Goal: Task Accomplishment & Management: Manage account settings

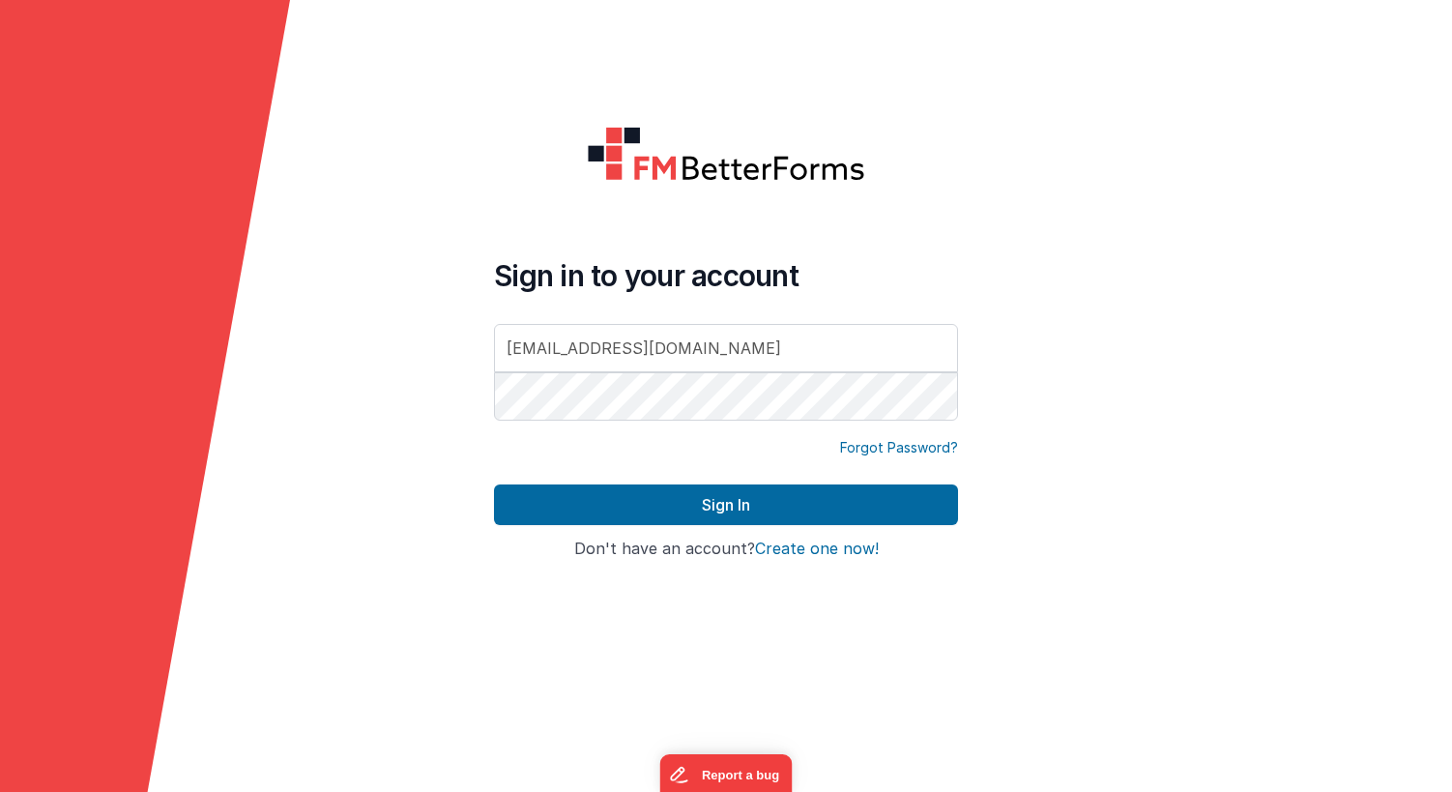
type input "[EMAIL_ADDRESS][DOMAIN_NAME]"
click at [726, 505] on button "Sign In" at bounding box center [726, 504] width 464 height 41
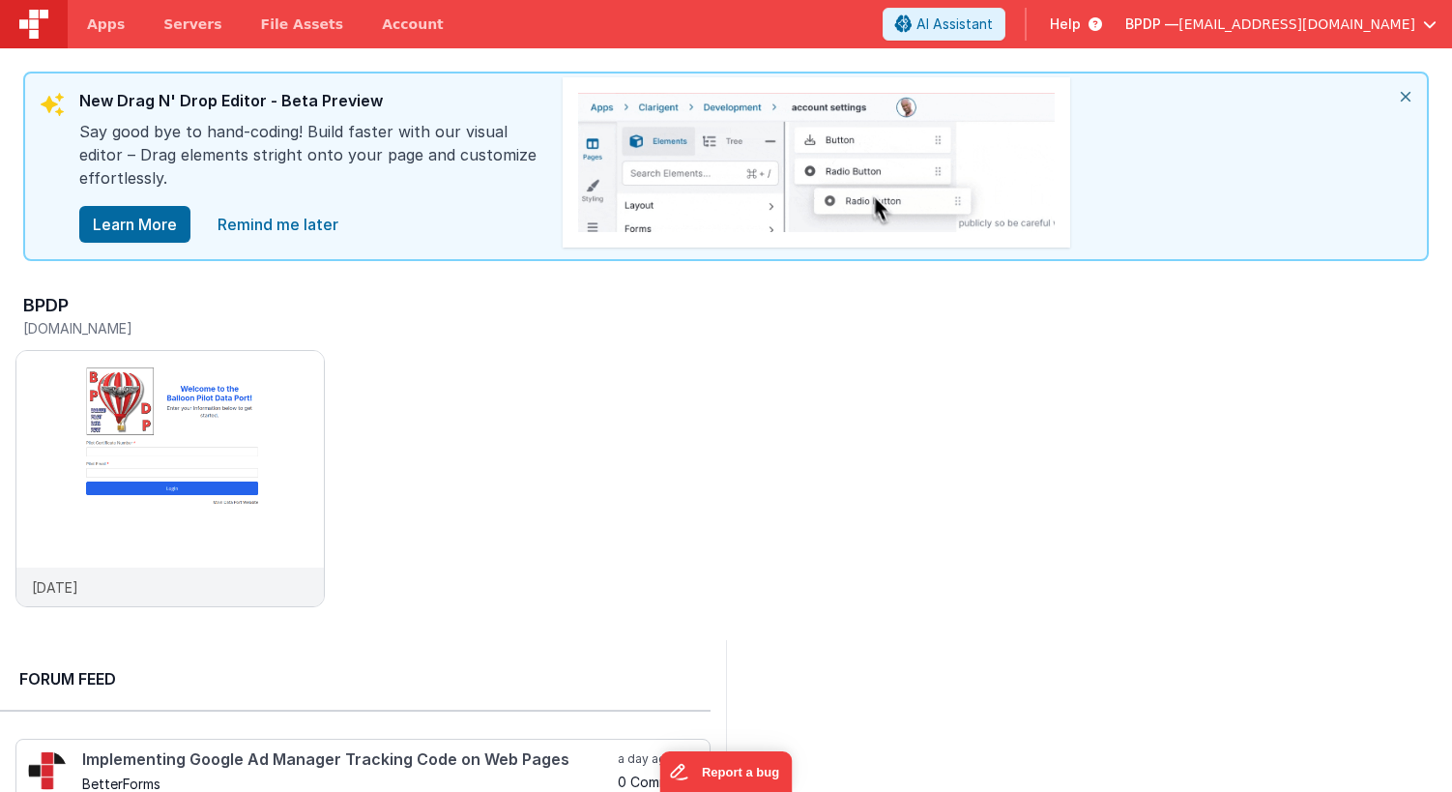
click at [1409, 94] on icon "close" at bounding box center [1406, 96] width 43 height 46
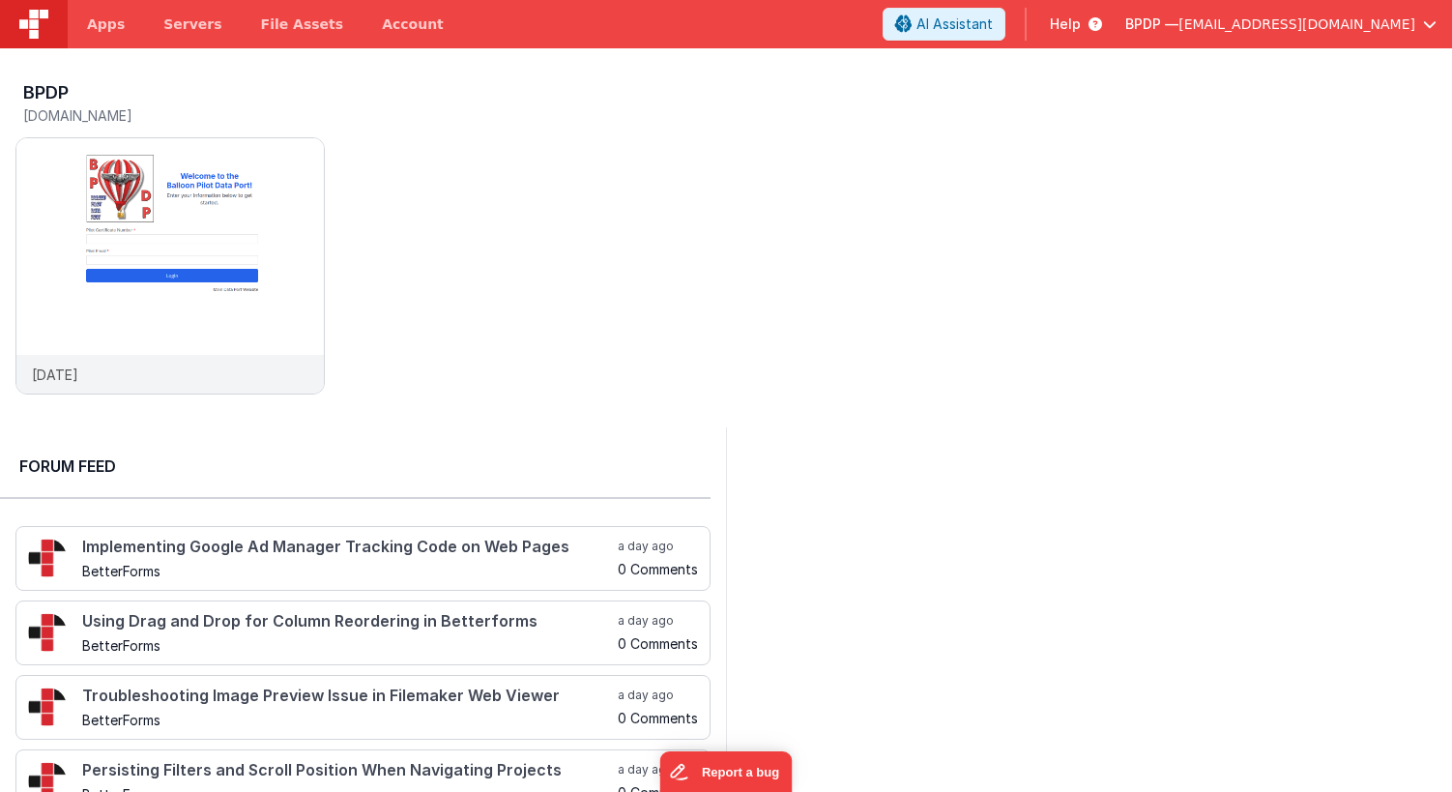
click at [1081, 18] on span "Help" at bounding box center [1065, 24] width 31 height 19
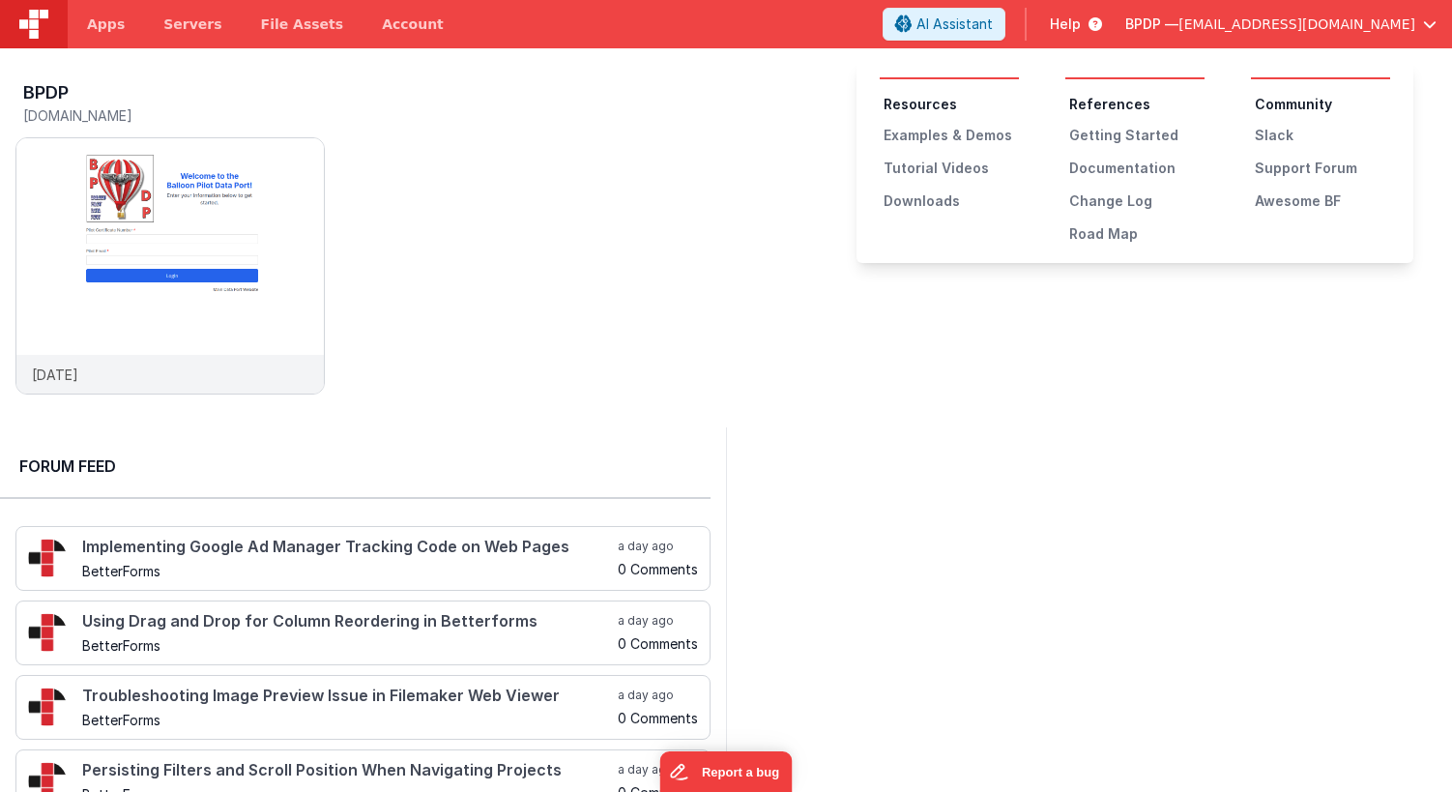
click at [1071, 25] on button at bounding box center [726, 396] width 1452 height 792
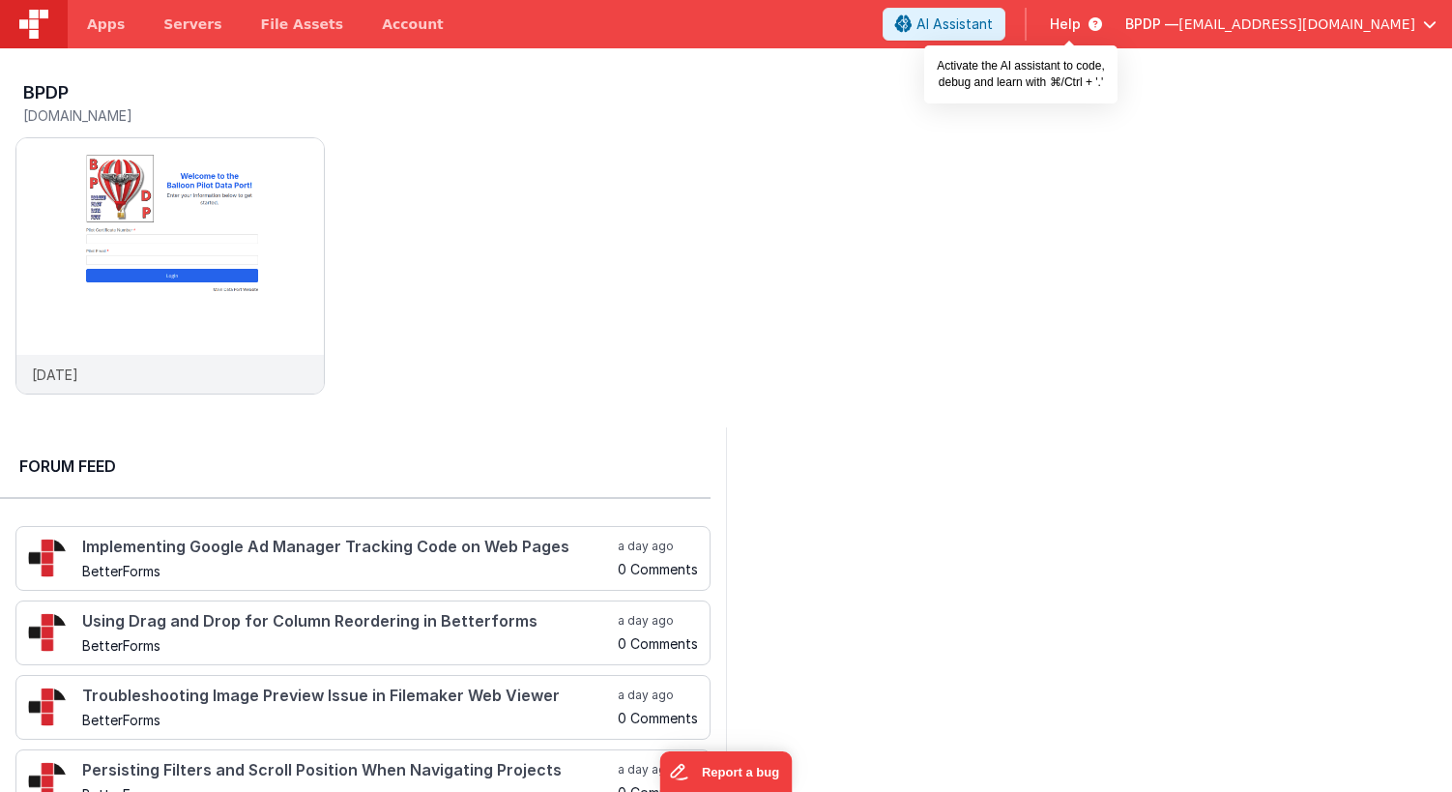
click at [993, 23] on span "AI Assistant" at bounding box center [955, 24] width 76 height 19
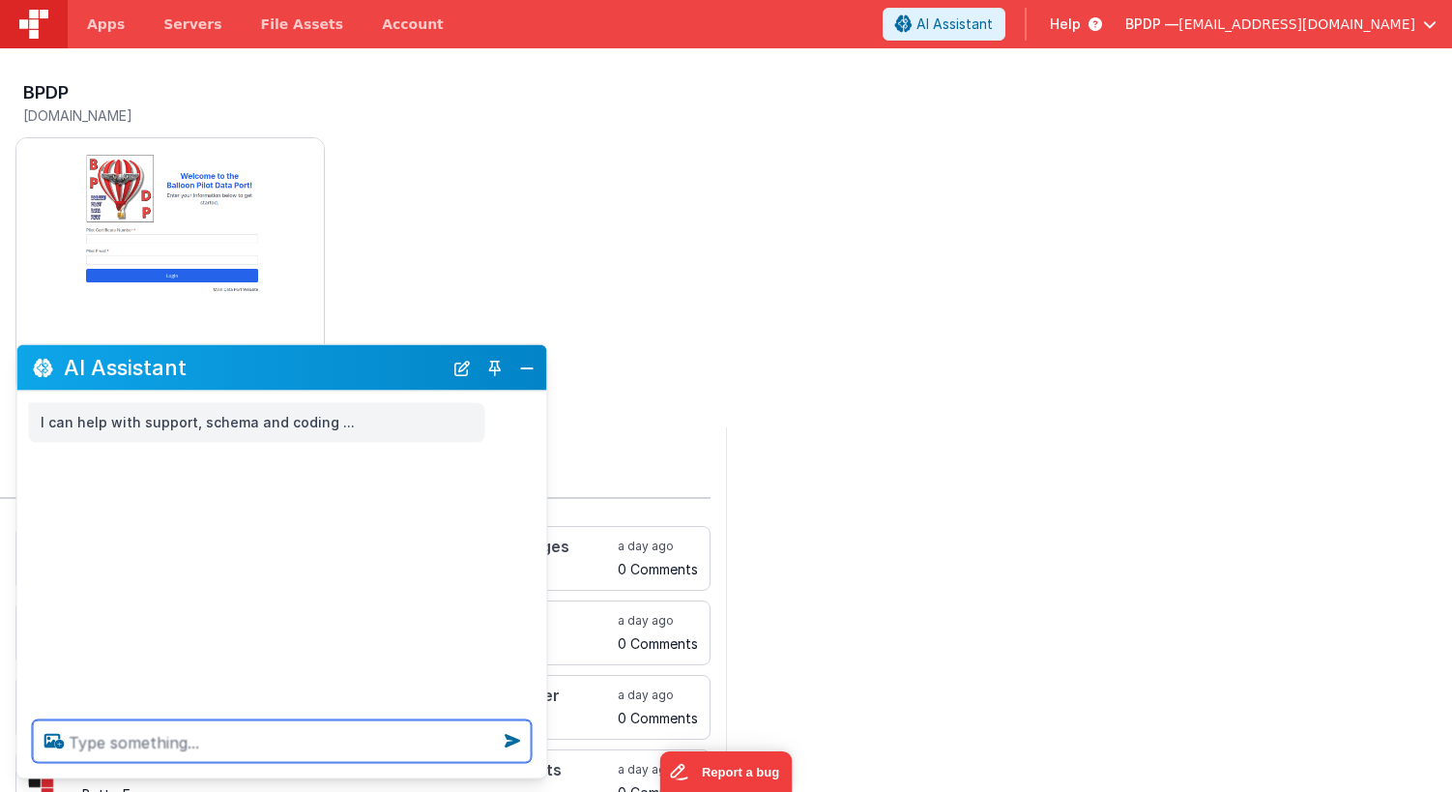
click at [110, 739] on textarea at bounding box center [282, 741] width 499 height 43
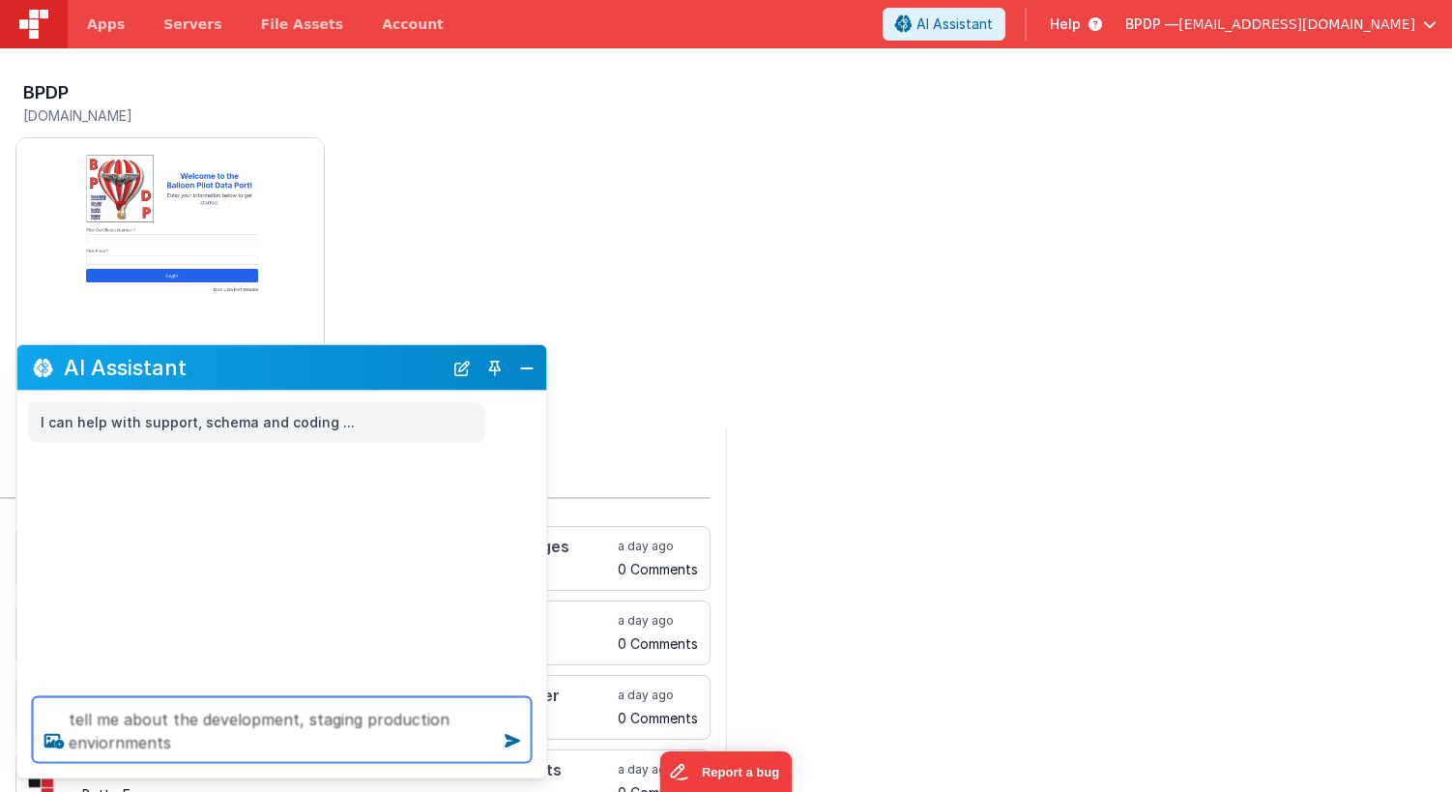
type textarea "tell me about the development, staging production enviornments"
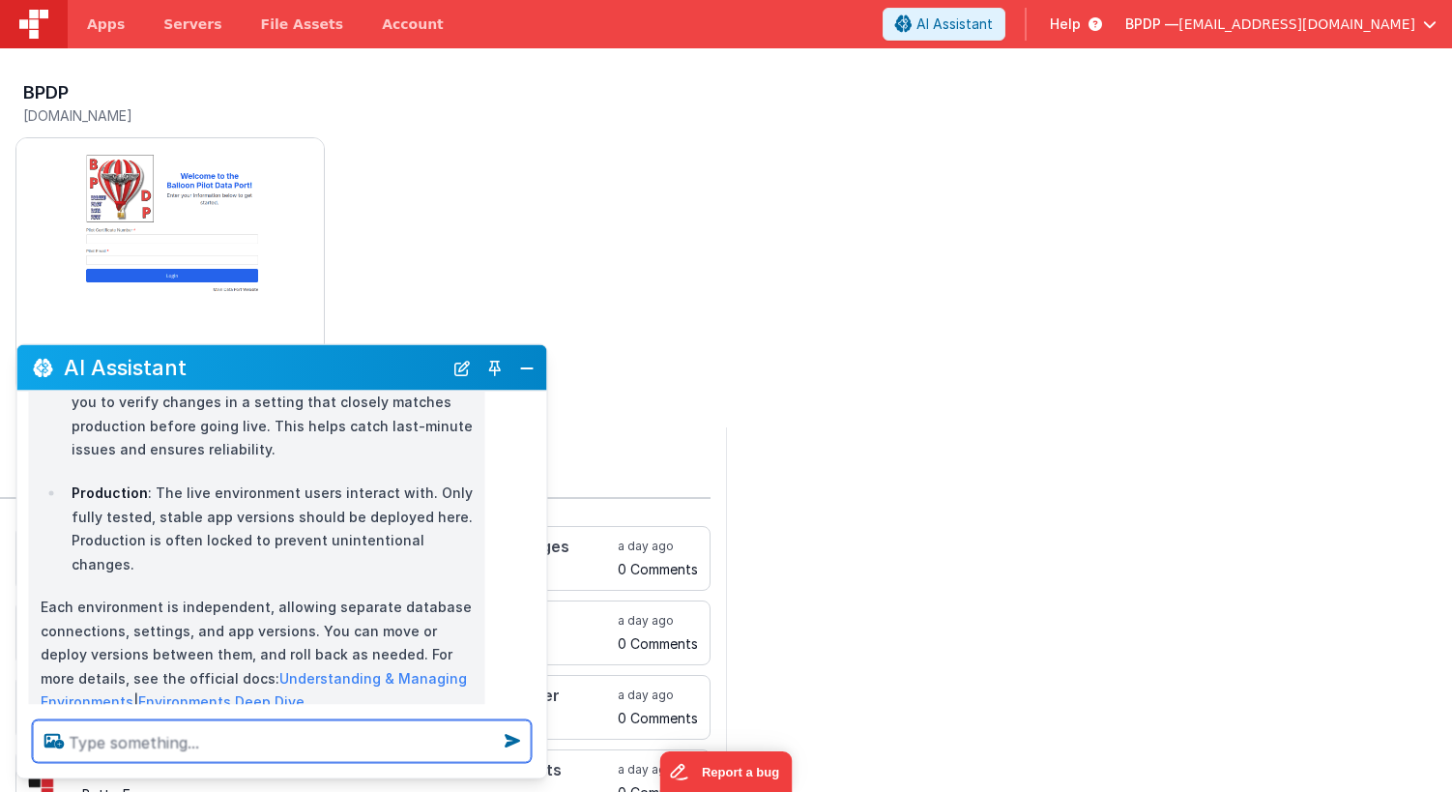
scroll to position [376, 0]
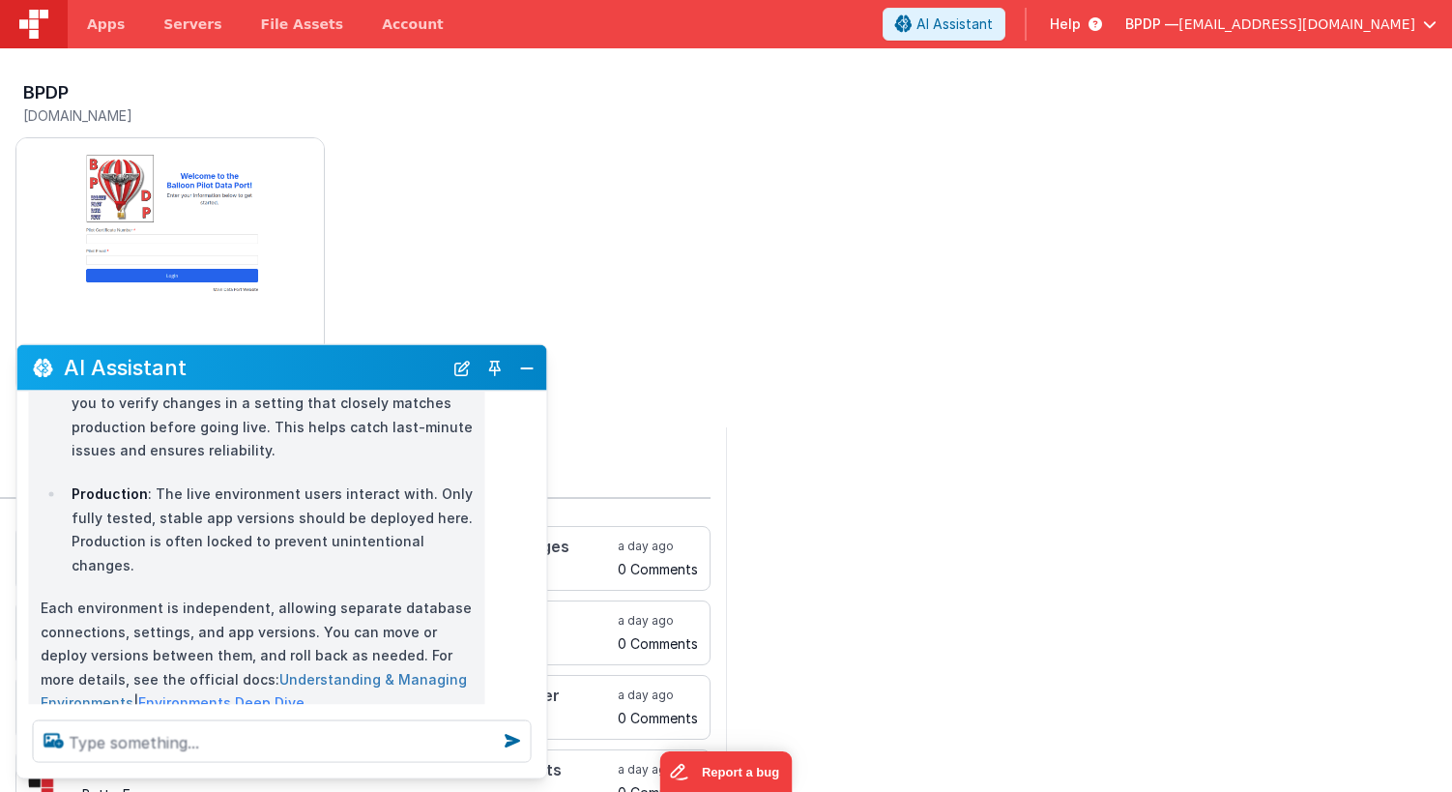
click at [221, 670] on link "Understanding & Managing Environments" at bounding box center [254, 690] width 426 height 41
click at [220, 184] on img at bounding box center [170, 292] width 308 height 308
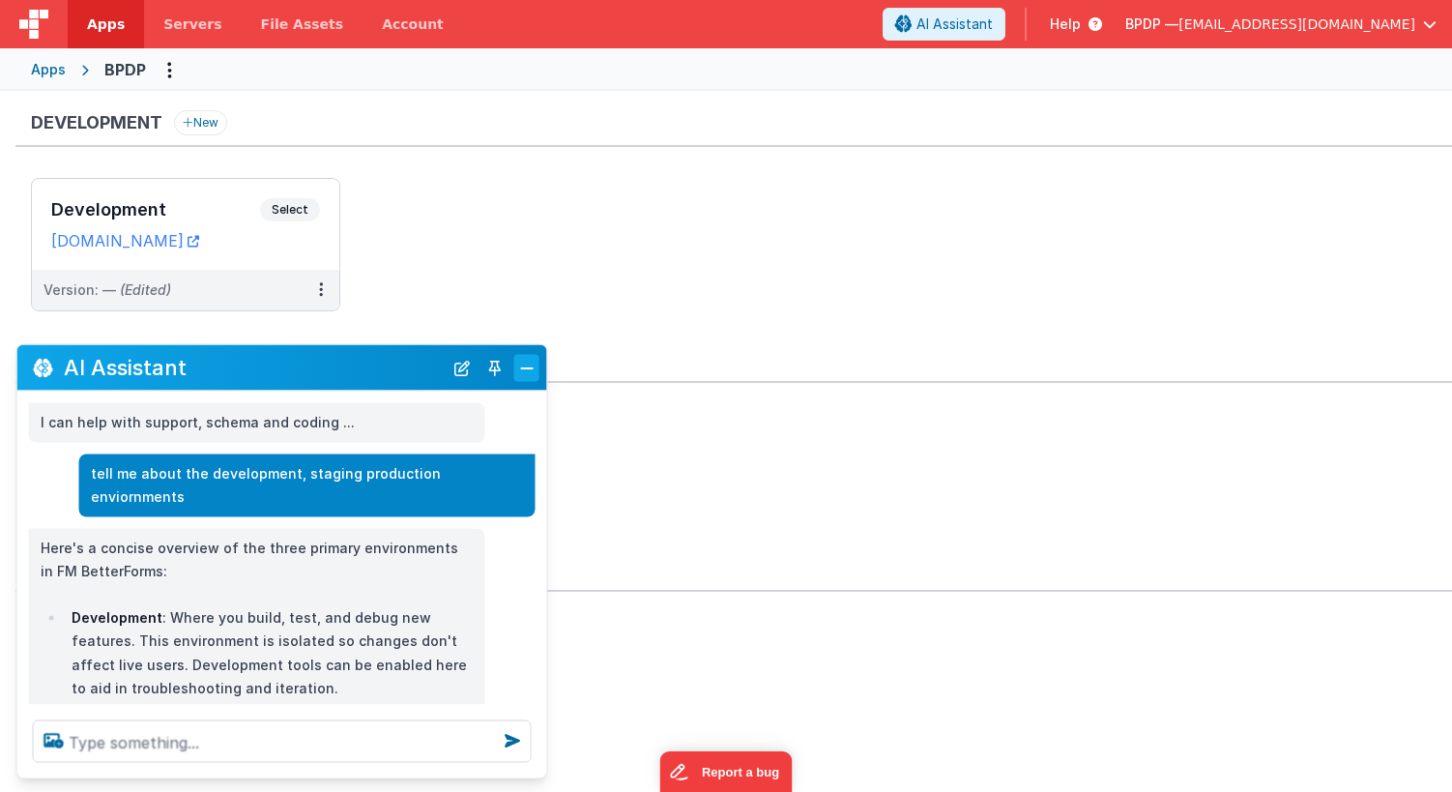
click at [524, 367] on button "Close" at bounding box center [526, 367] width 25 height 27
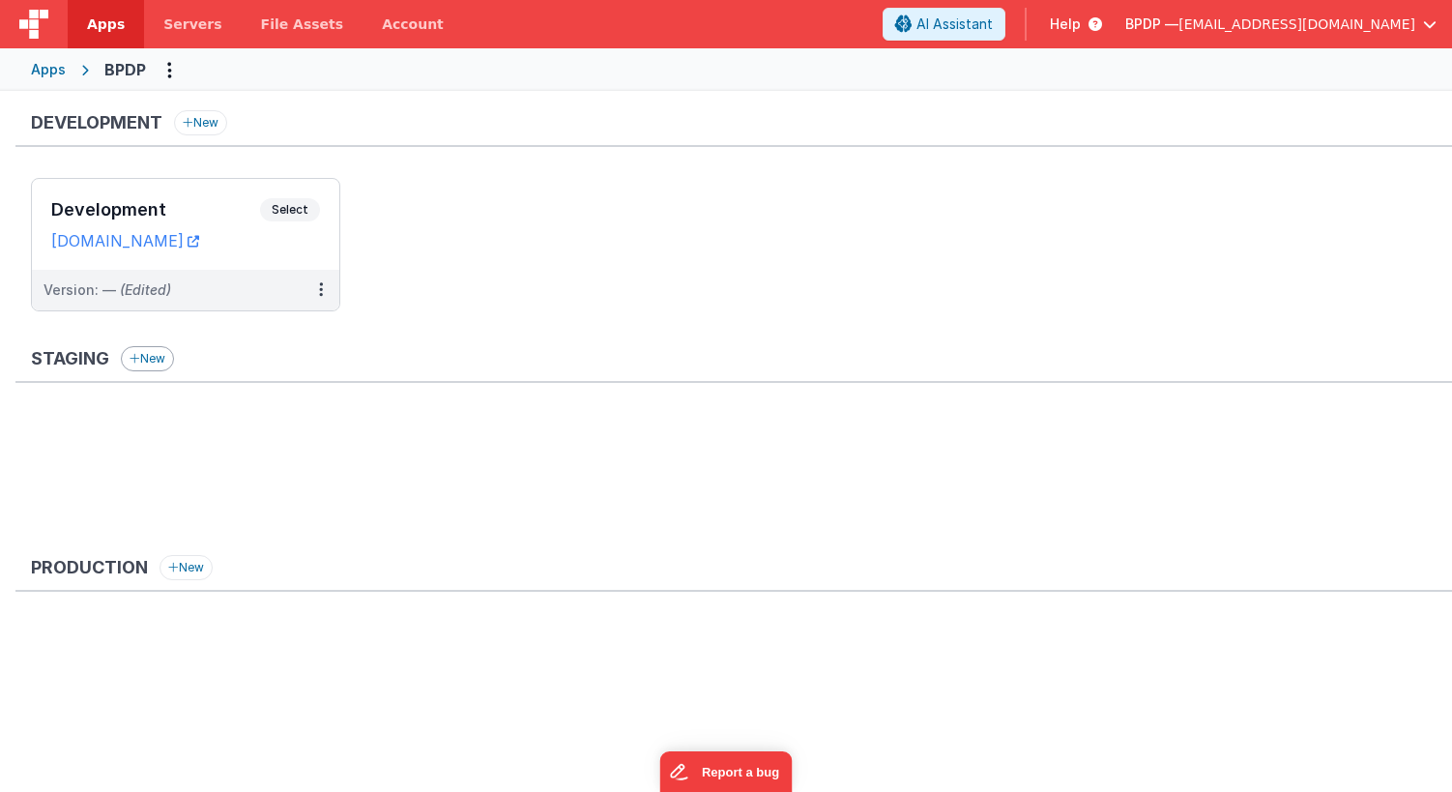
click at [157, 356] on button "New" at bounding box center [147, 358] width 53 height 25
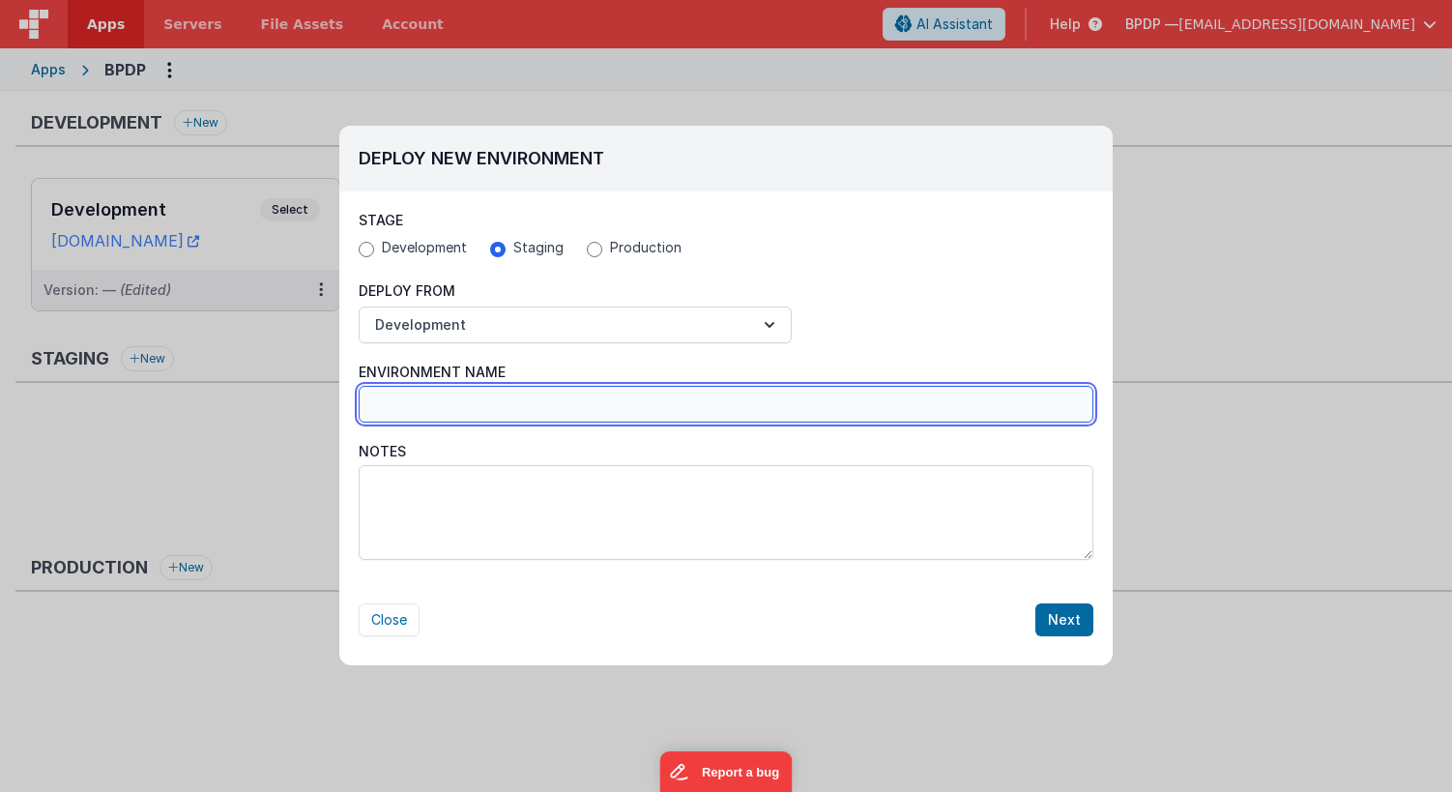
click at [421, 403] on input "Environment Name" at bounding box center [726, 404] width 735 height 37
type input "BPDP"
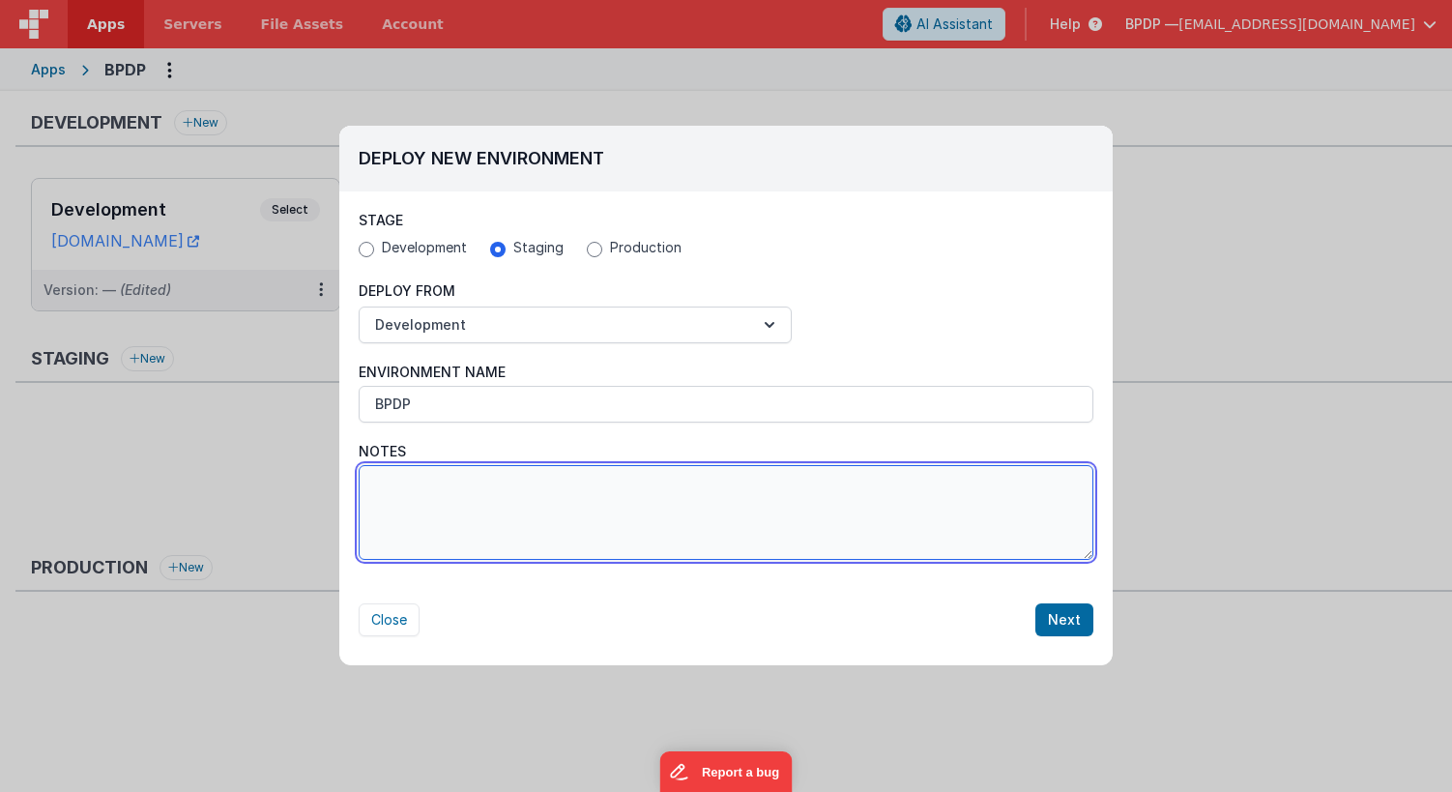
click at [461, 505] on textarea "Notes" at bounding box center [726, 512] width 735 height 95
type textarea "has email, edit of some data. no containers or uploading"
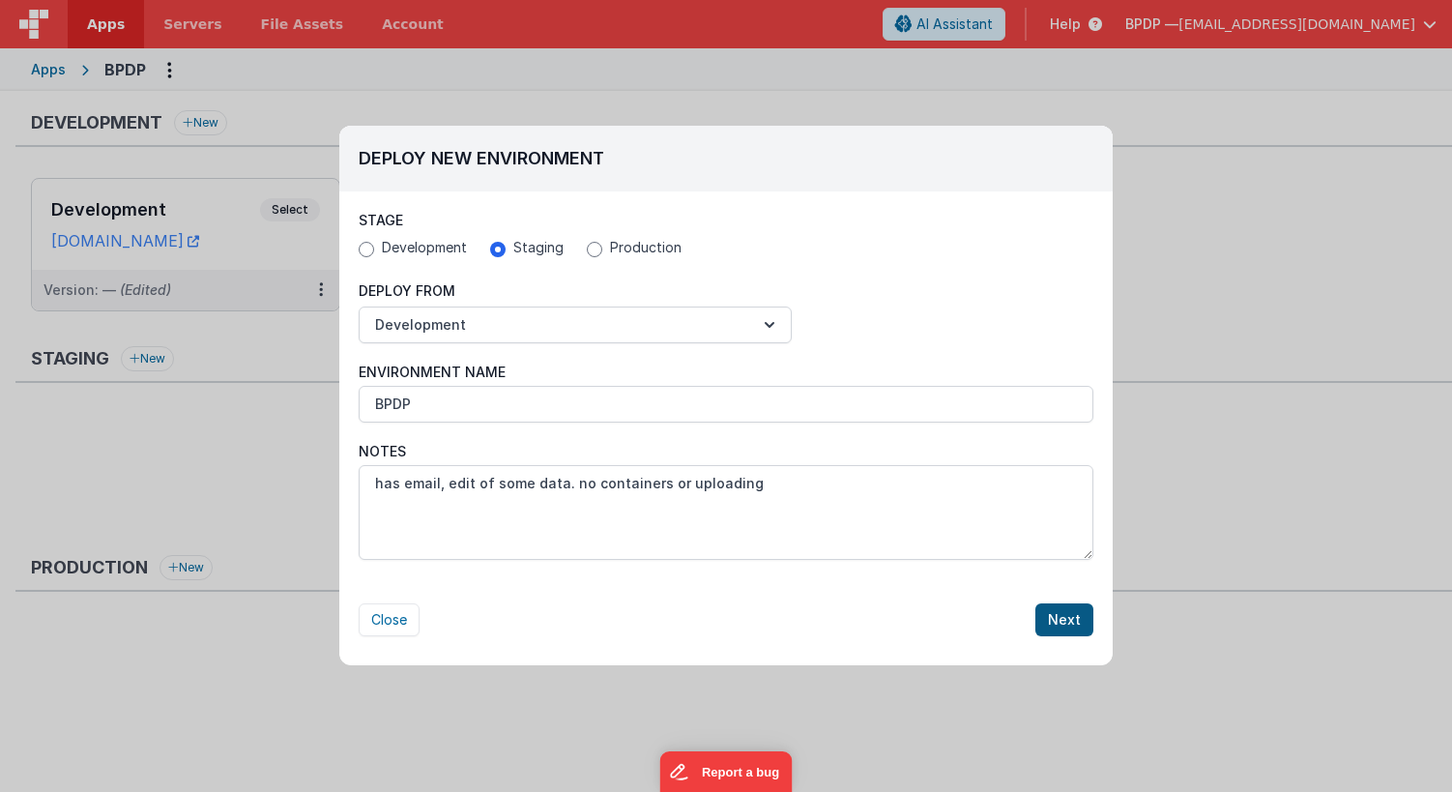
click at [1063, 622] on button "Next" at bounding box center [1065, 619] width 58 height 33
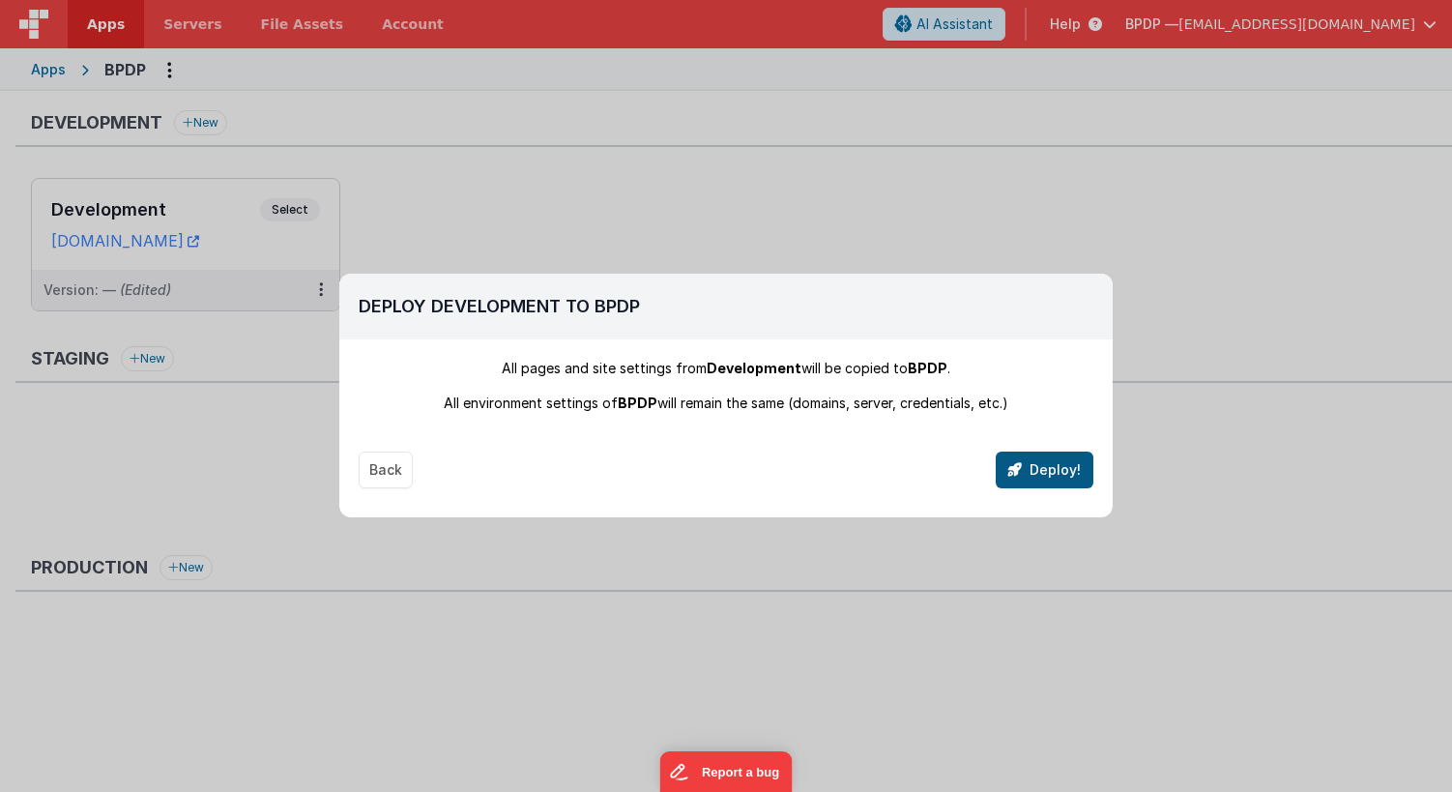
click at [1051, 472] on button "Deploy!" at bounding box center [1045, 470] width 98 height 37
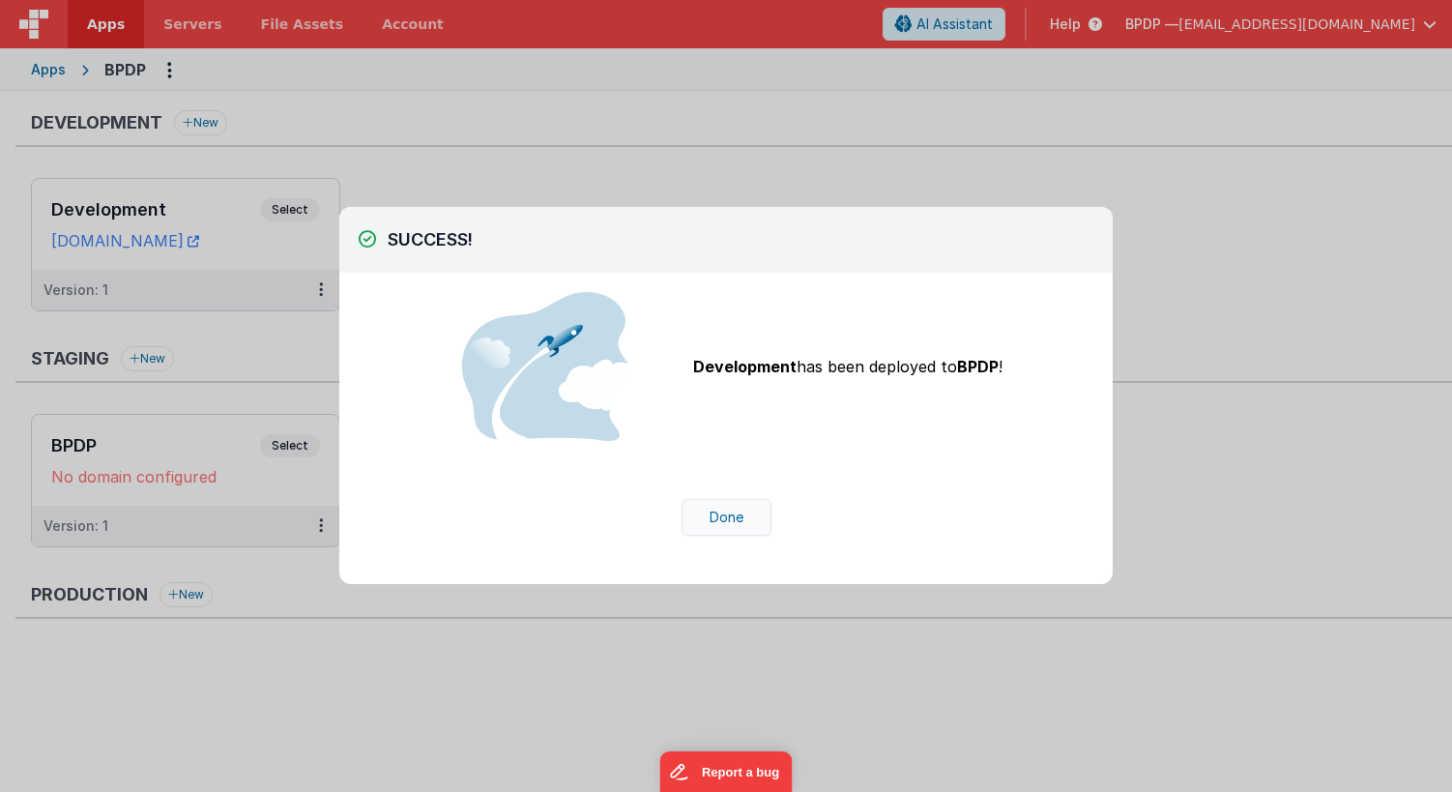
click at [731, 518] on button "Done" at bounding box center [727, 517] width 90 height 37
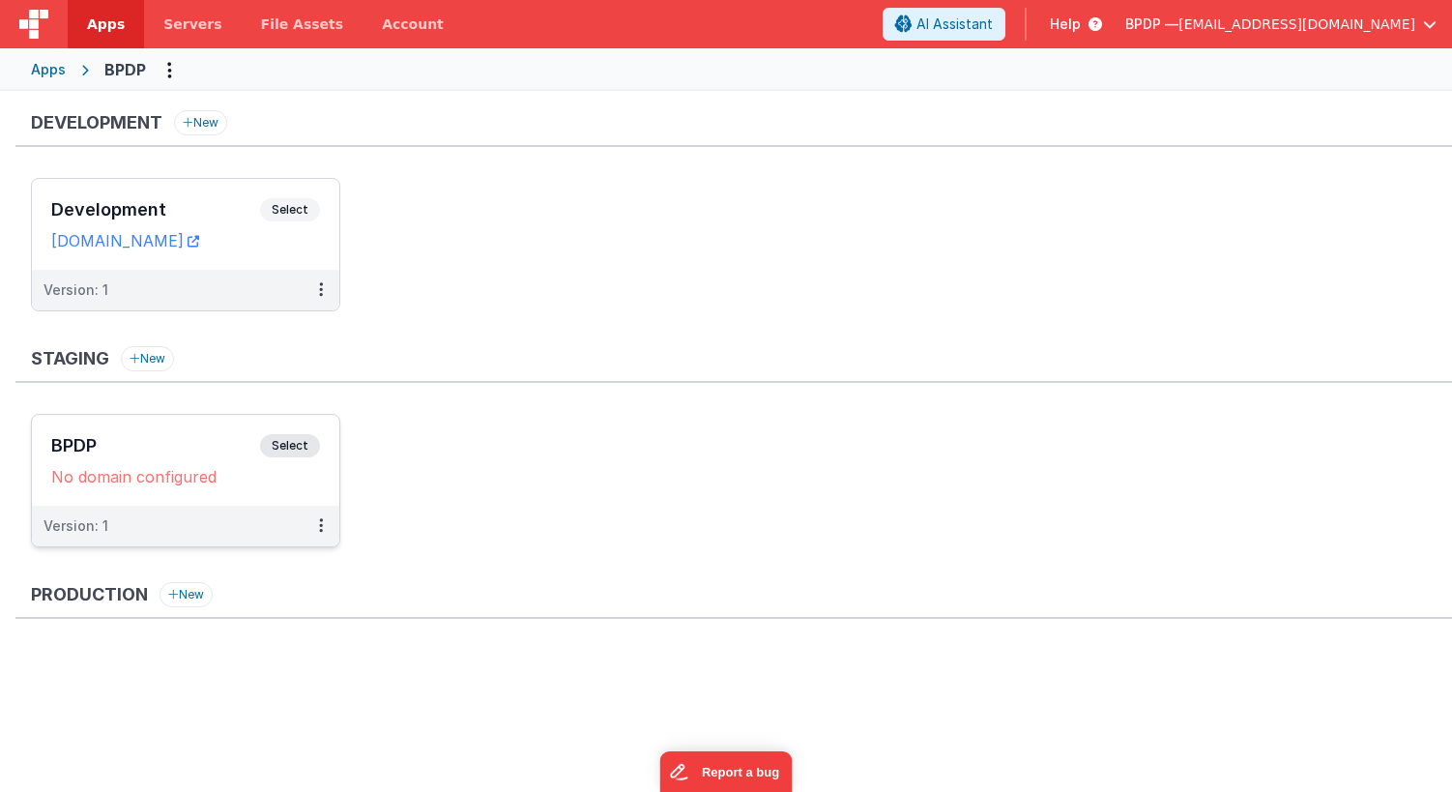
click at [294, 446] on span "Select" at bounding box center [290, 445] width 60 height 23
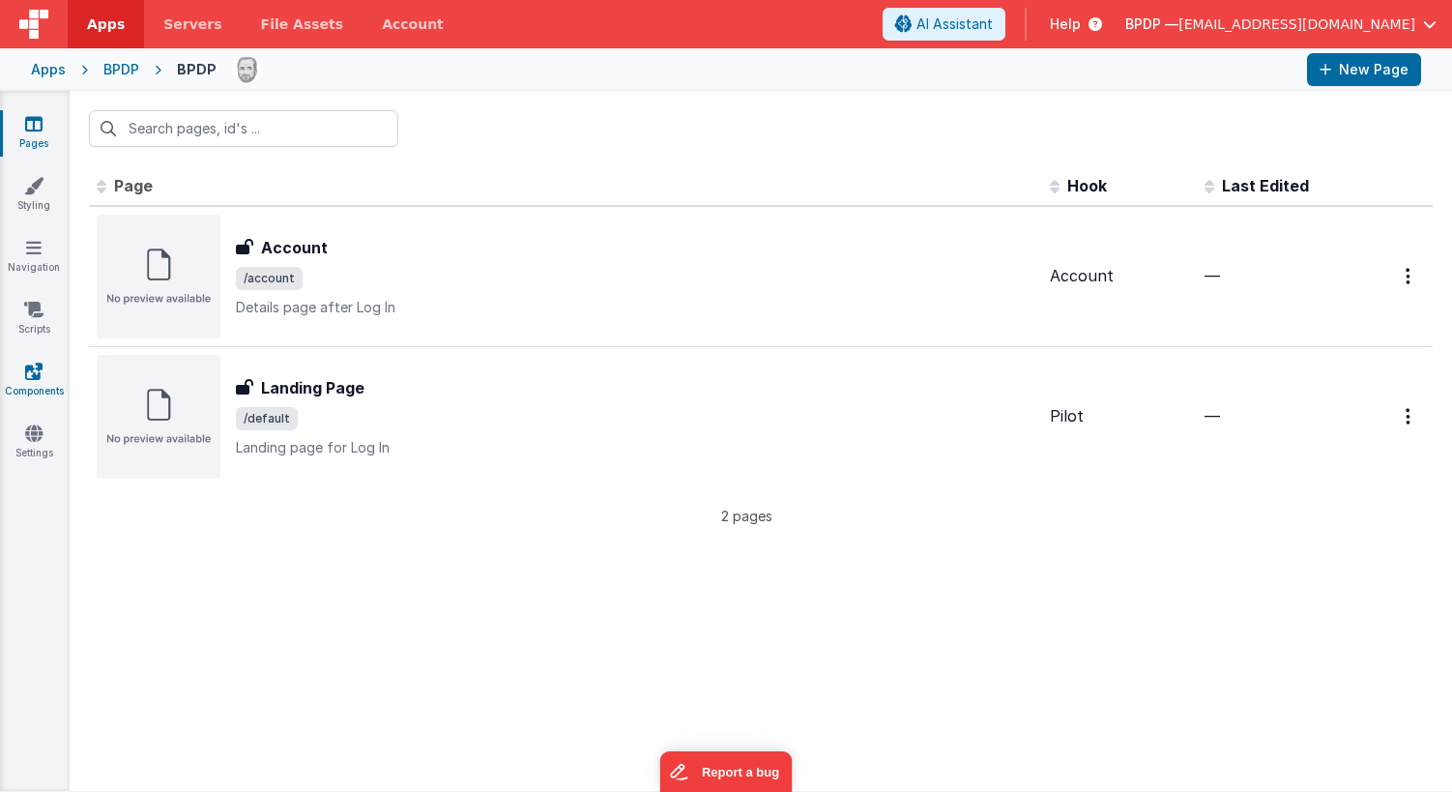
click at [38, 368] on icon at bounding box center [33, 371] width 17 height 19
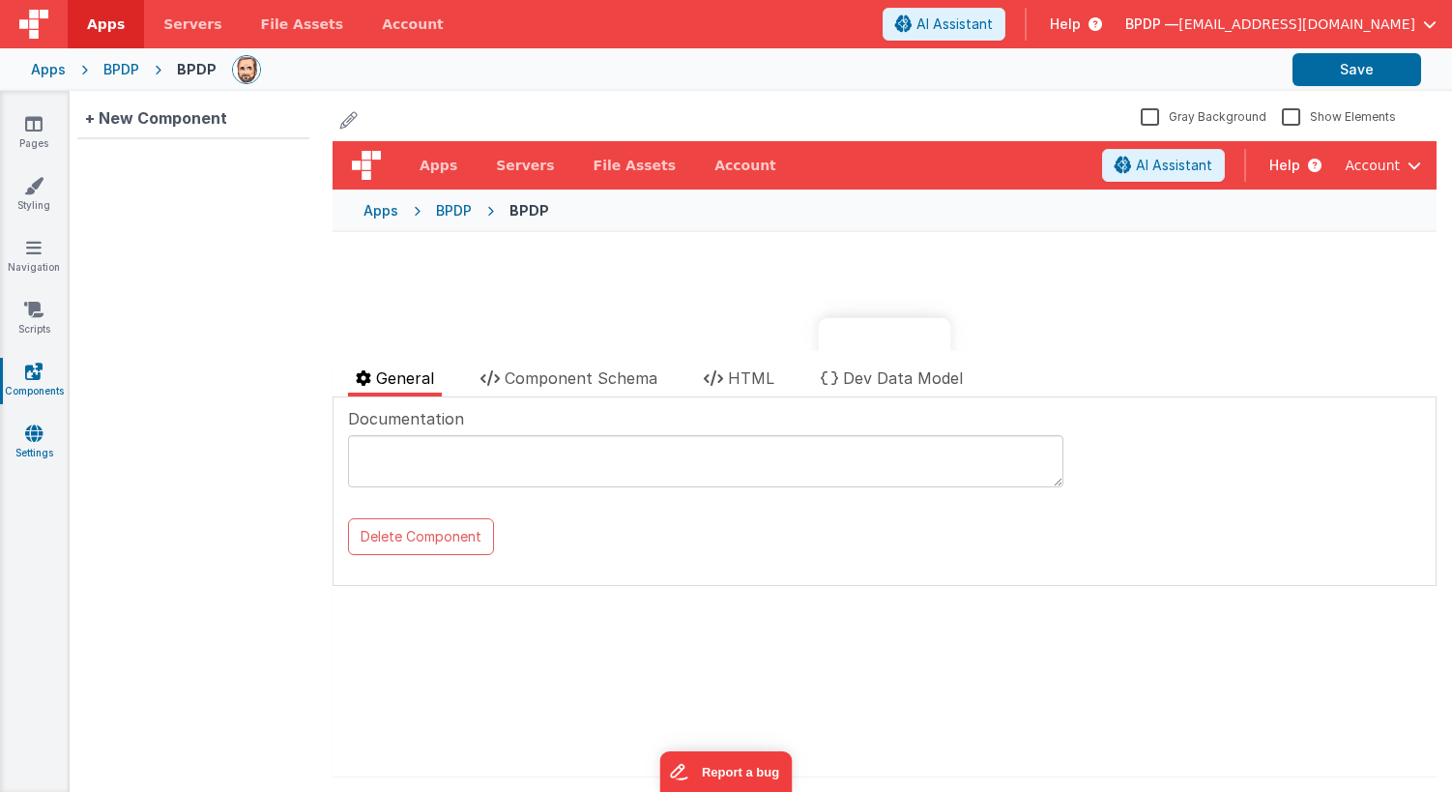
click at [36, 440] on icon at bounding box center [33, 433] width 17 height 19
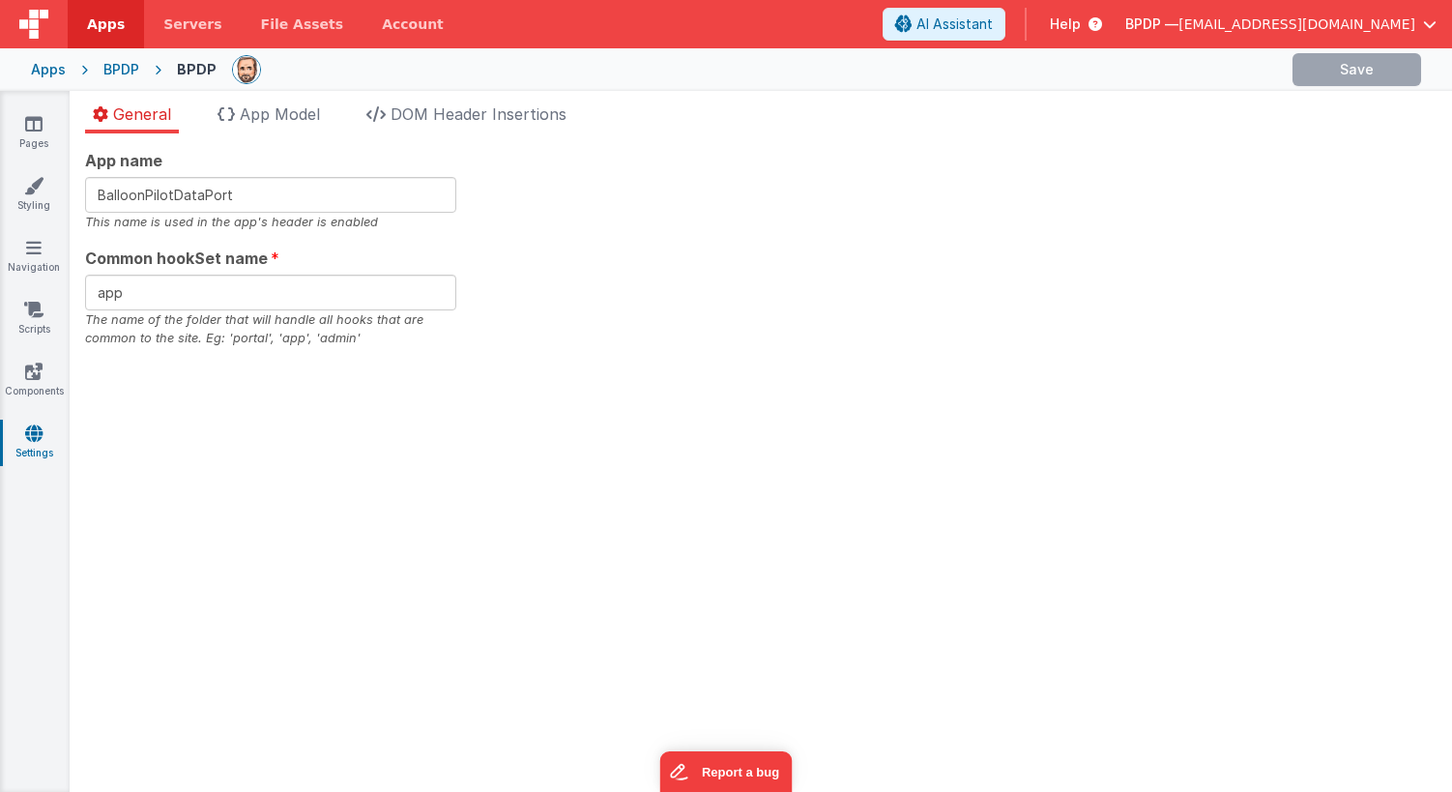
click at [36, 440] on icon at bounding box center [33, 433] width 17 height 19
click at [36, 133] on link "Pages" at bounding box center [34, 133] width 70 height 39
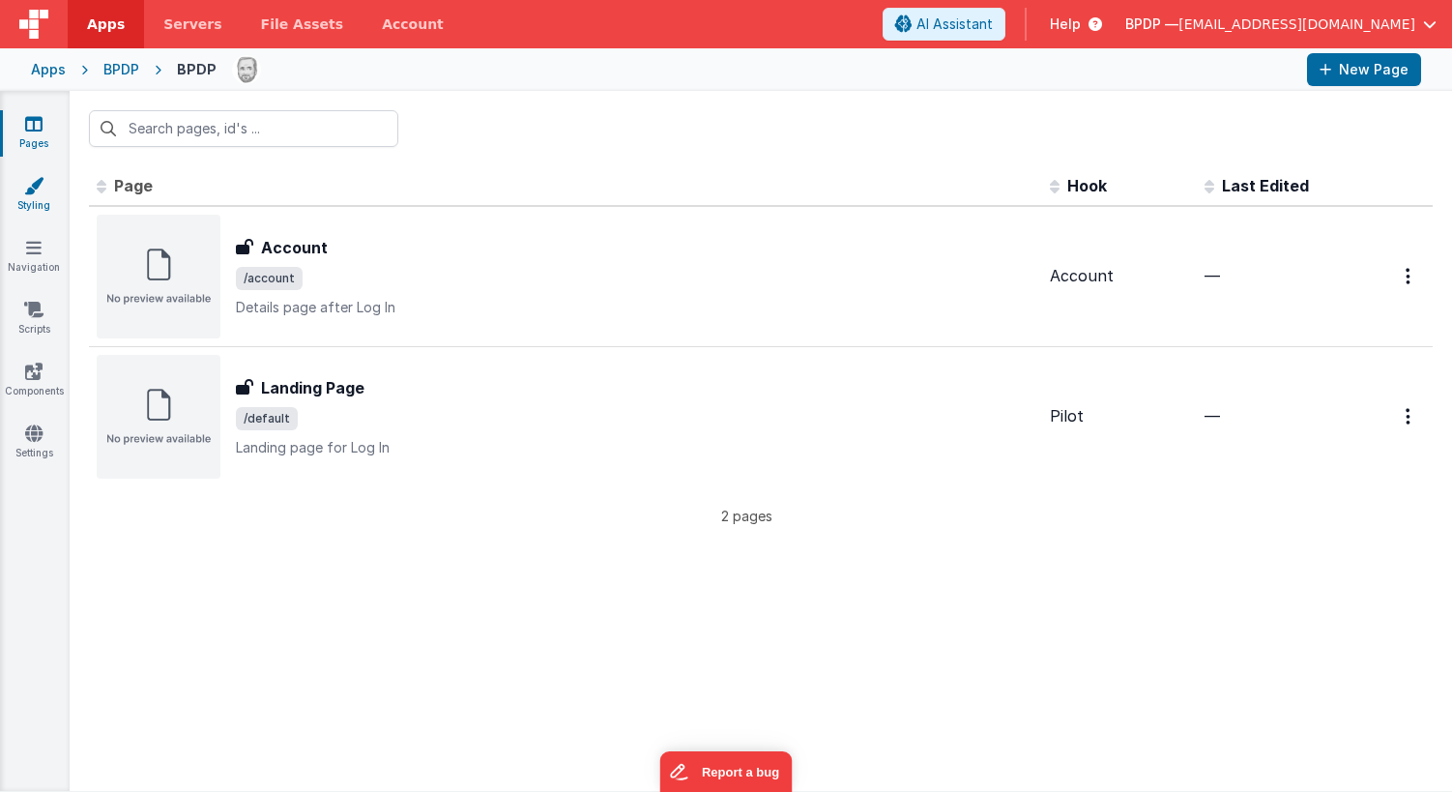
click at [28, 190] on icon at bounding box center [33, 185] width 19 height 19
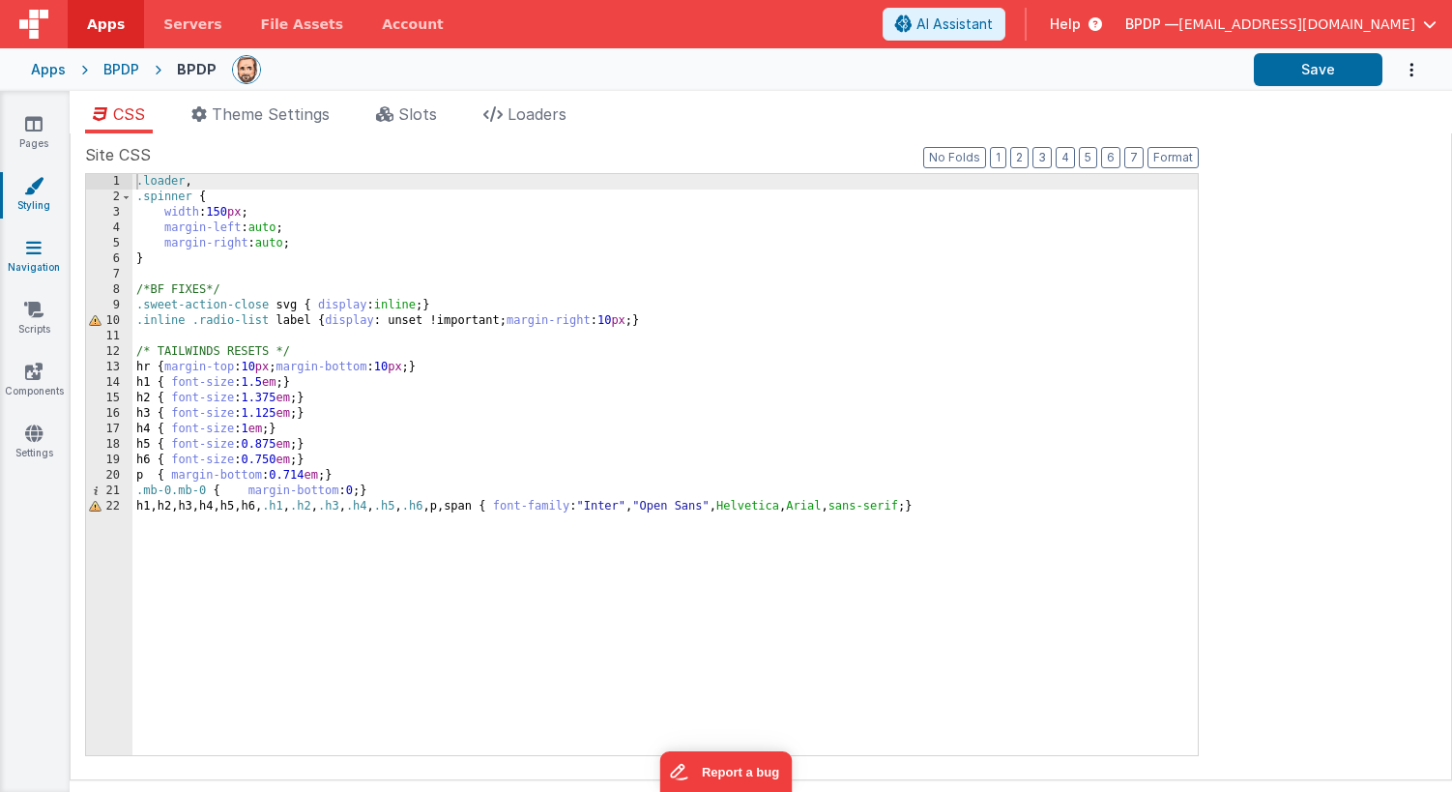
click at [36, 256] on icon at bounding box center [33, 247] width 15 height 19
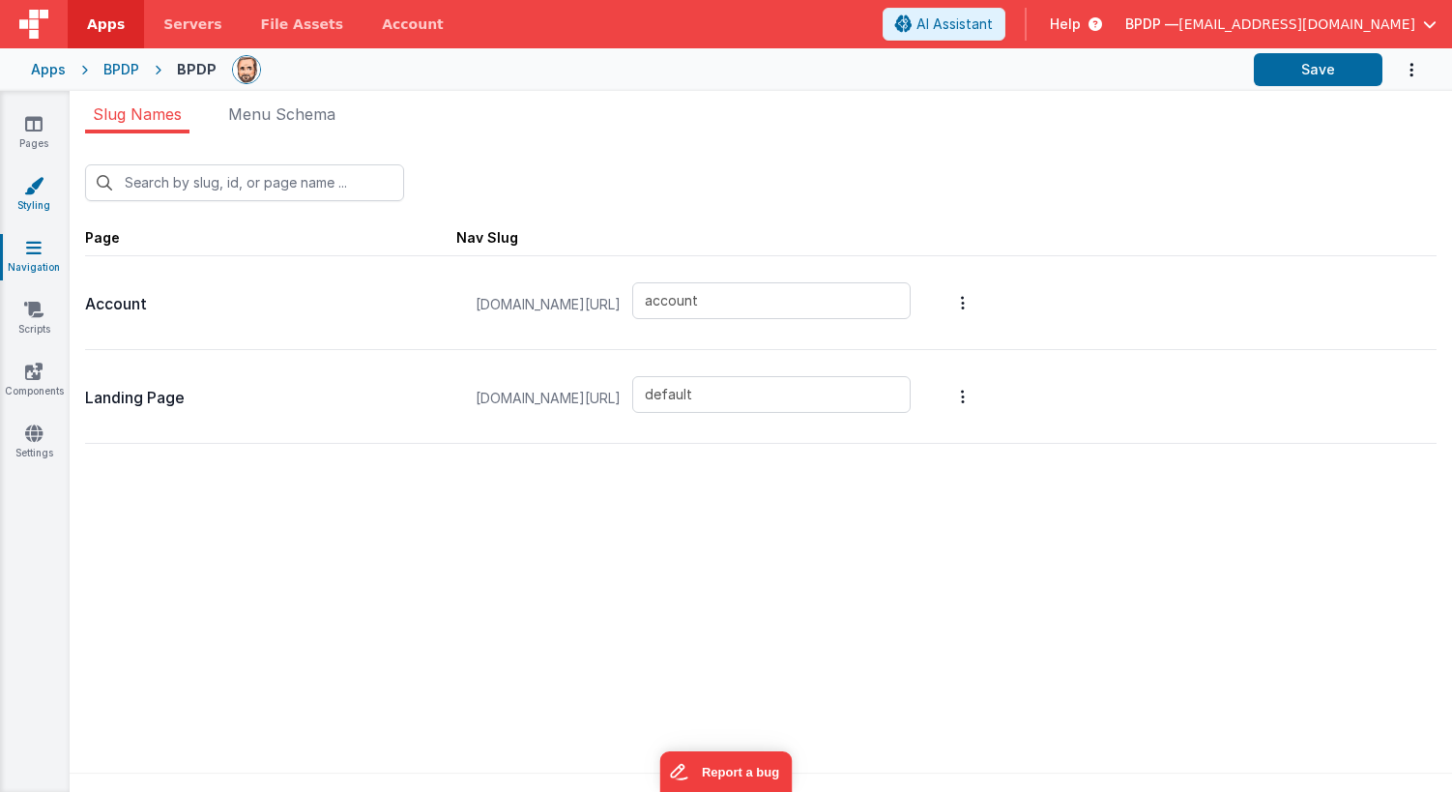
click at [35, 182] on icon at bounding box center [33, 185] width 19 height 19
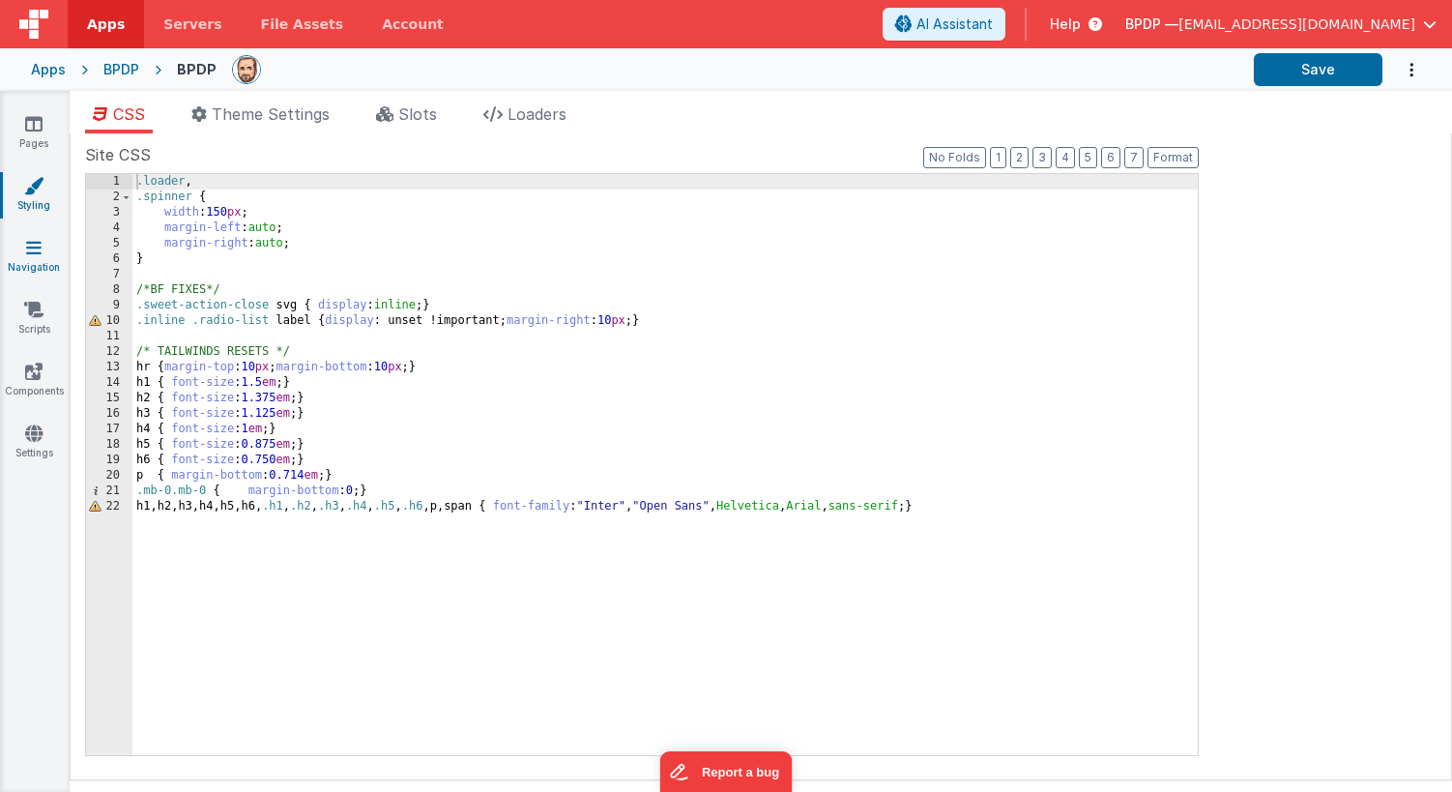
click at [34, 260] on link "Navigation" at bounding box center [34, 257] width 70 height 39
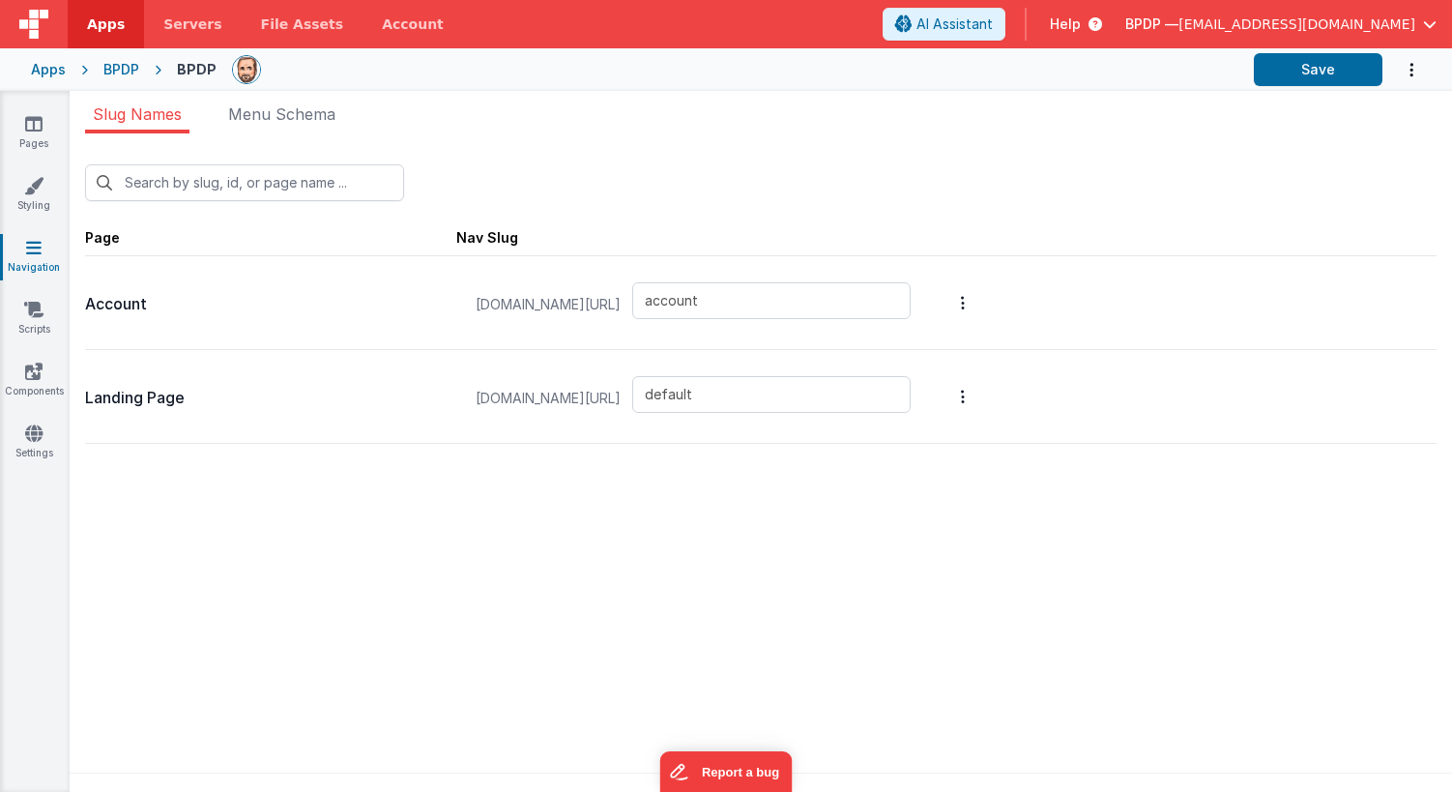
click at [1411, 63] on icon "Options" at bounding box center [1411, 70] width 19 height 40
click at [35, 308] on button at bounding box center [726, 396] width 1452 height 792
click at [38, 368] on icon at bounding box center [33, 371] width 17 height 19
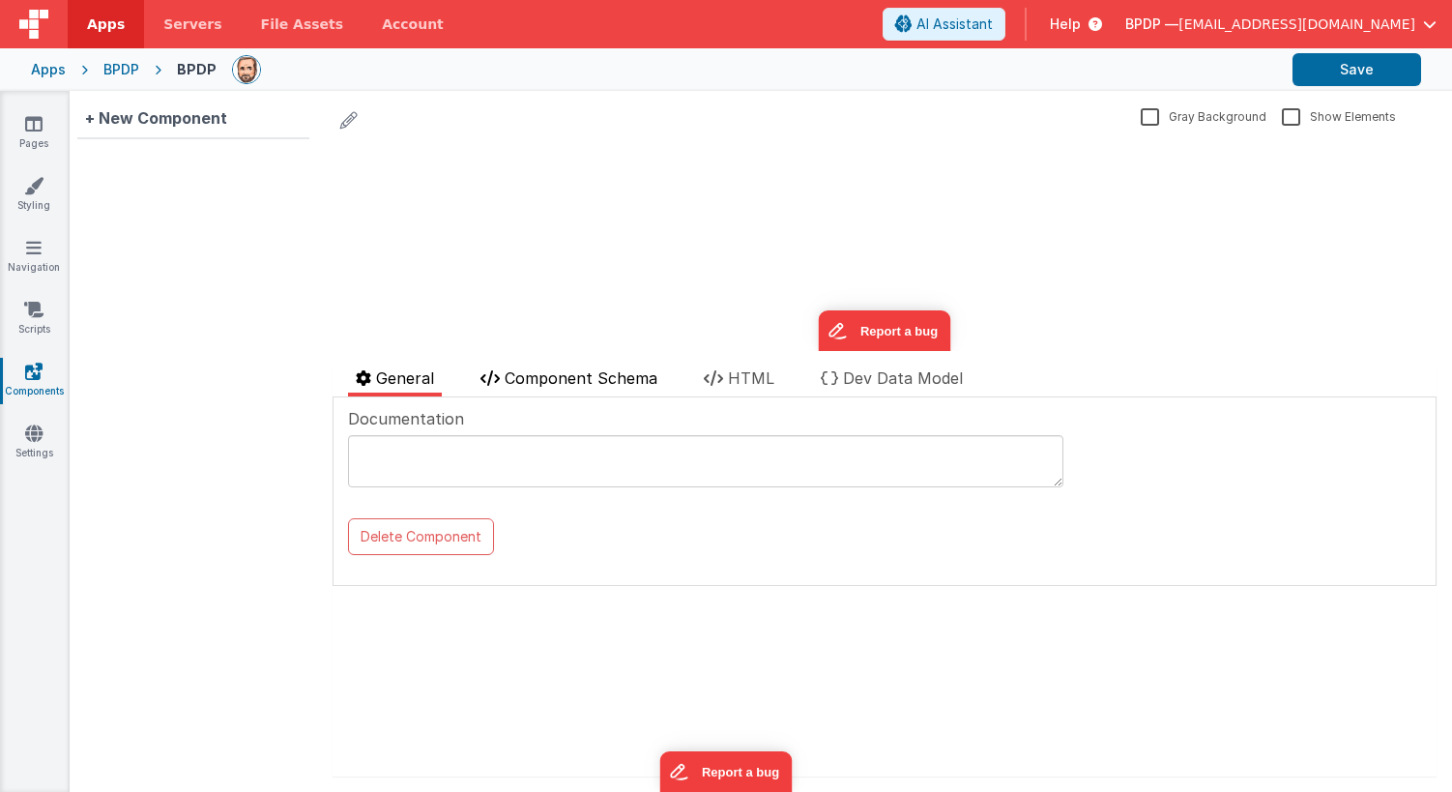
click at [518, 380] on span "Component Schema" at bounding box center [581, 377] width 153 height 19
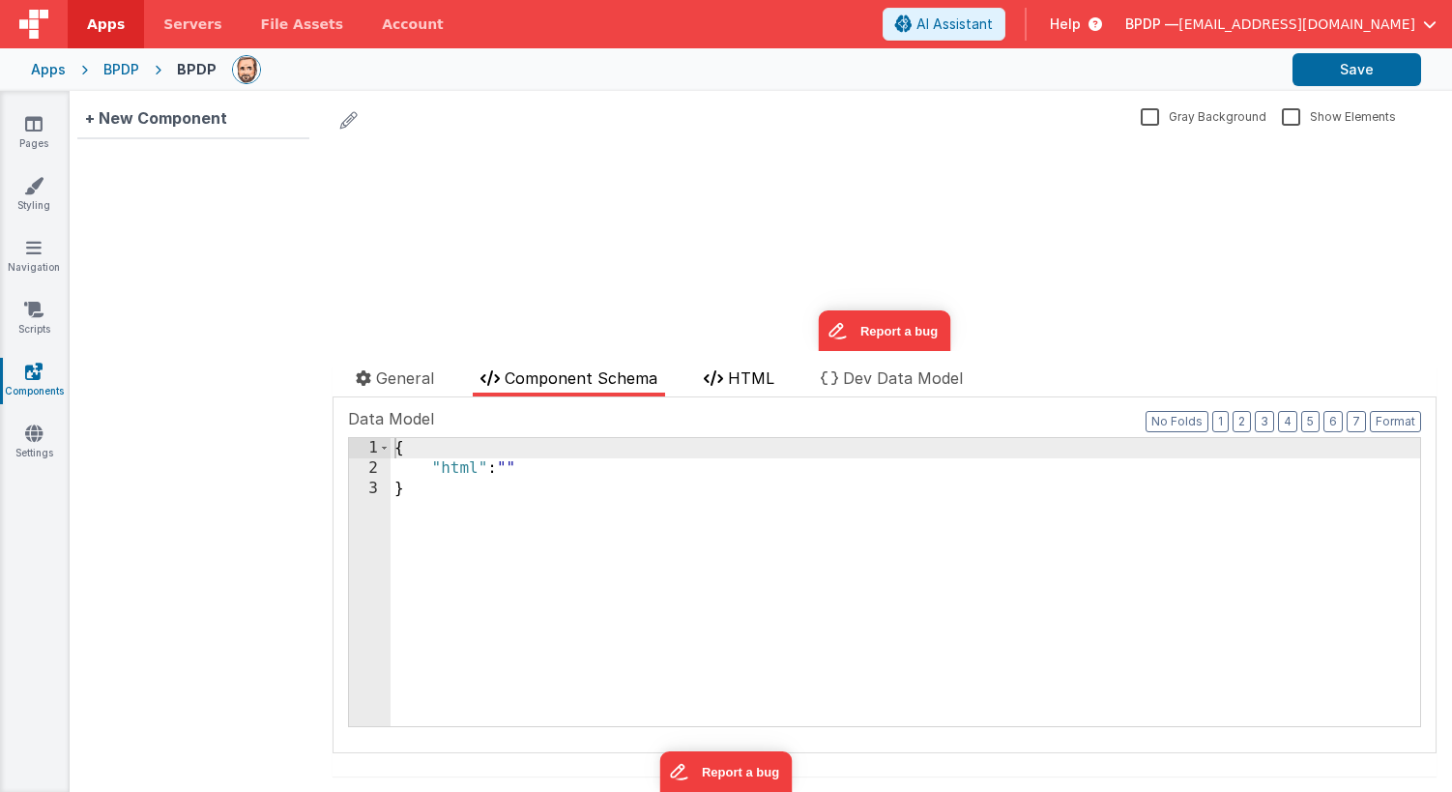
click at [759, 372] on span "HTML" at bounding box center [751, 377] width 46 height 19
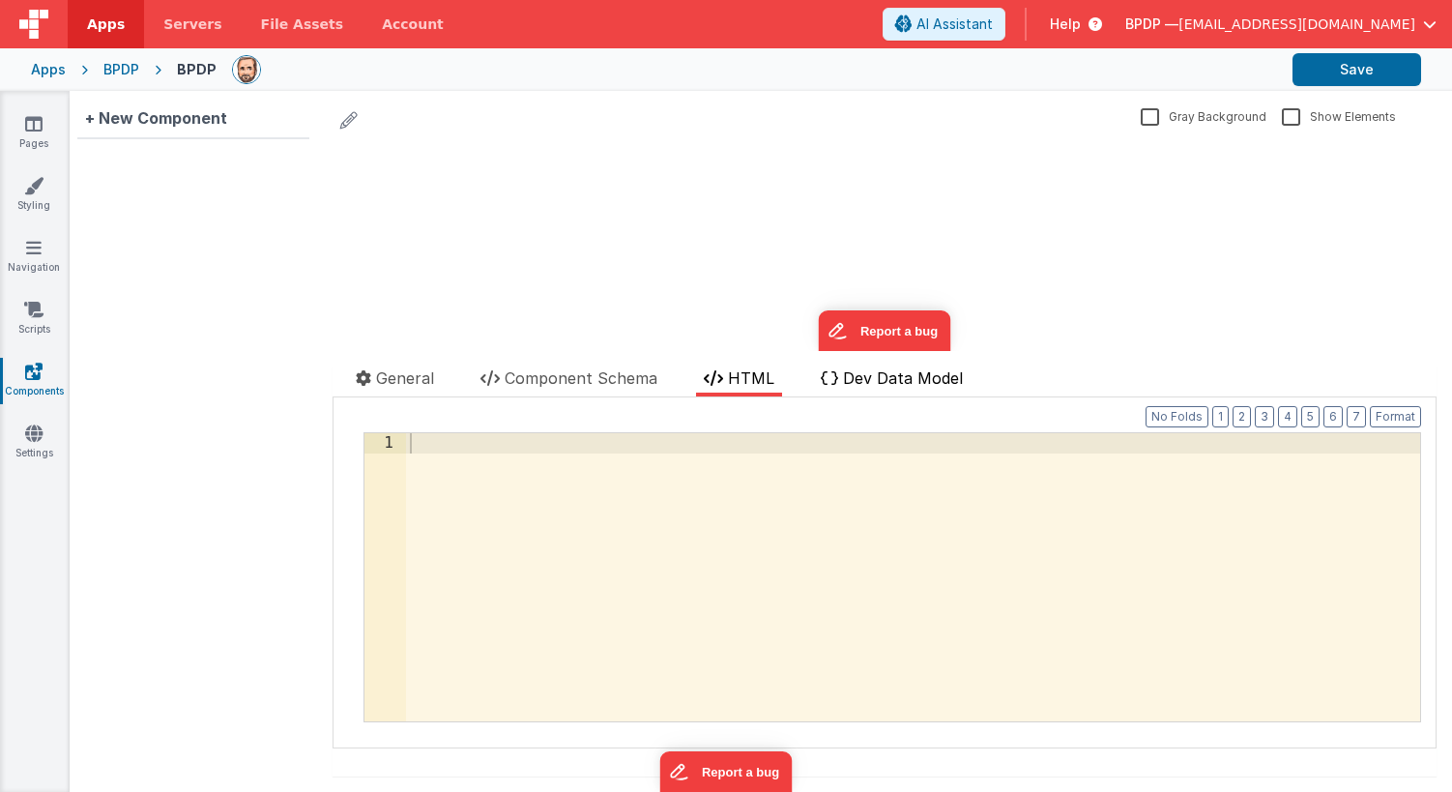
click at [888, 374] on span "Dev Data Model" at bounding box center [903, 377] width 120 height 19
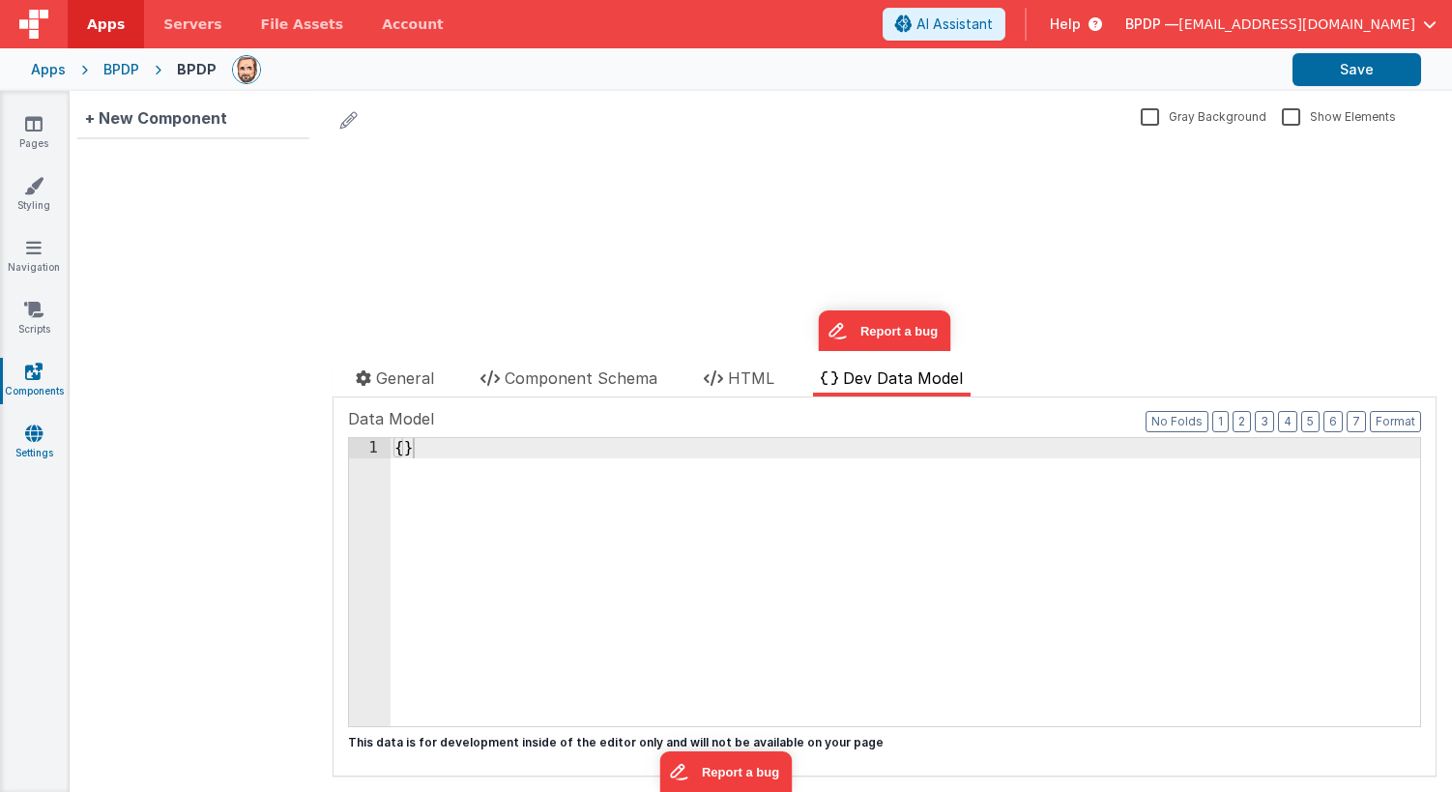
click at [31, 430] on icon at bounding box center [33, 433] width 17 height 19
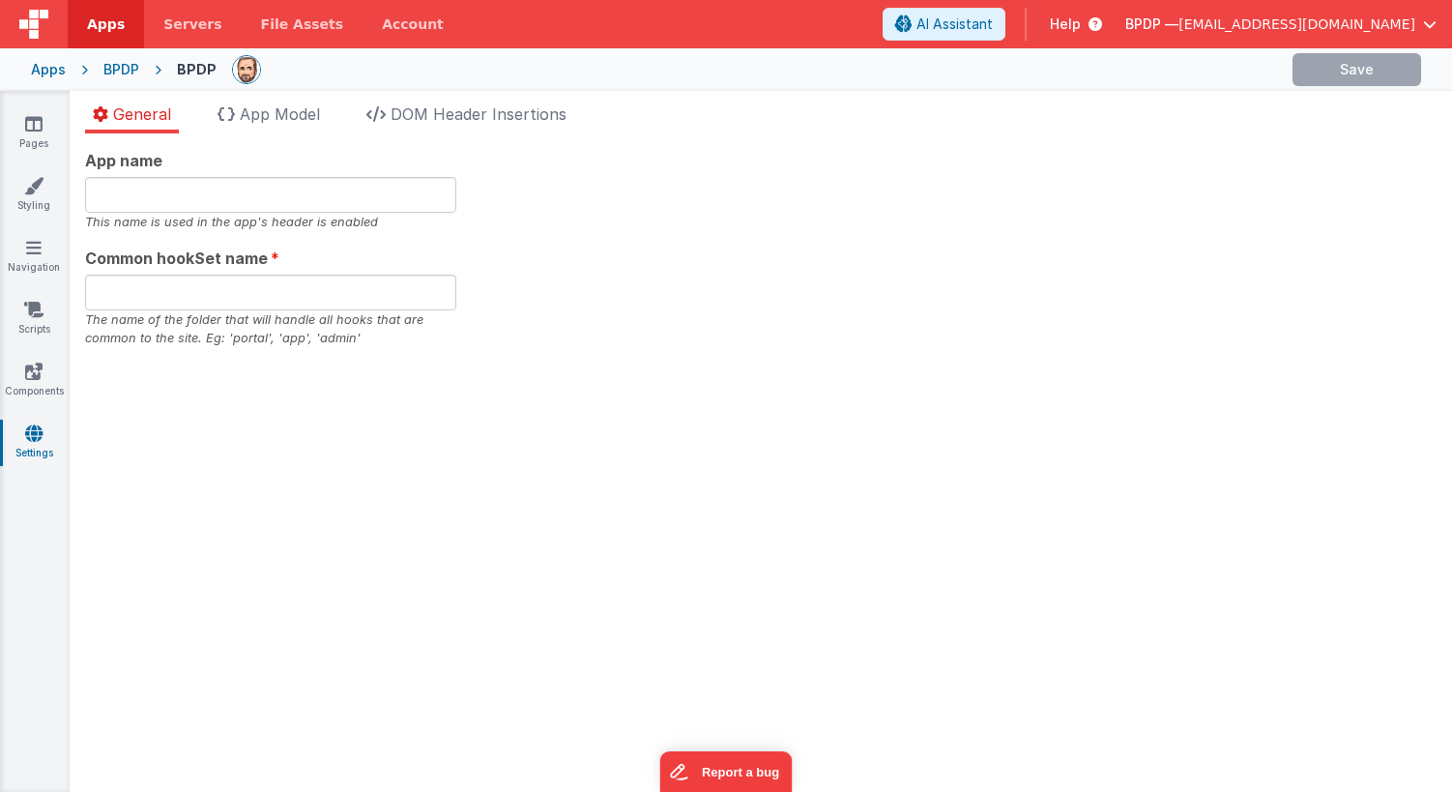
type input "BalloonPilotDataPort"
type input "app"
click at [450, 119] on span "DOM Header Insertions" at bounding box center [479, 113] width 176 height 19
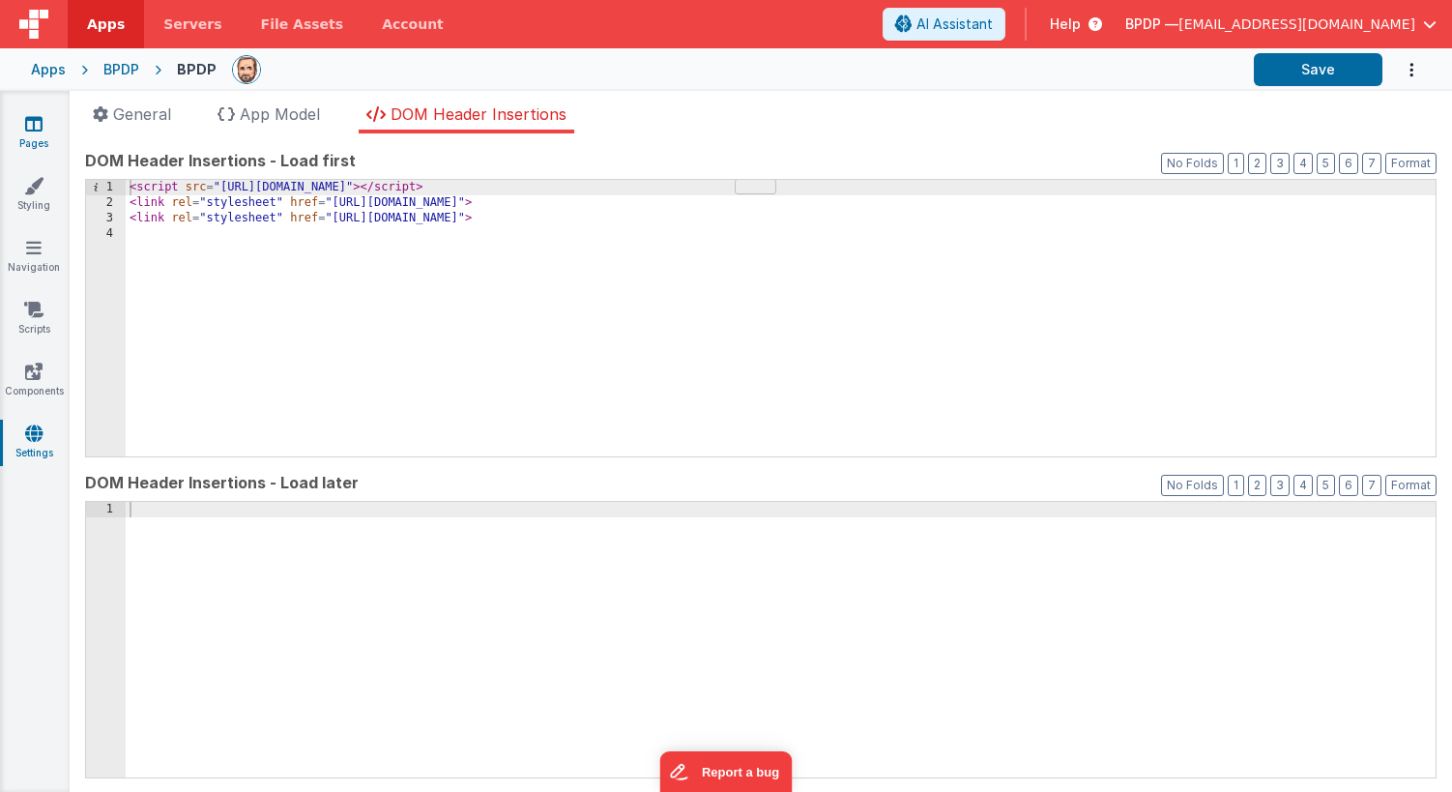
click at [39, 127] on icon at bounding box center [33, 123] width 17 height 19
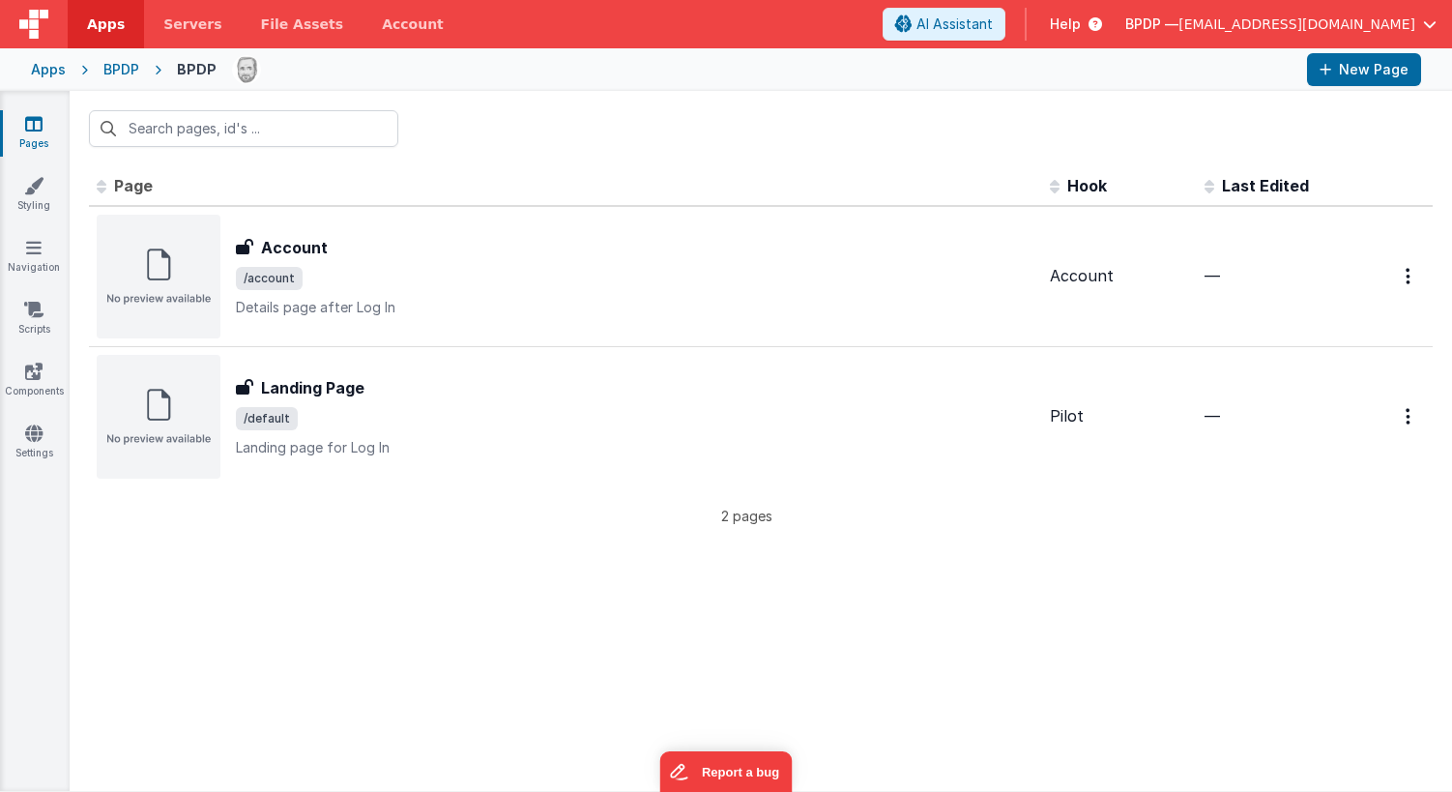
click at [40, 119] on icon at bounding box center [33, 123] width 17 height 19
click at [118, 66] on div "BPDP" at bounding box center [121, 69] width 36 height 19
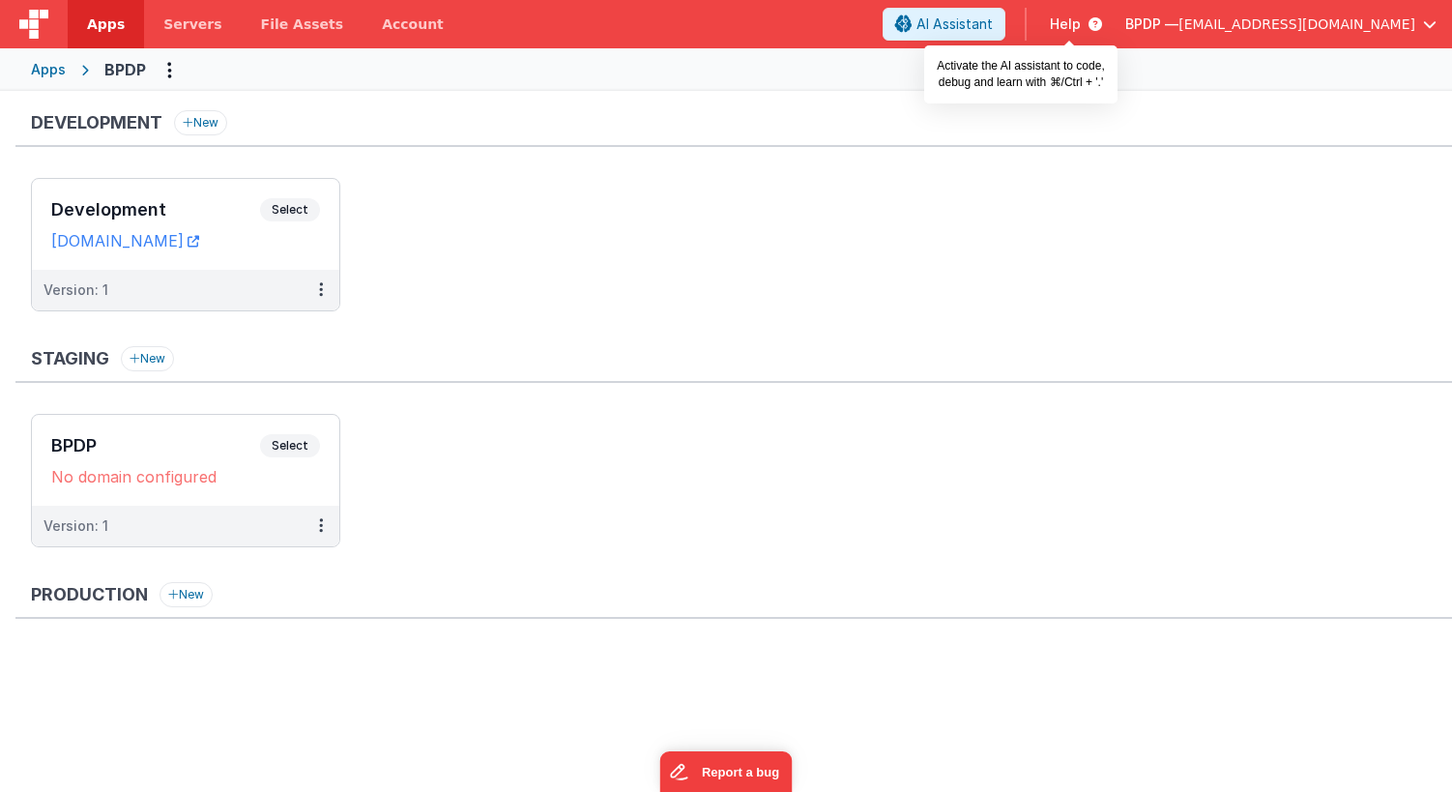
click at [993, 21] on span "AI Assistant" at bounding box center [955, 24] width 76 height 19
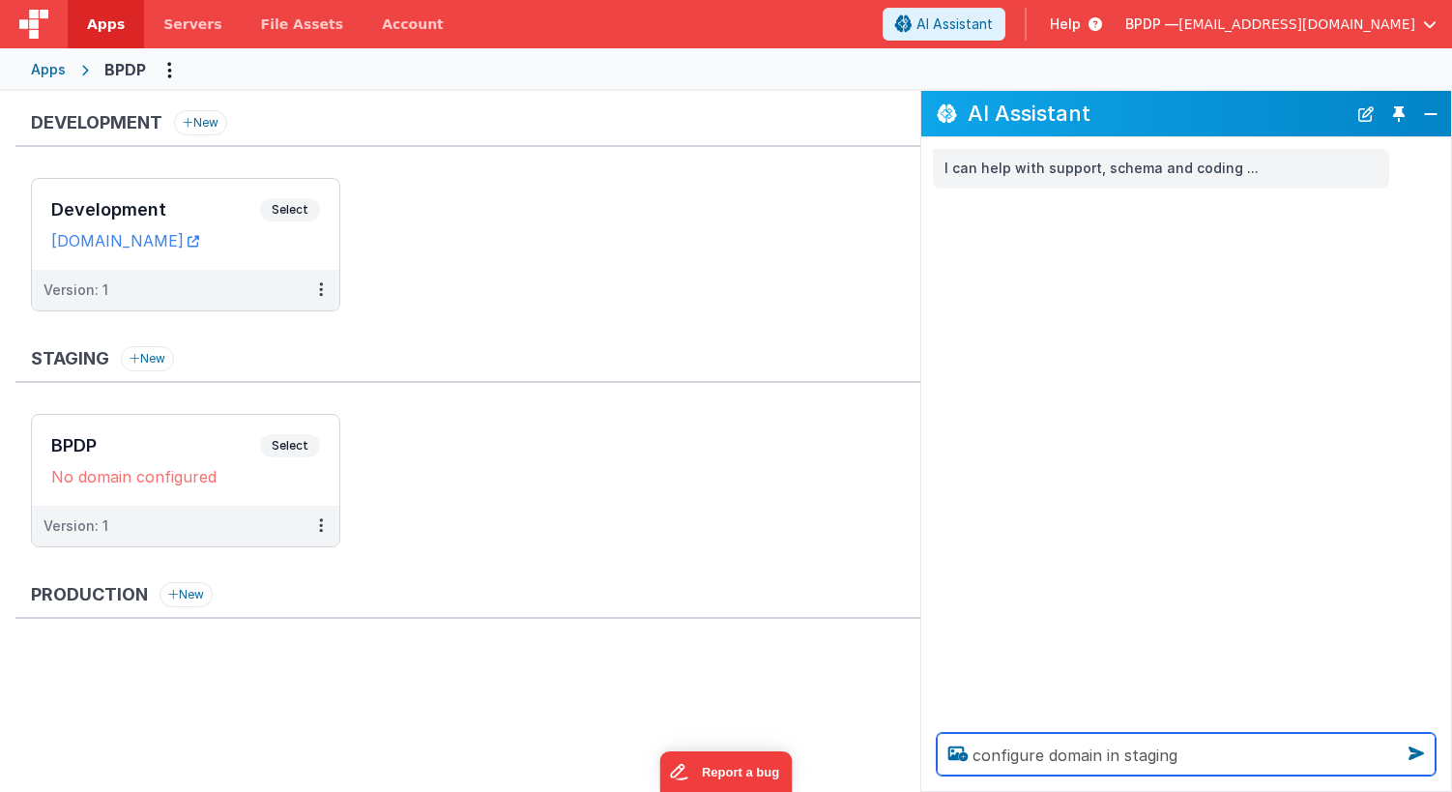
type textarea "configure domain in staging"
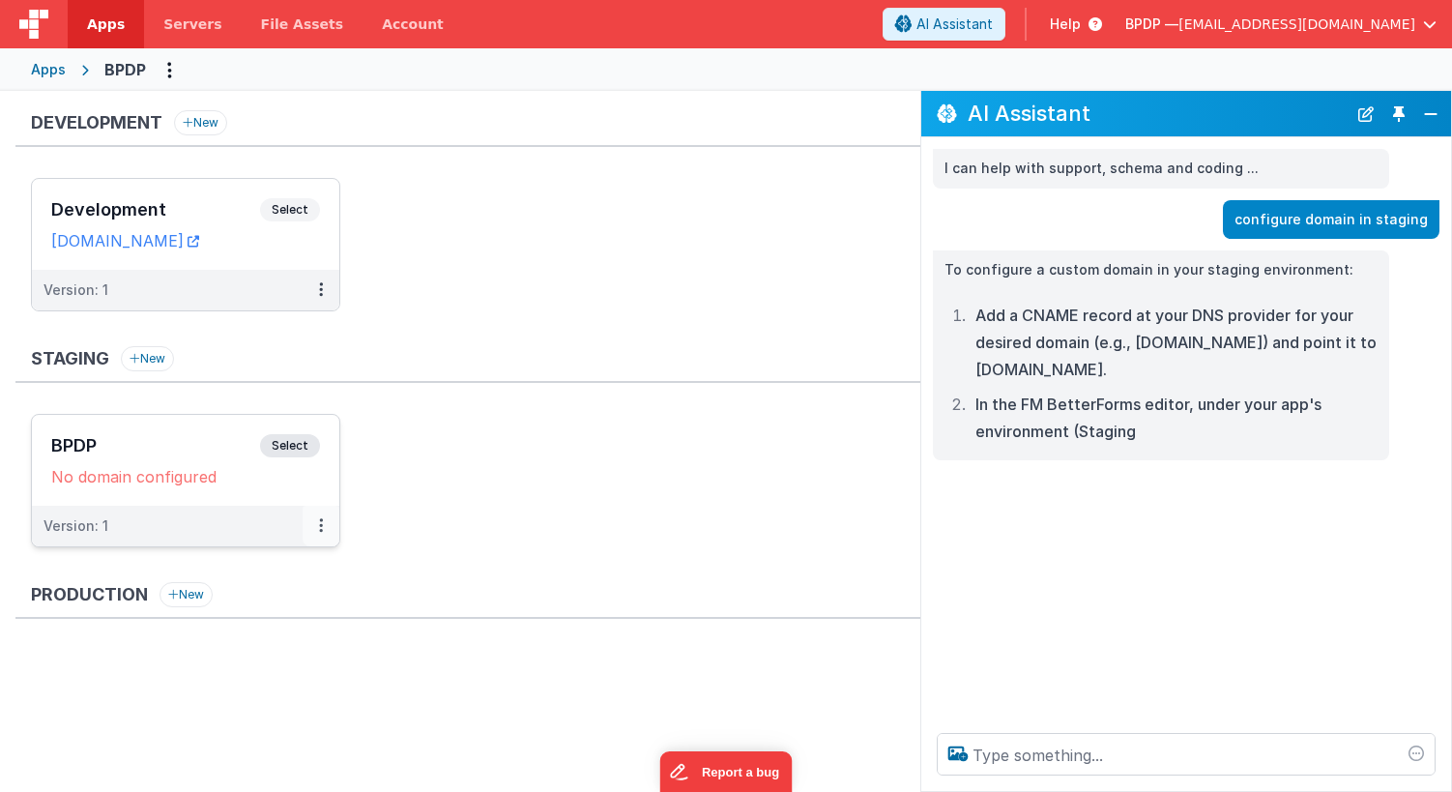
click at [317, 527] on button at bounding box center [321, 526] width 37 height 41
click at [225, 575] on link "Edit" at bounding box center [254, 569] width 170 height 35
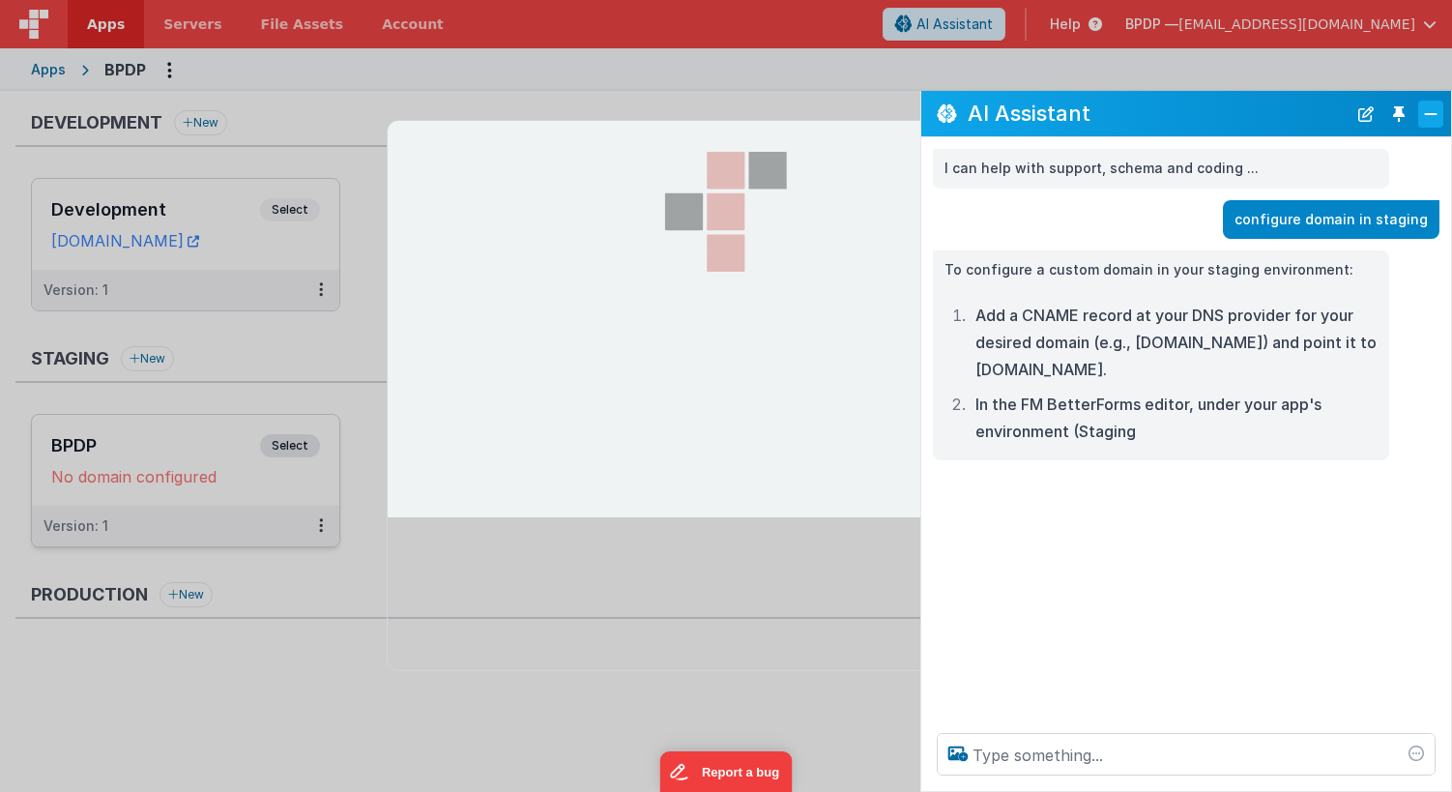
click at [1429, 107] on button "Close" at bounding box center [1431, 114] width 25 height 27
click at [1428, 113] on button "Close" at bounding box center [1431, 114] width 25 height 27
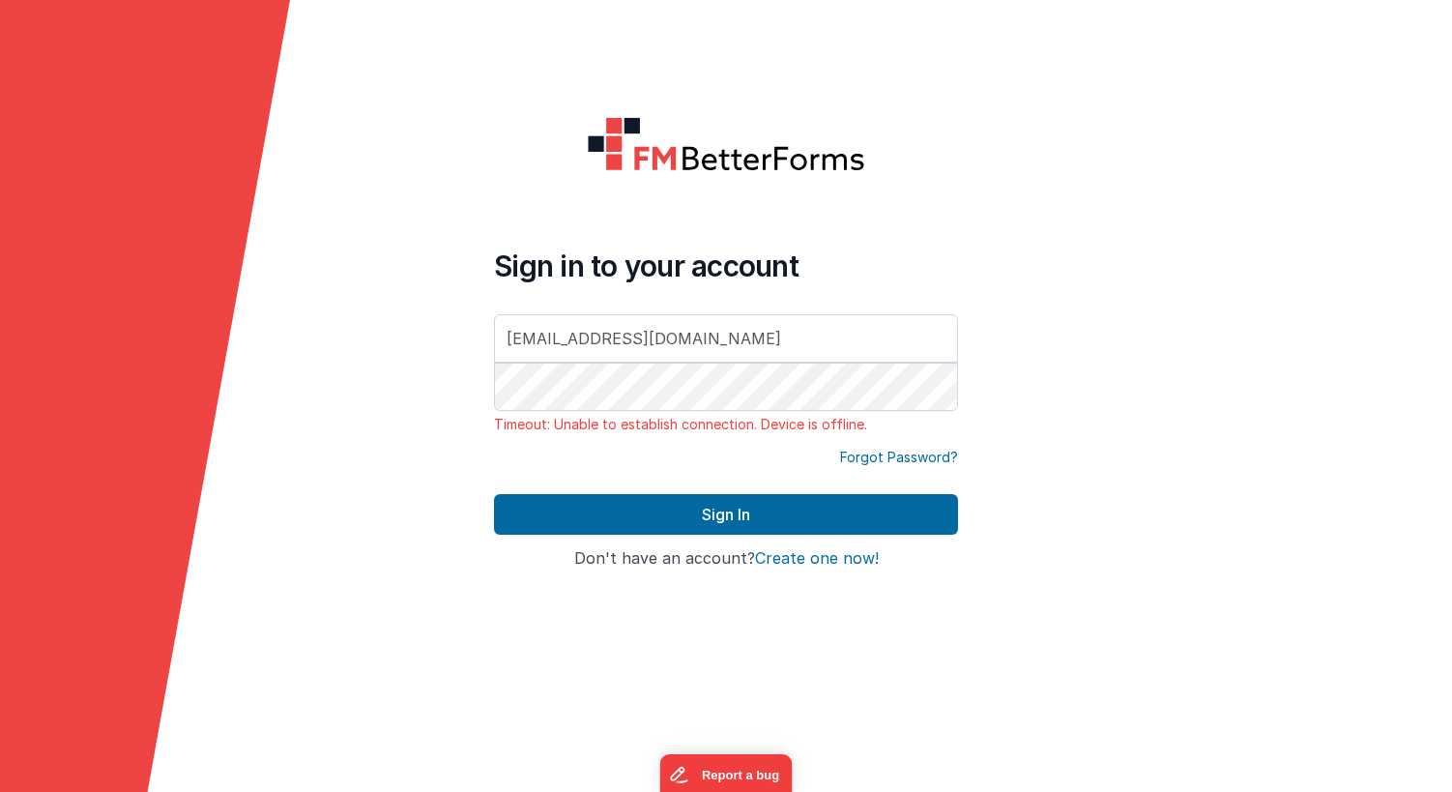
type input "[EMAIL_ADDRESS][DOMAIN_NAME]"
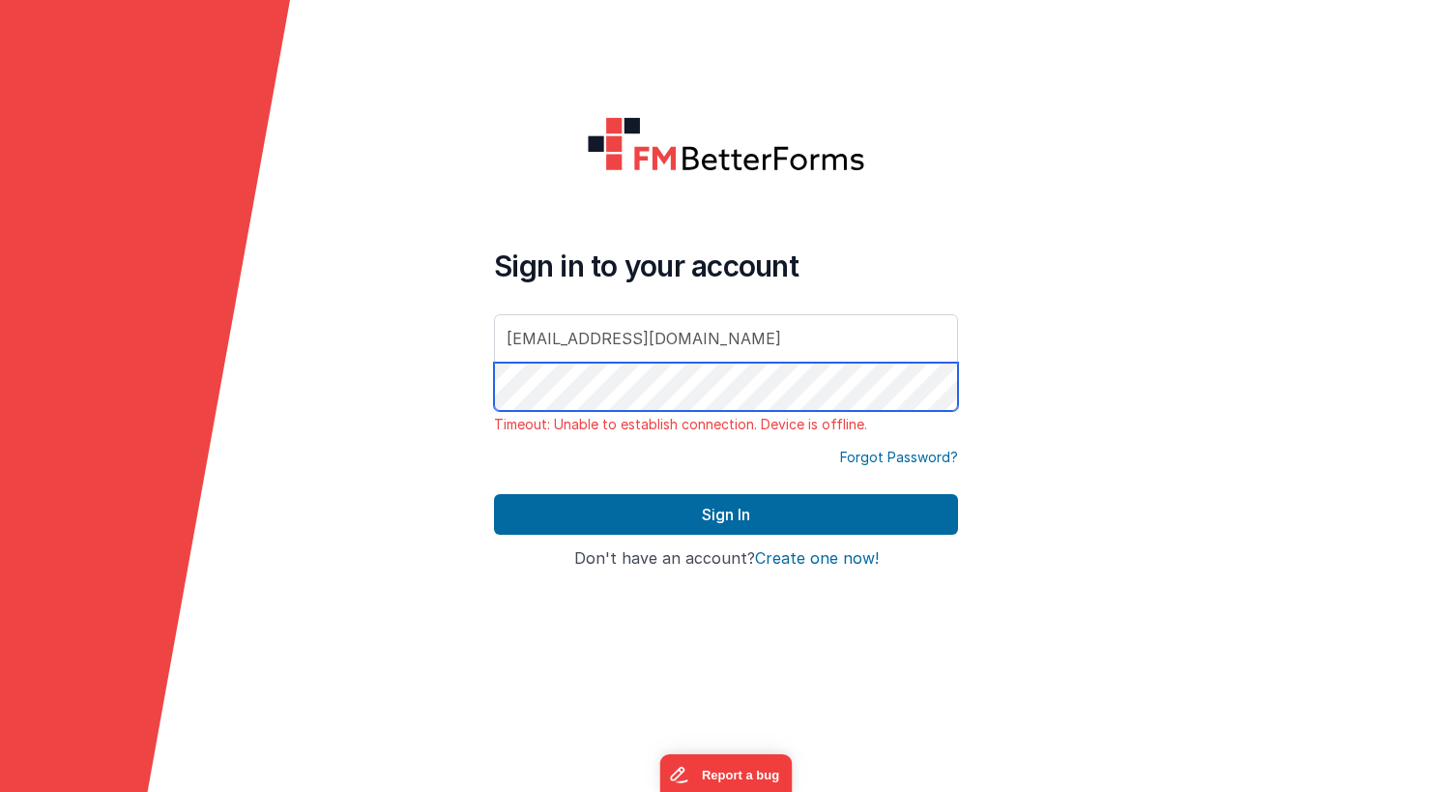
click at [726, 514] on button "Sign In" at bounding box center [726, 514] width 464 height 41
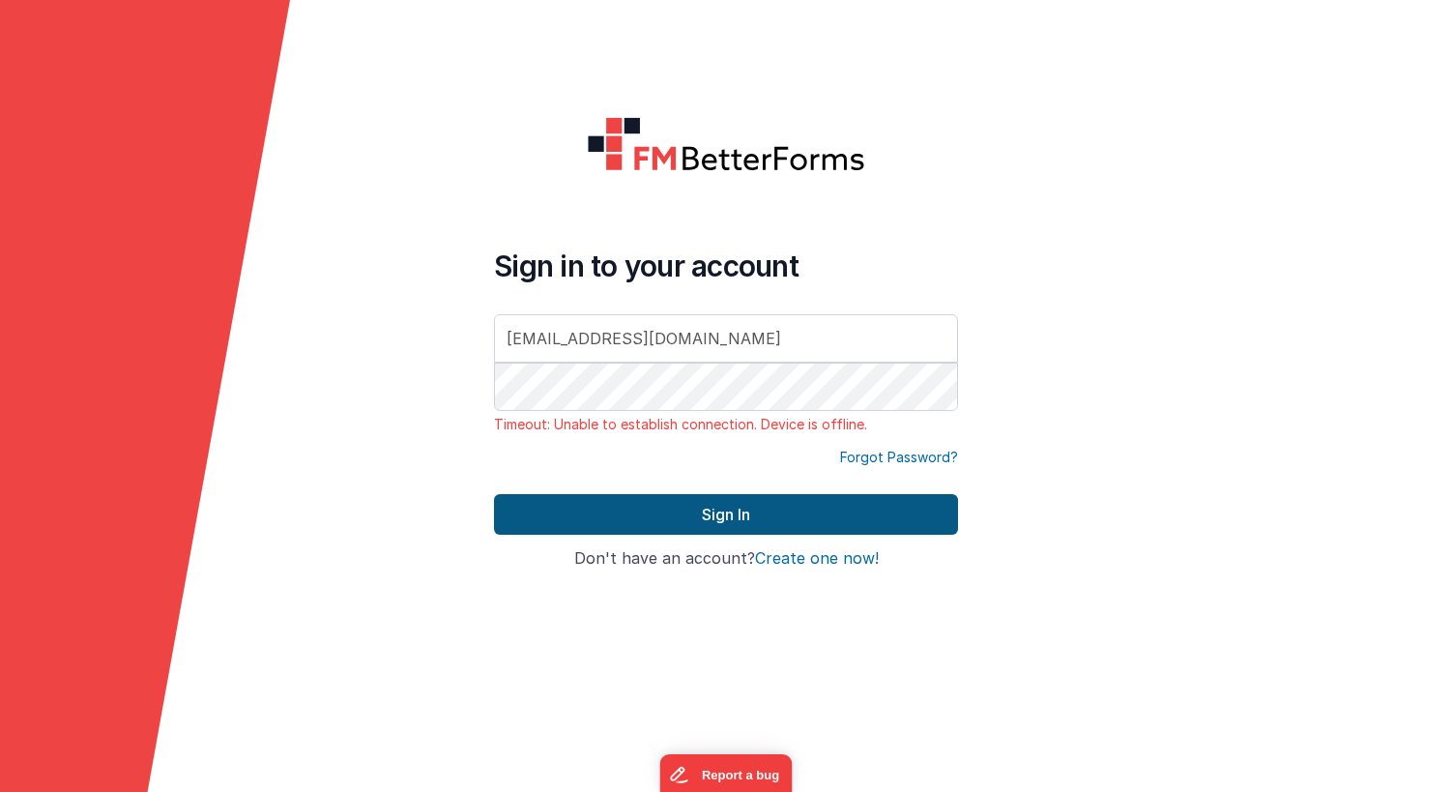
click at [710, 511] on button "Sign In" at bounding box center [726, 514] width 464 height 41
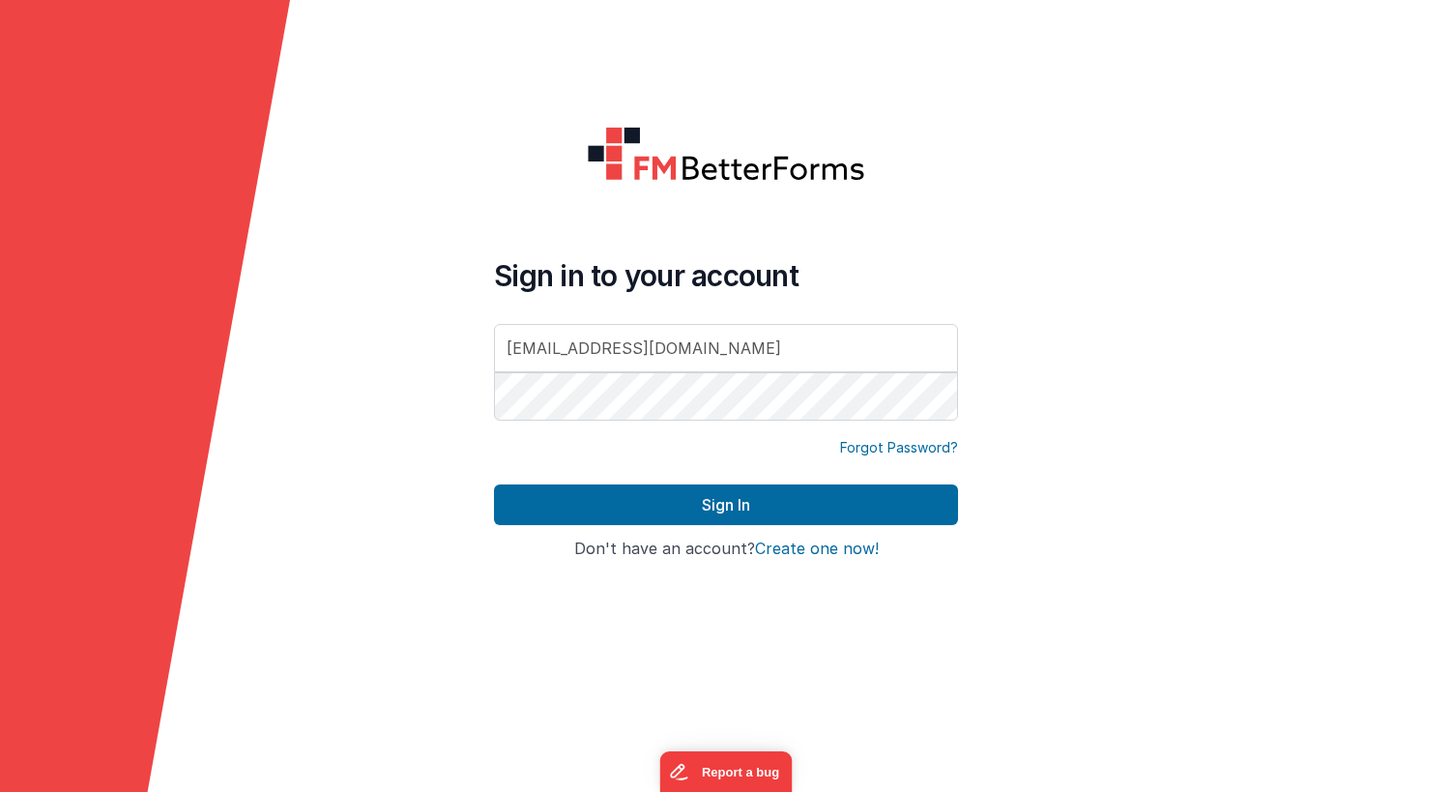
type input "[EMAIL_ADDRESS][DOMAIN_NAME]"
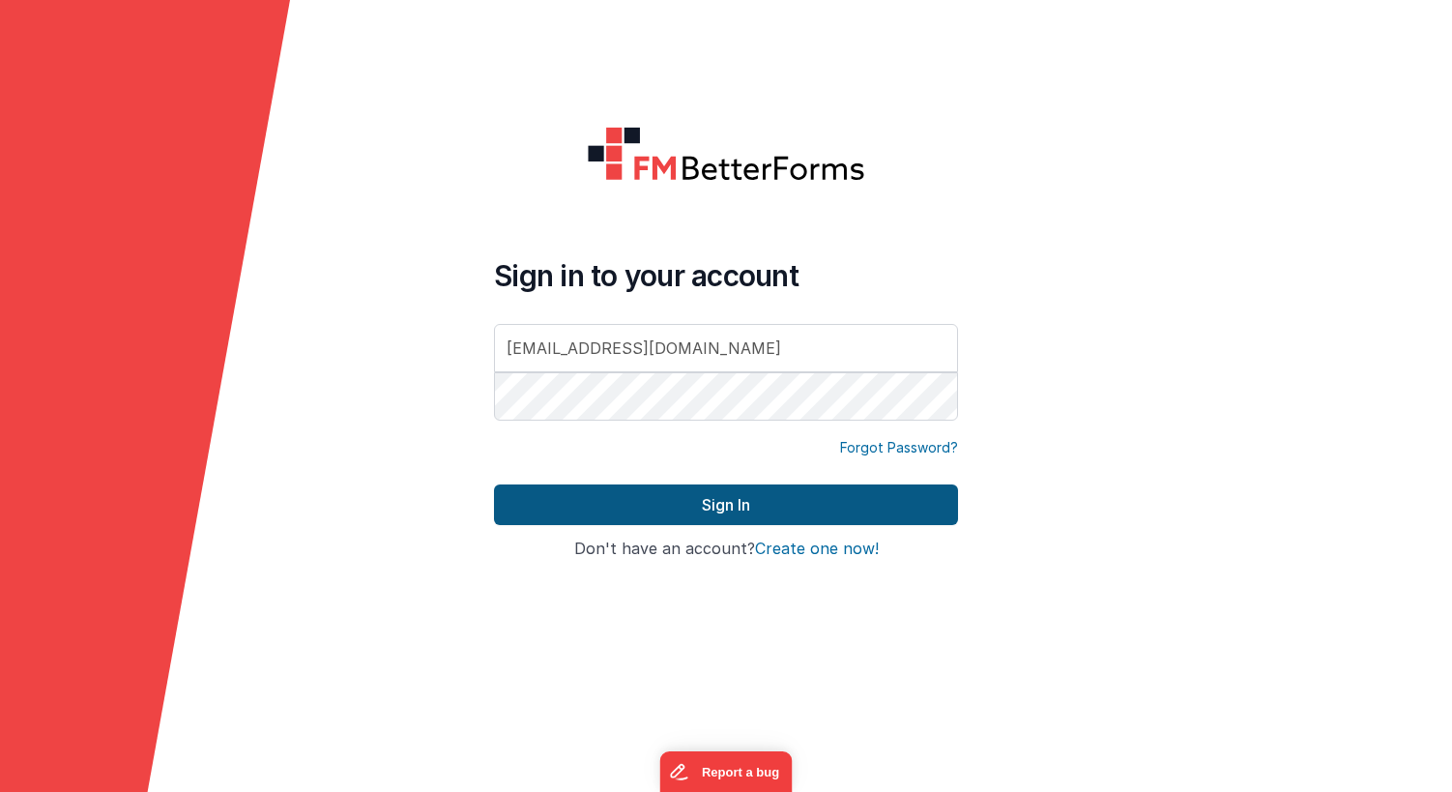
click at [717, 500] on button "Sign In" at bounding box center [726, 504] width 464 height 41
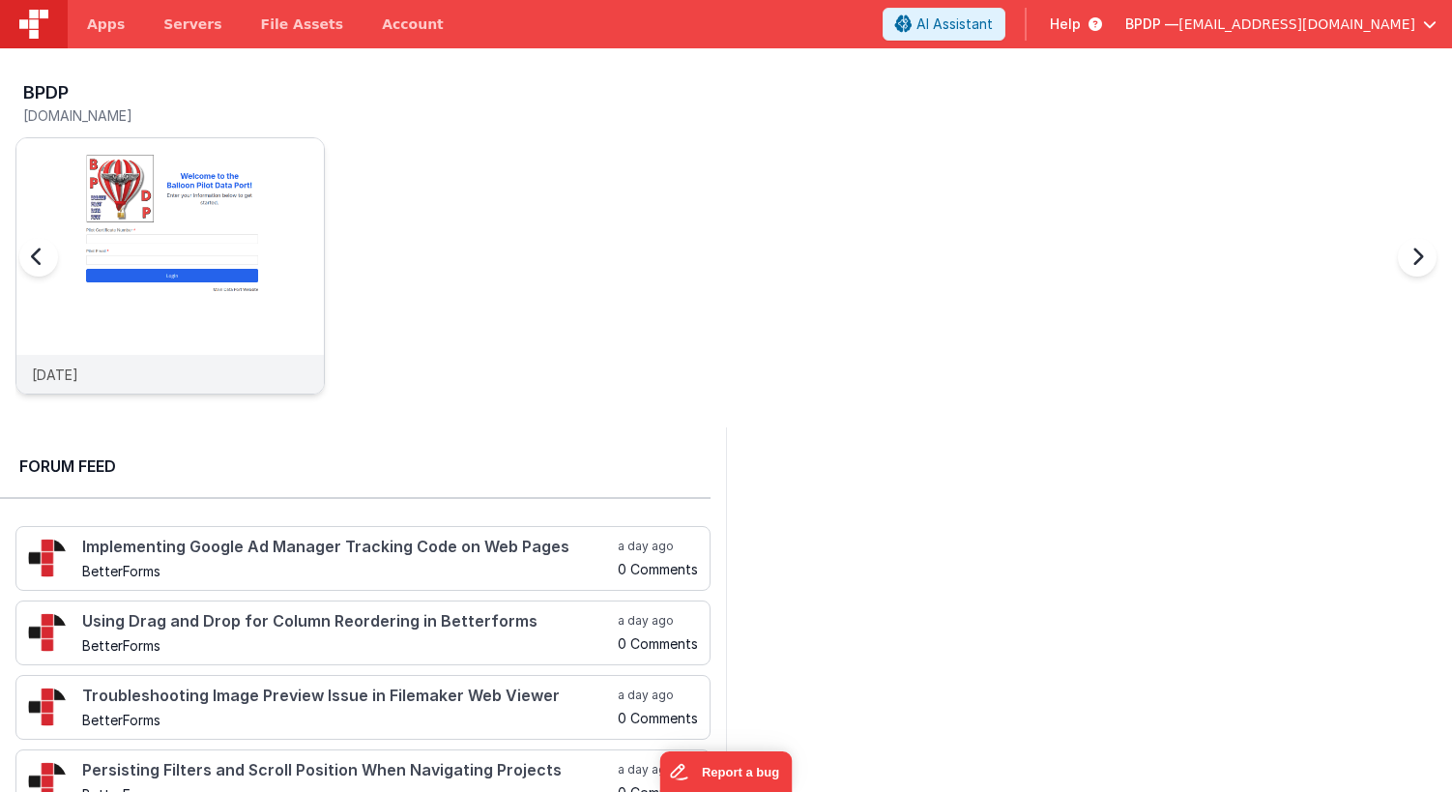
click at [224, 182] on img at bounding box center [170, 292] width 308 height 308
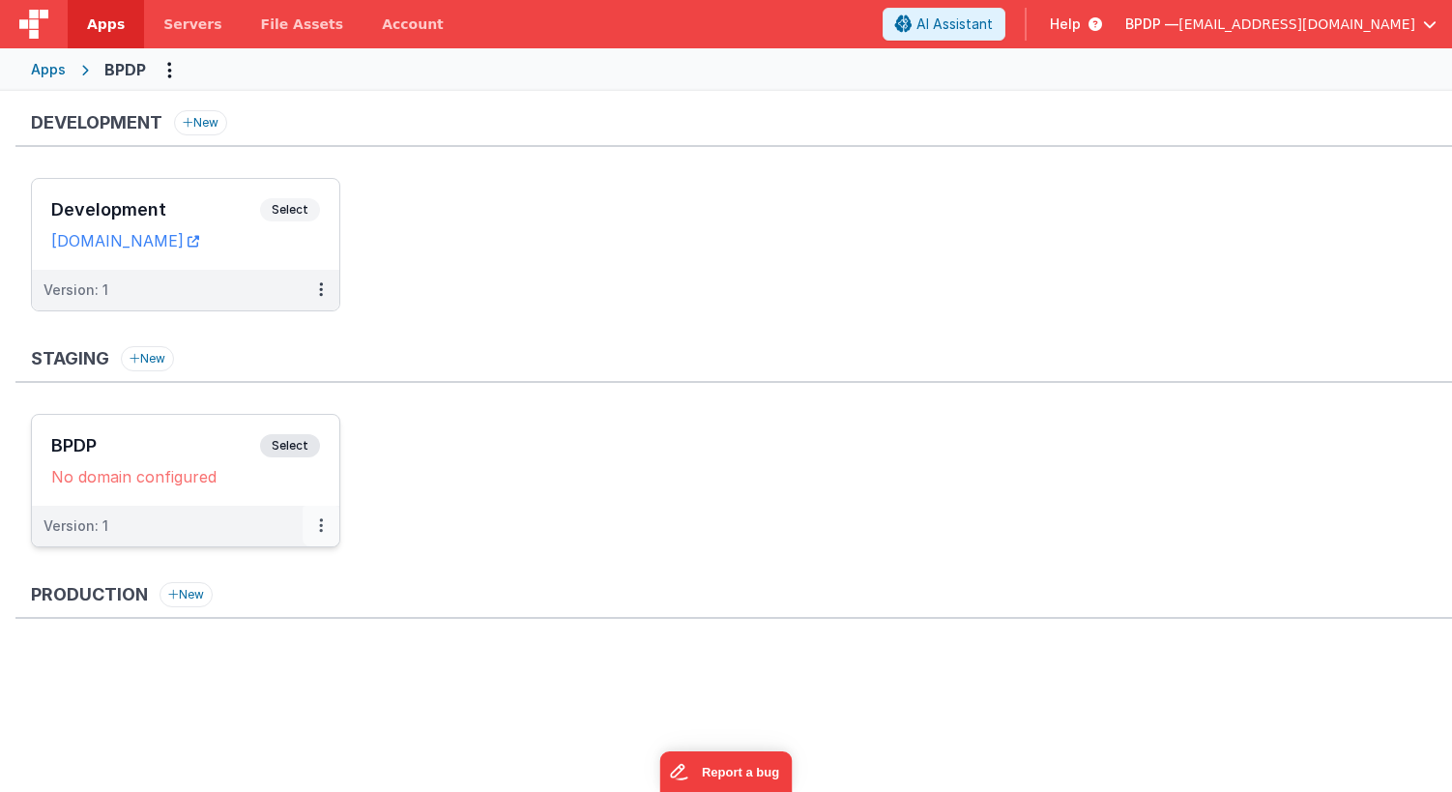
click at [317, 525] on button at bounding box center [321, 526] width 37 height 41
click at [225, 567] on link "Edit" at bounding box center [254, 569] width 170 height 35
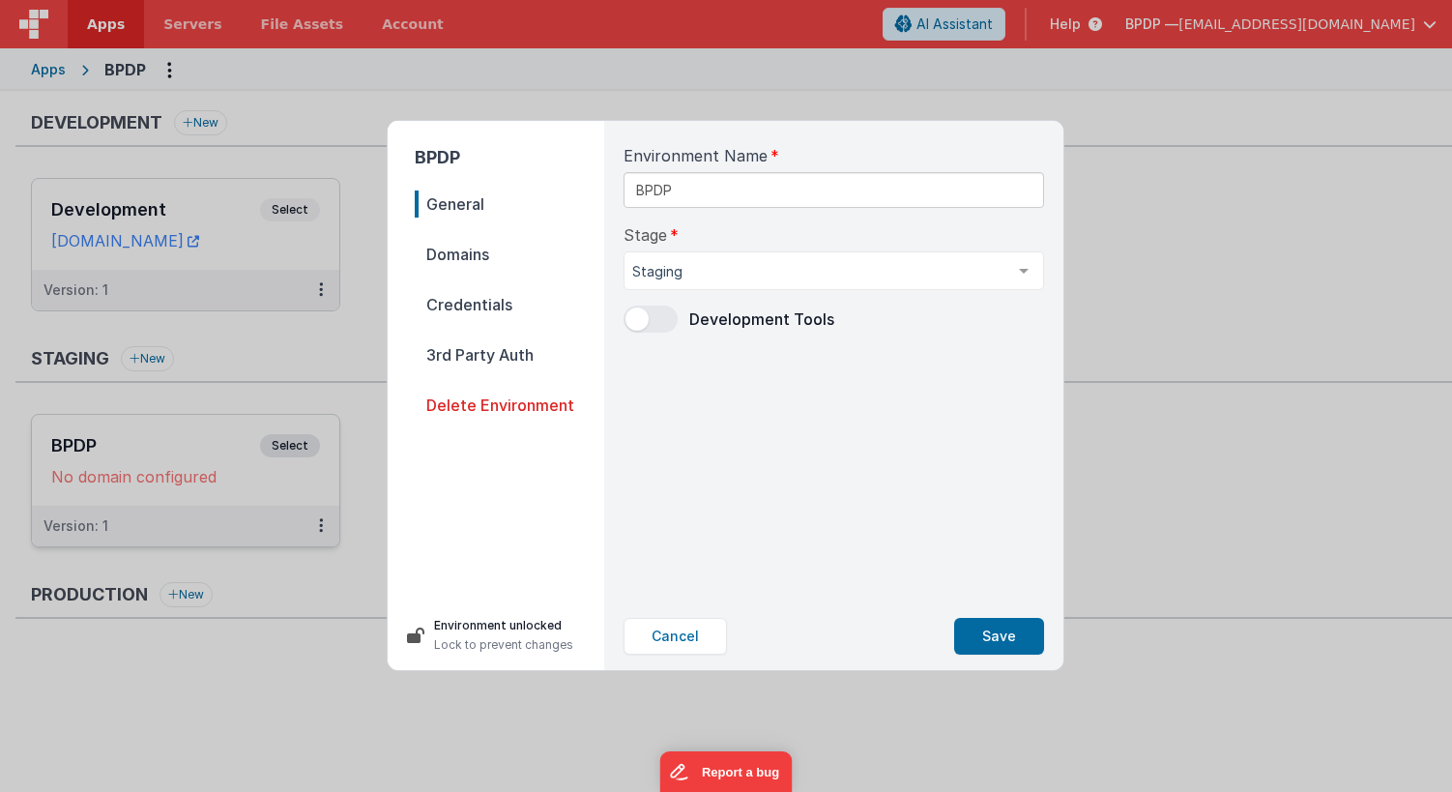
click at [455, 252] on span "Domains" at bounding box center [510, 254] width 190 height 27
select select "fmbetterforms.com"
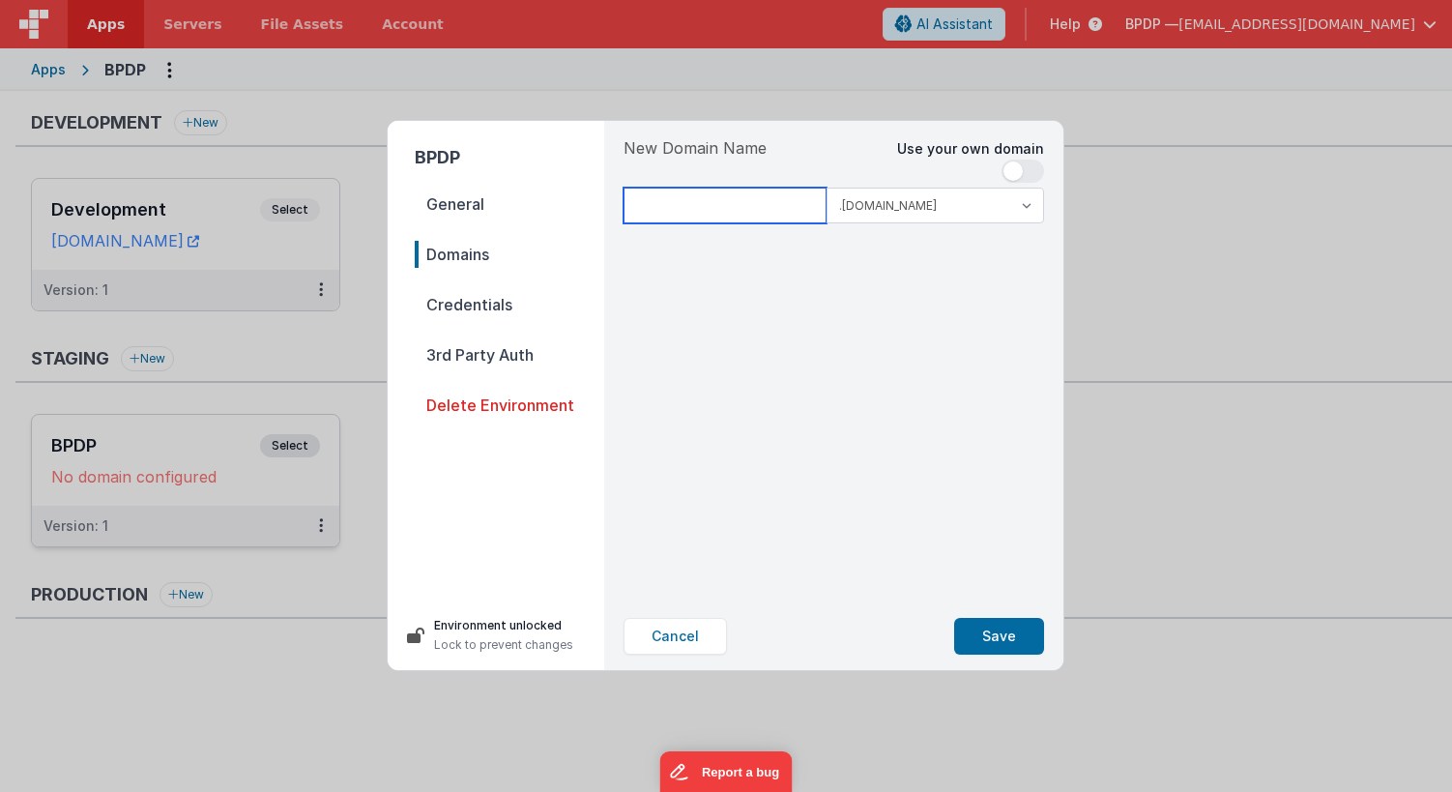
click at [674, 205] on input at bounding box center [725, 206] width 203 height 36
type input "bpdp2"
click at [996, 633] on button "Save" at bounding box center [999, 636] width 90 height 37
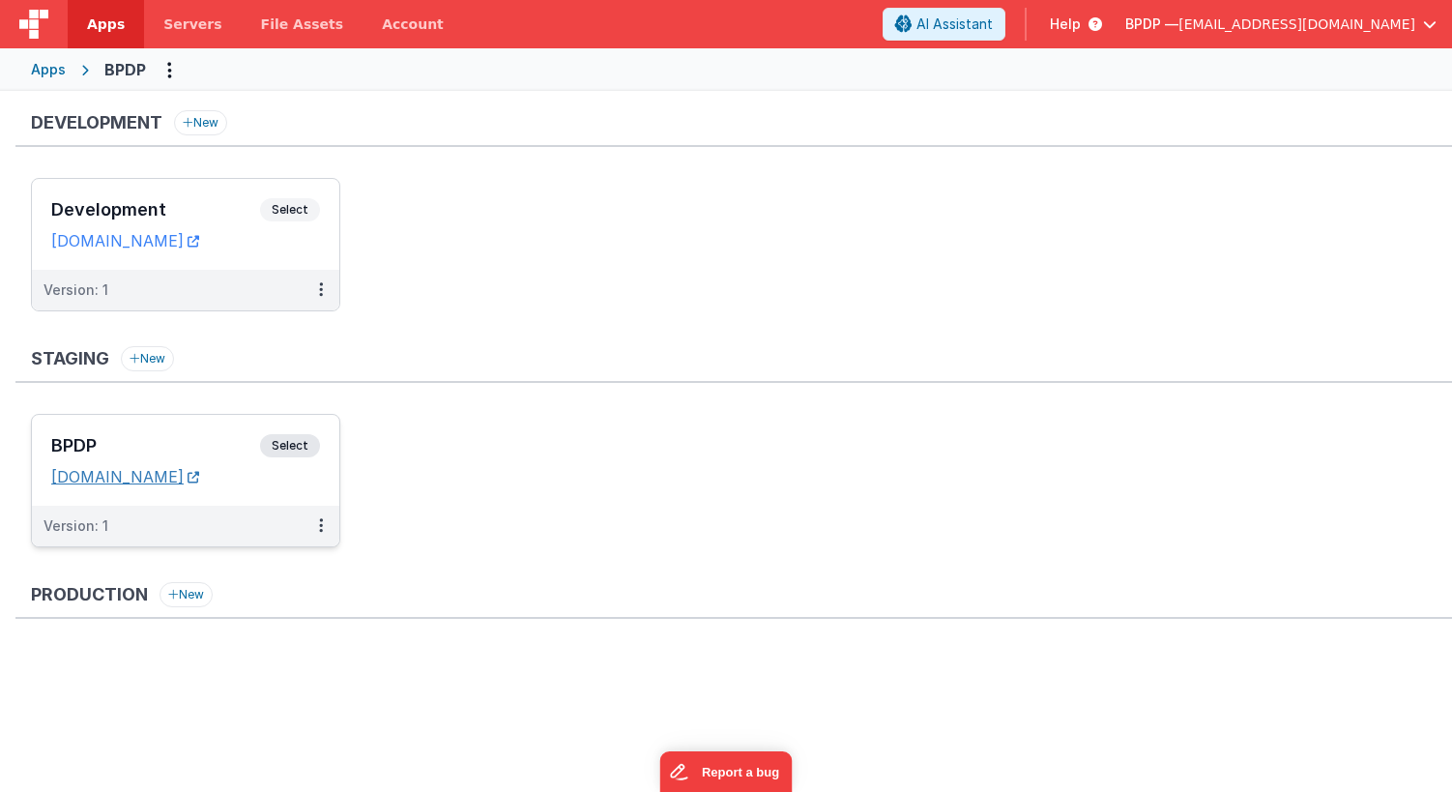
click at [199, 478] on link "bpdp2.fmbetterforms.com" at bounding box center [125, 476] width 148 height 19
click at [274, 445] on span "Select" at bounding box center [290, 445] width 60 height 23
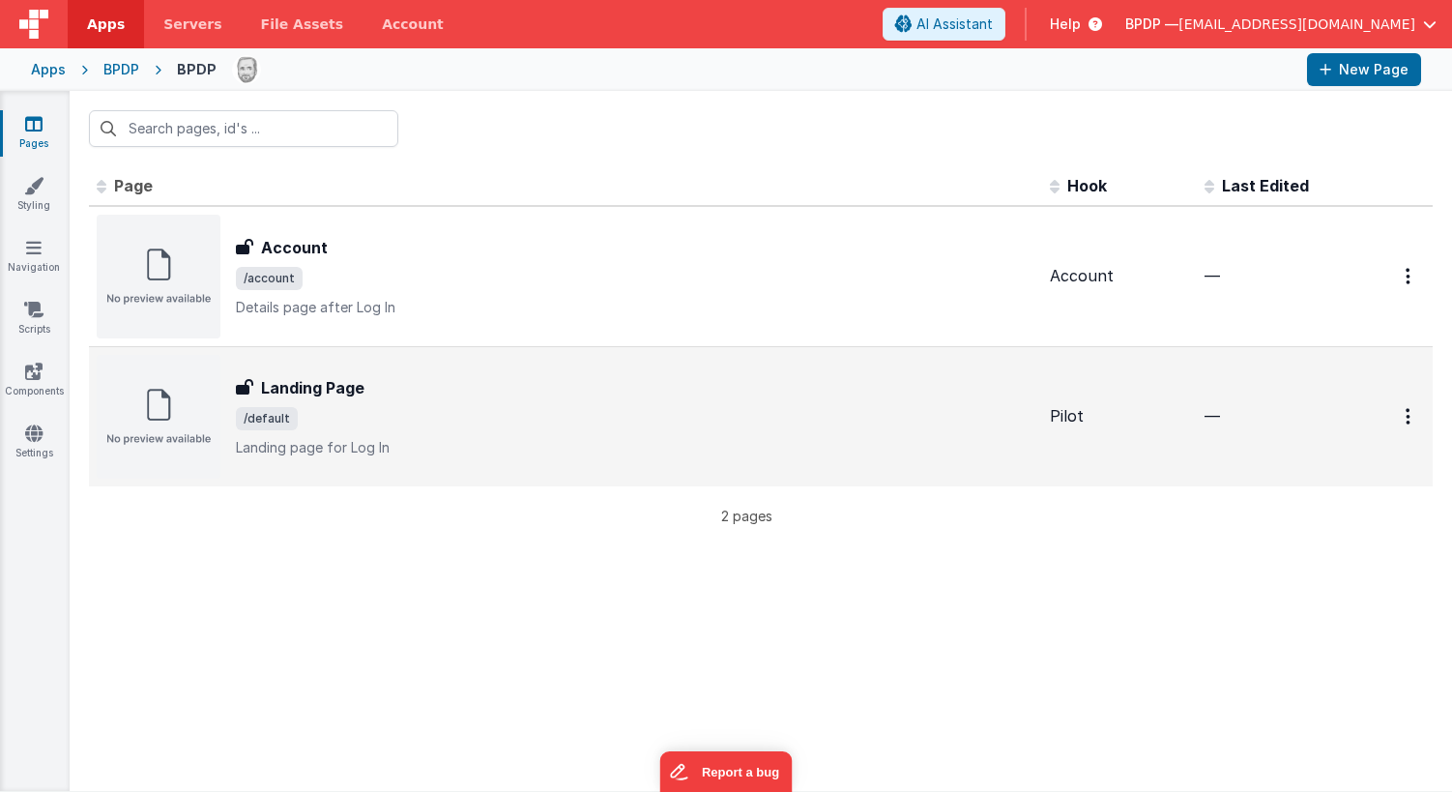
click at [289, 389] on h3 "Landing Page" at bounding box center [312, 387] width 103 height 23
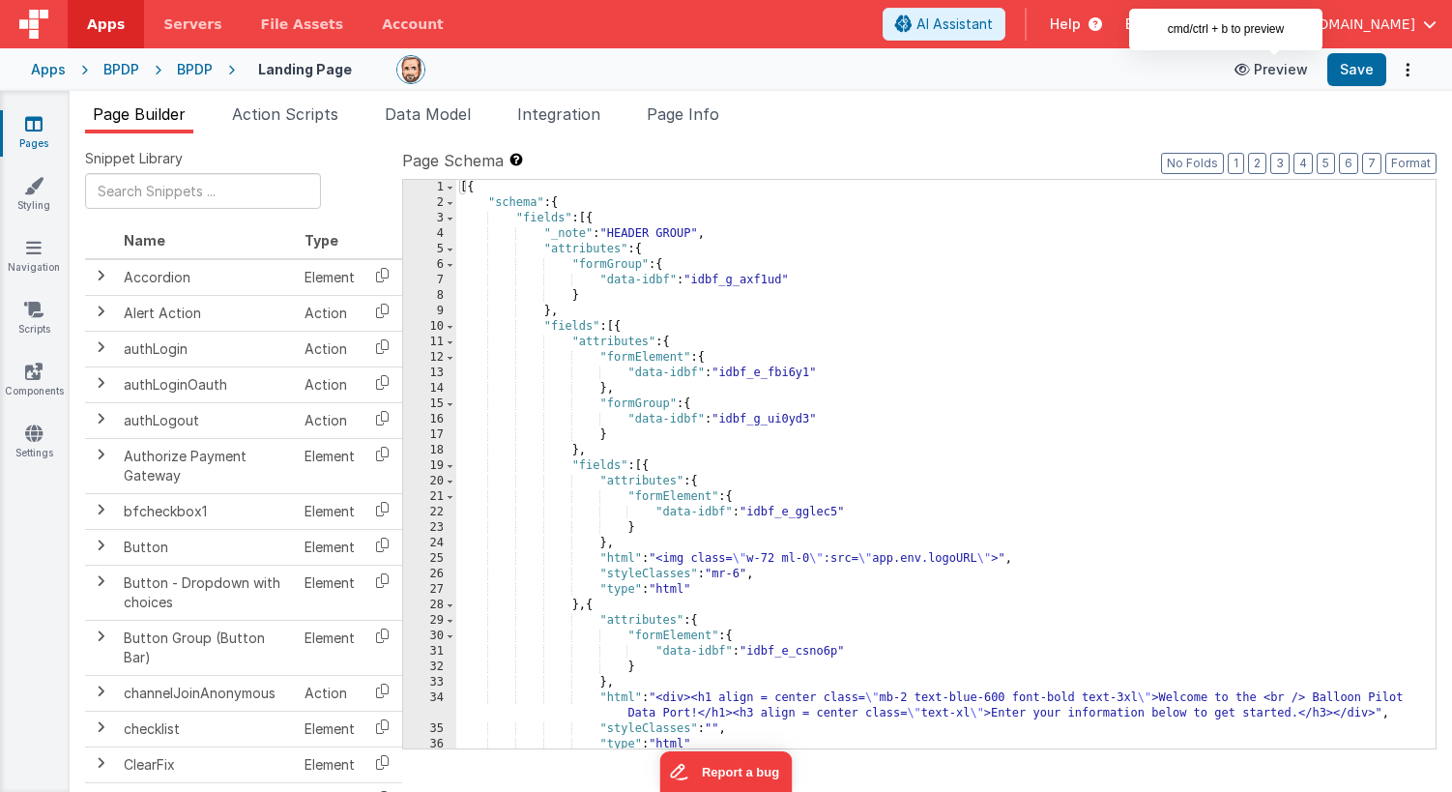
click at [1264, 69] on button "Preview" at bounding box center [1271, 69] width 97 height 31
click at [99, 23] on span "Apps" at bounding box center [106, 24] width 38 height 19
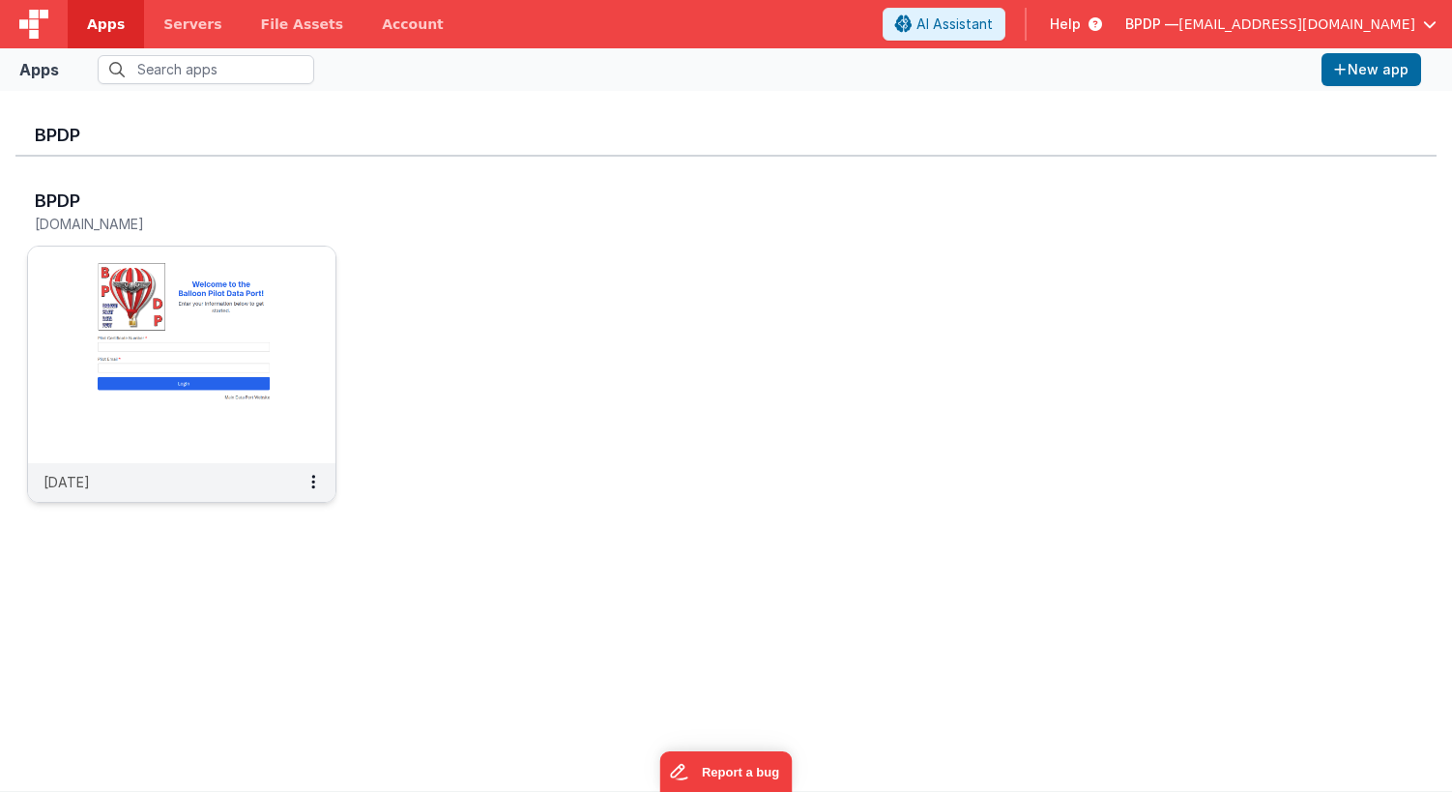
click at [222, 282] on img at bounding box center [182, 355] width 308 height 217
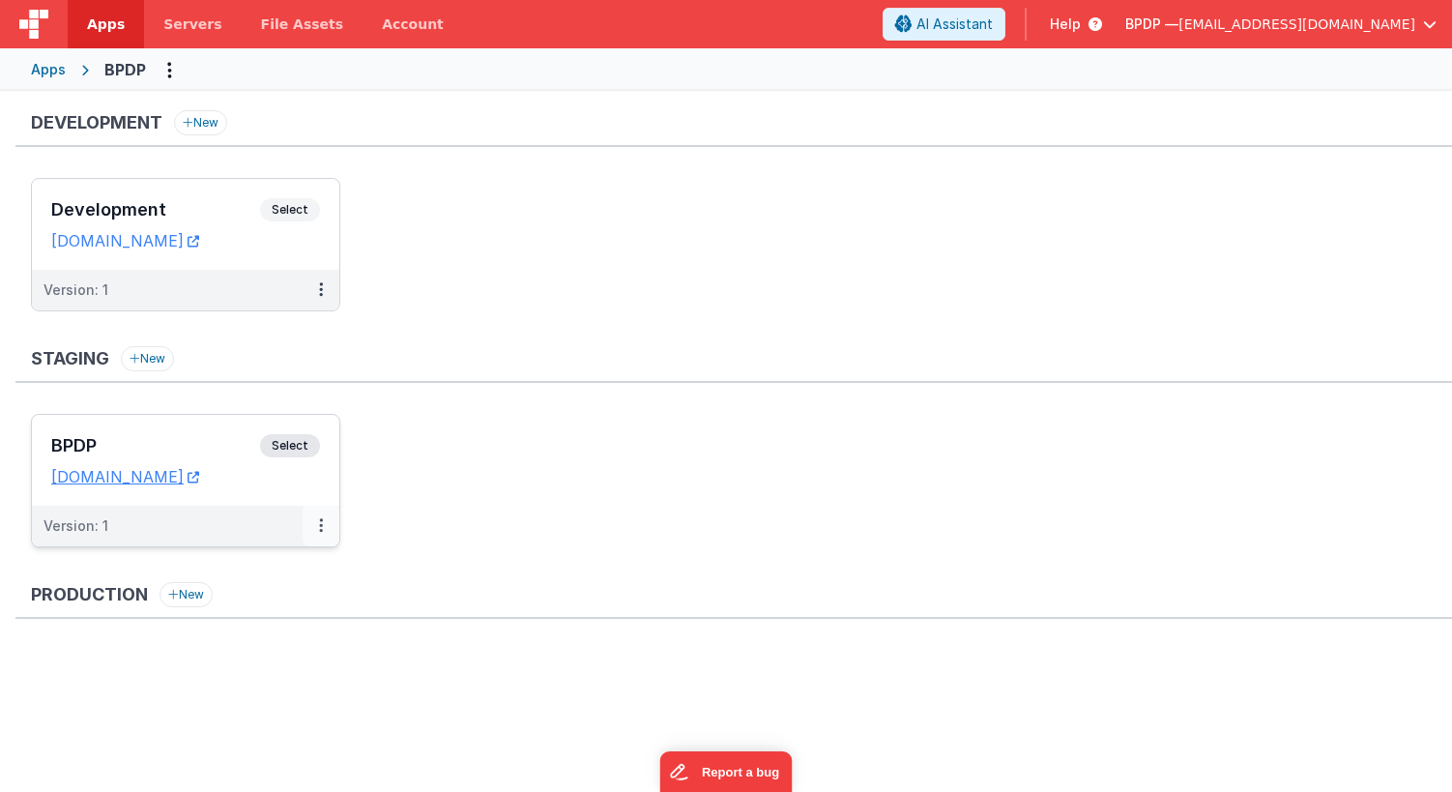
click at [319, 525] on icon at bounding box center [321, 525] width 4 height 1
click at [223, 569] on link "Edit" at bounding box center [254, 569] width 170 height 35
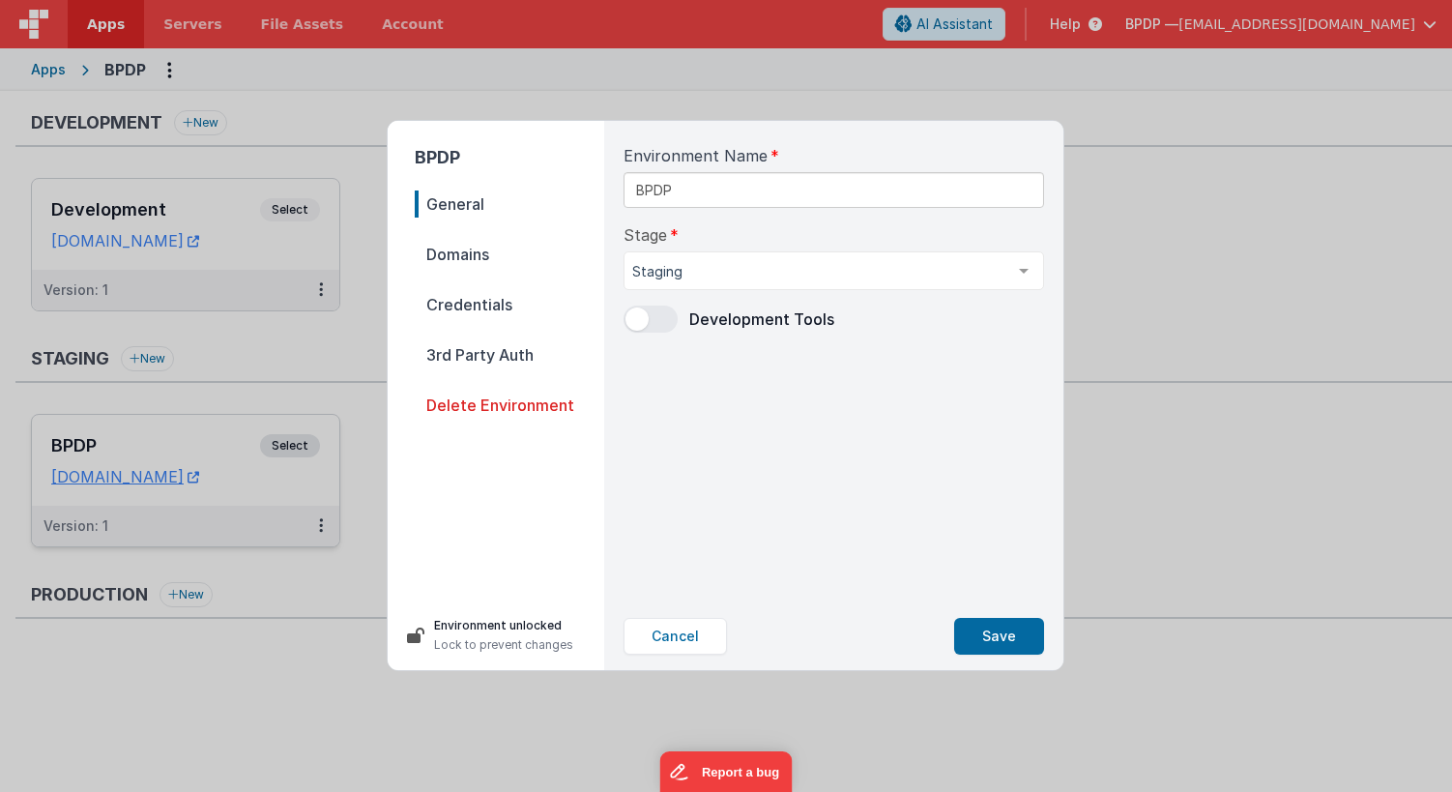
click at [462, 253] on span "Domains" at bounding box center [510, 254] width 190 height 27
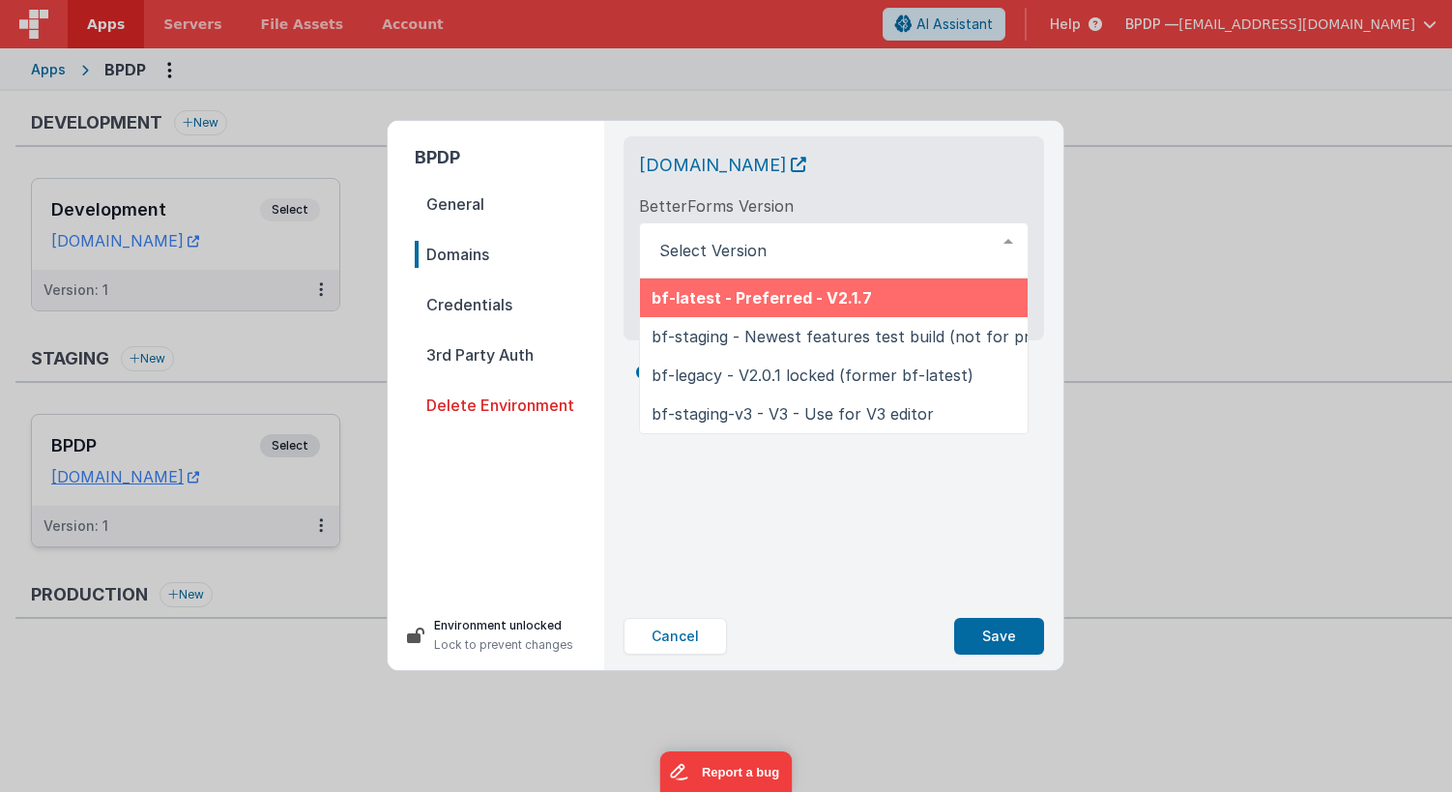
click at [948, 171] on div "bpdp2.fmbetterforms.com" at bounding box center [834, 165] width 390 height 27
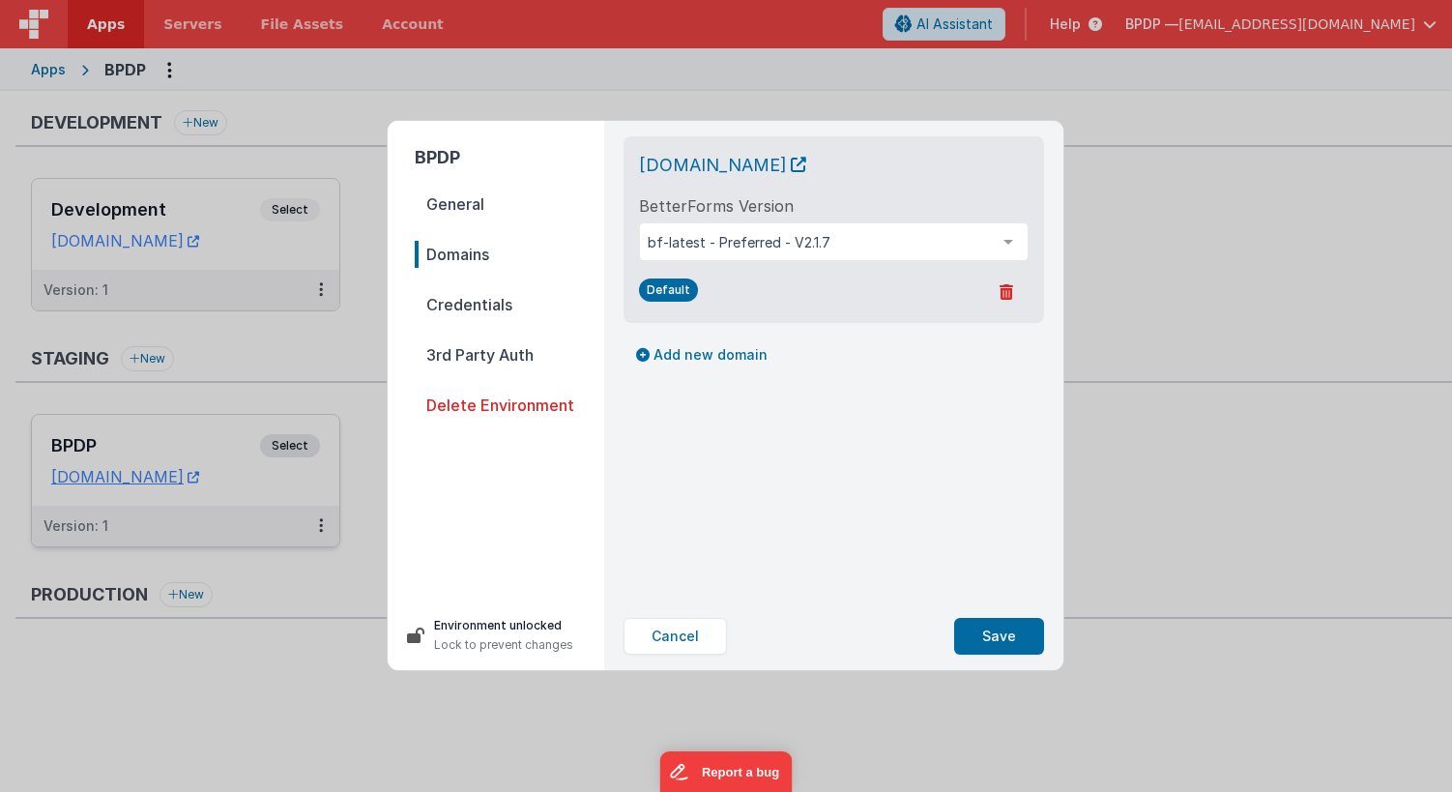
click at [461, 302] on span "Credentials" at bounding box center [510, 304] width 190 height 27
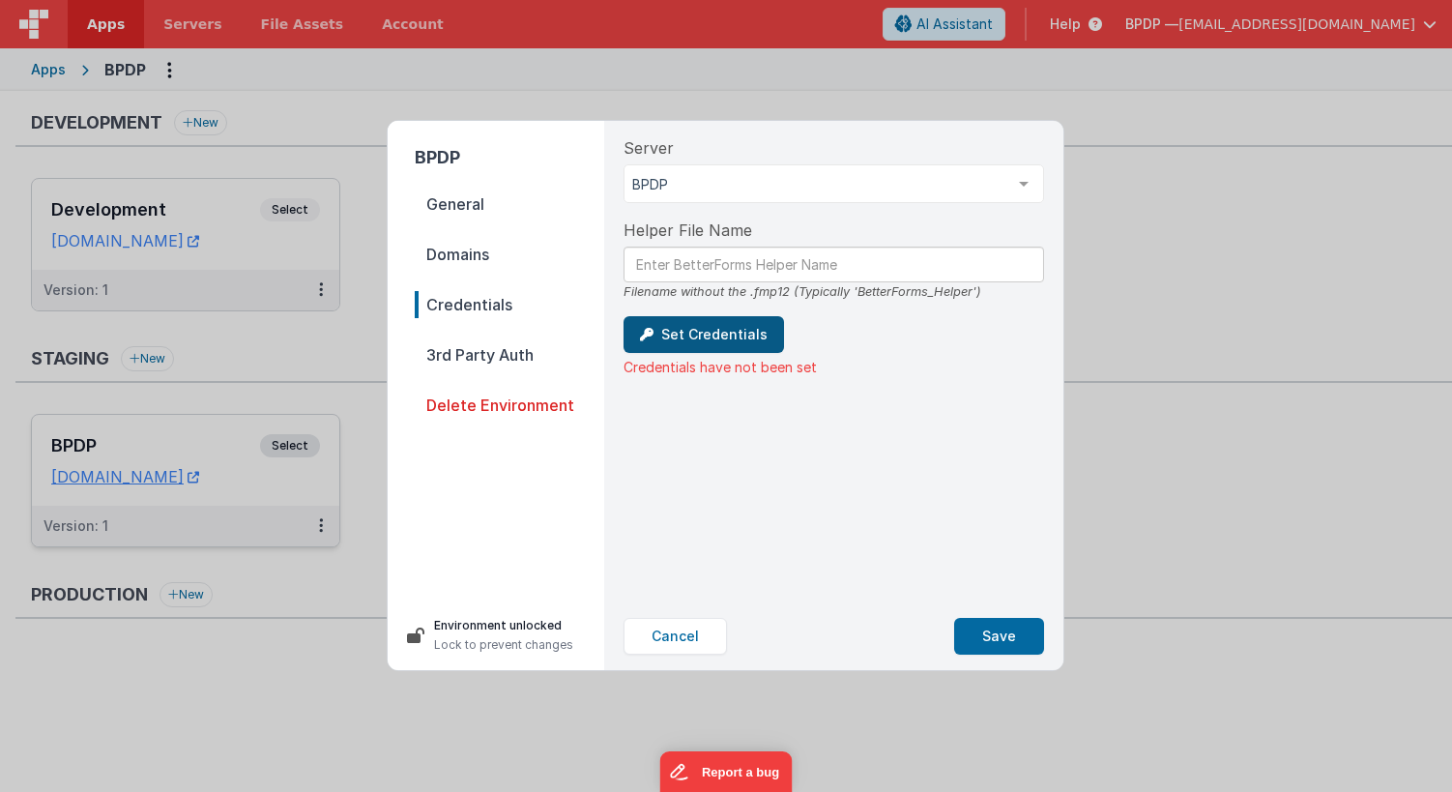
click at [679, 335] on button "Set Credentials" at bounding box center [704, 334] width 161 height 37
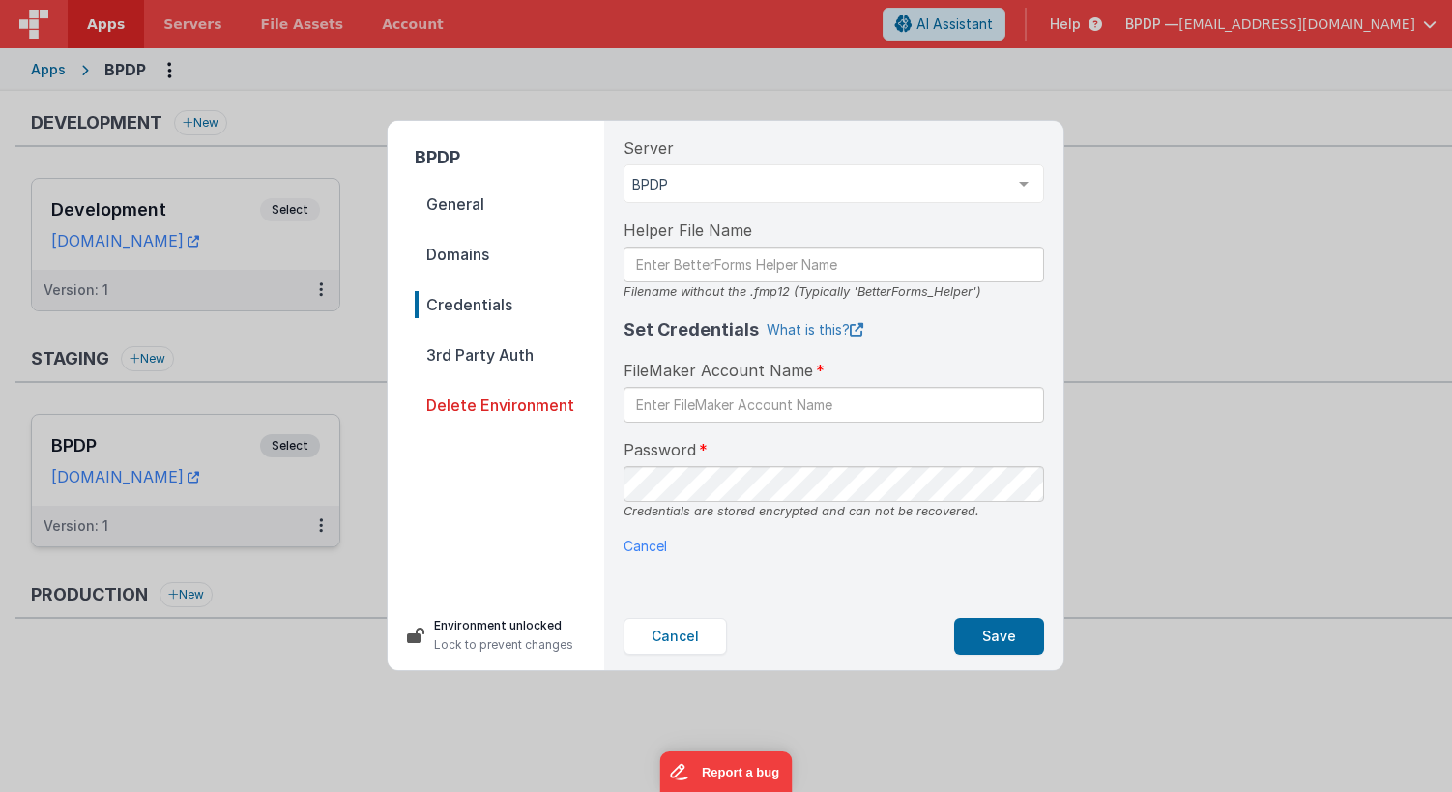
click at [816, 328] on link "What is this?" at bounding box center [815, 329] width 97 height 19
click at [653, 410] on input "text" at bounding box center [834, 405] width 421 height 36
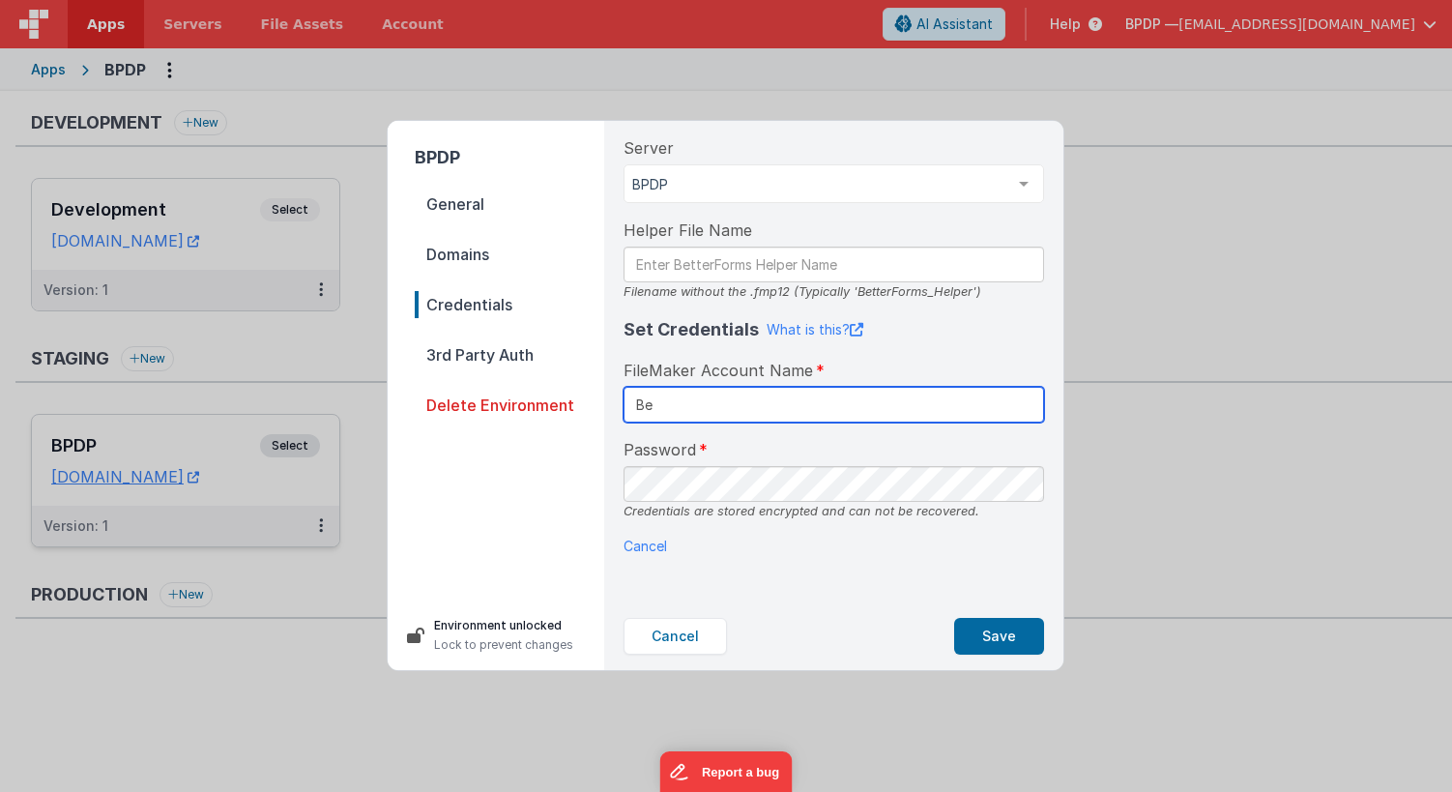
type input "B"
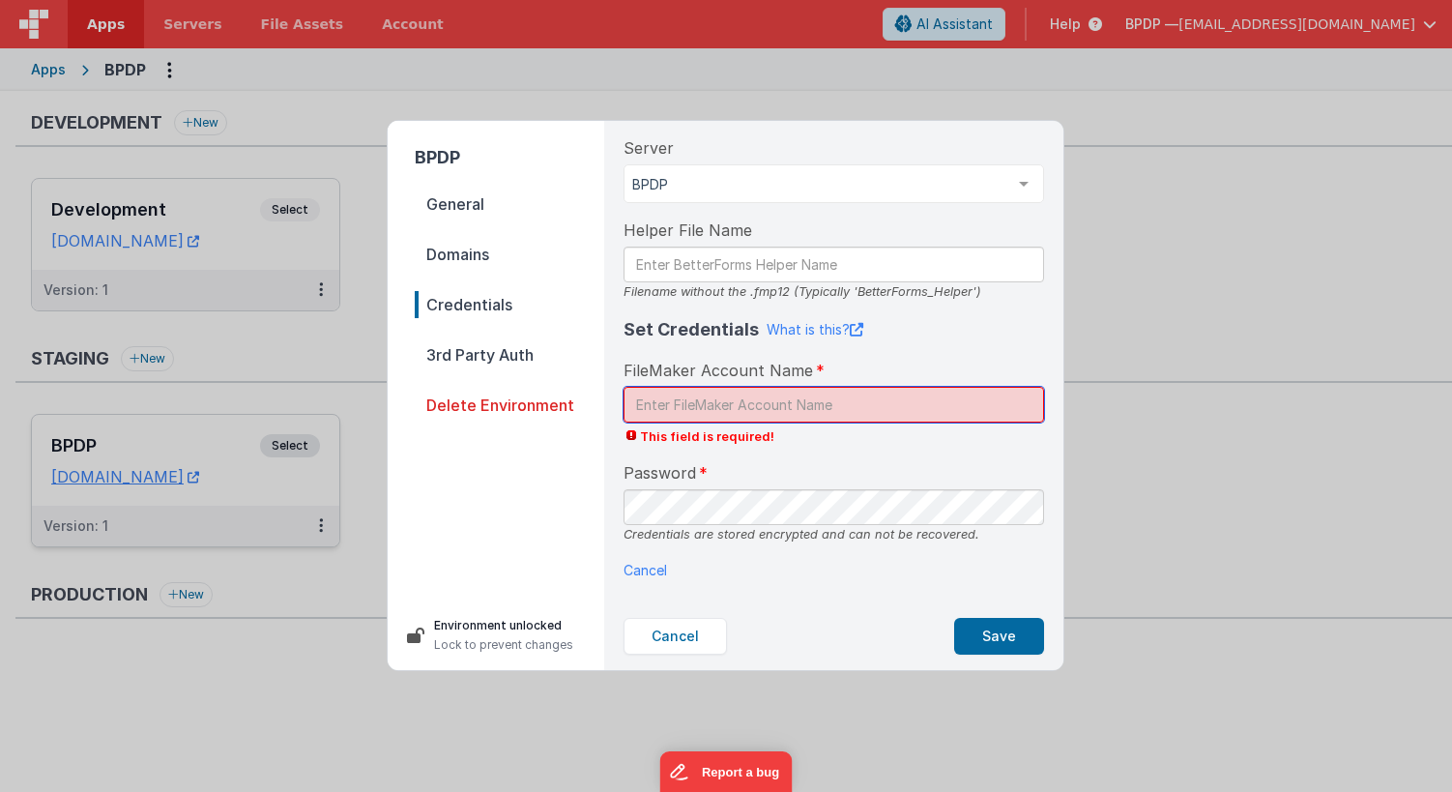
click at [646, 403] on input "text" at bounding box center [834, 405] width 421 height 36
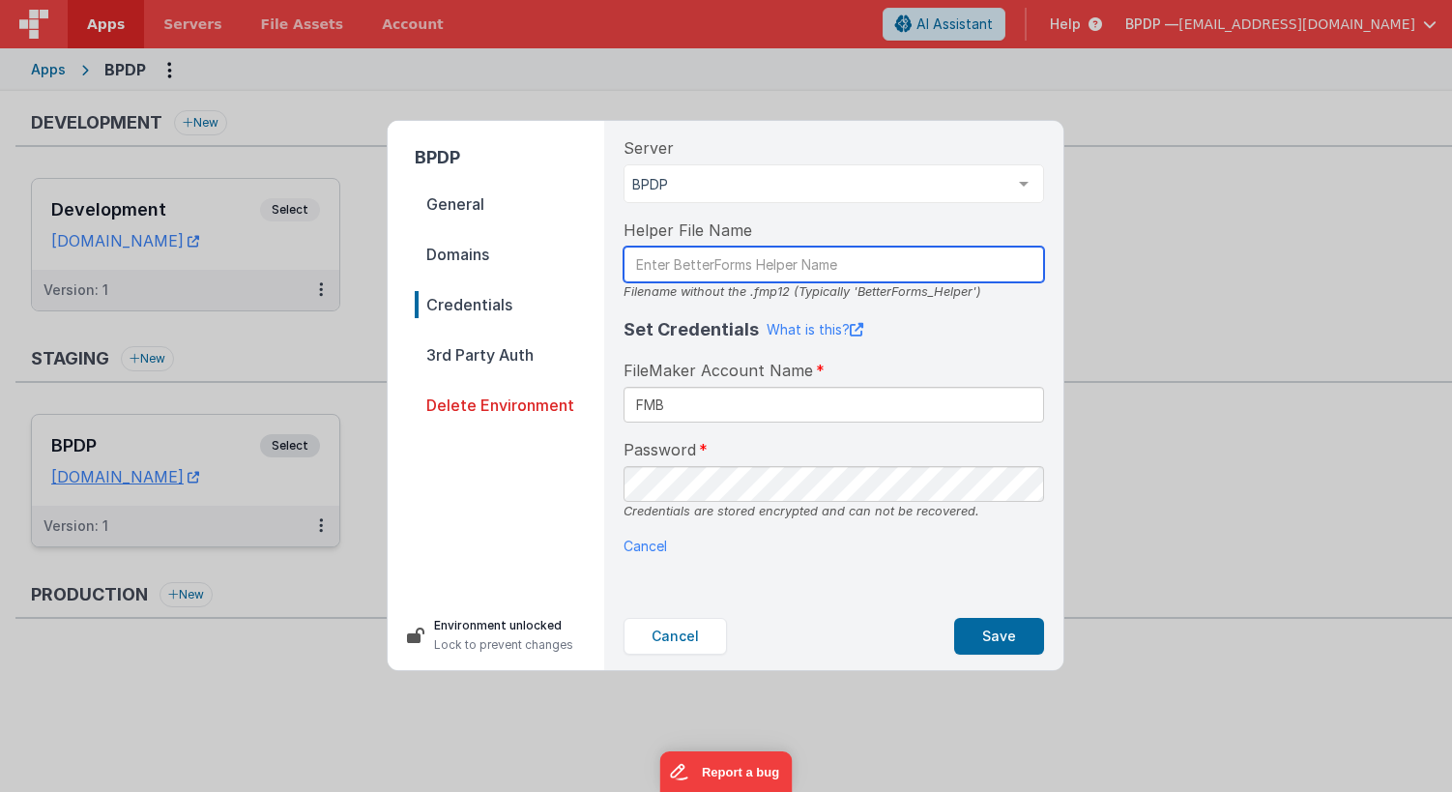
click at [707, 275] on input "text" at bounding box center [834, 265] width 421 height 36
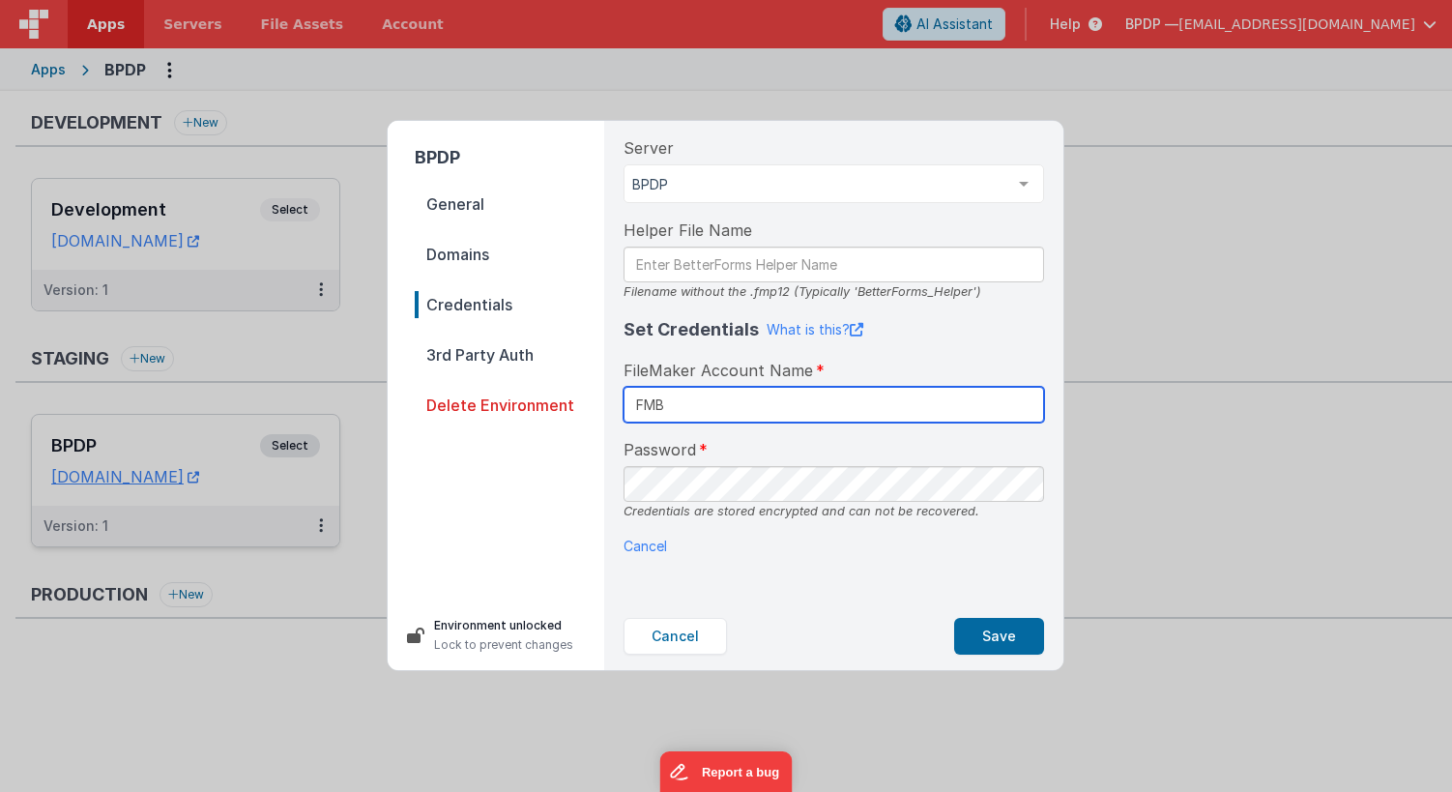
drag, startPoint x: 704, startPoint y: 405, endPoint x: 536, endPoint y: 402, distance: 168.3
click at [549, 402] on div "BPDP General Domains Credentials 3rd Party Auth Delete Environment Environment …" at bounding box center [726, 395] width 676 height 549
type input "BetterForms"
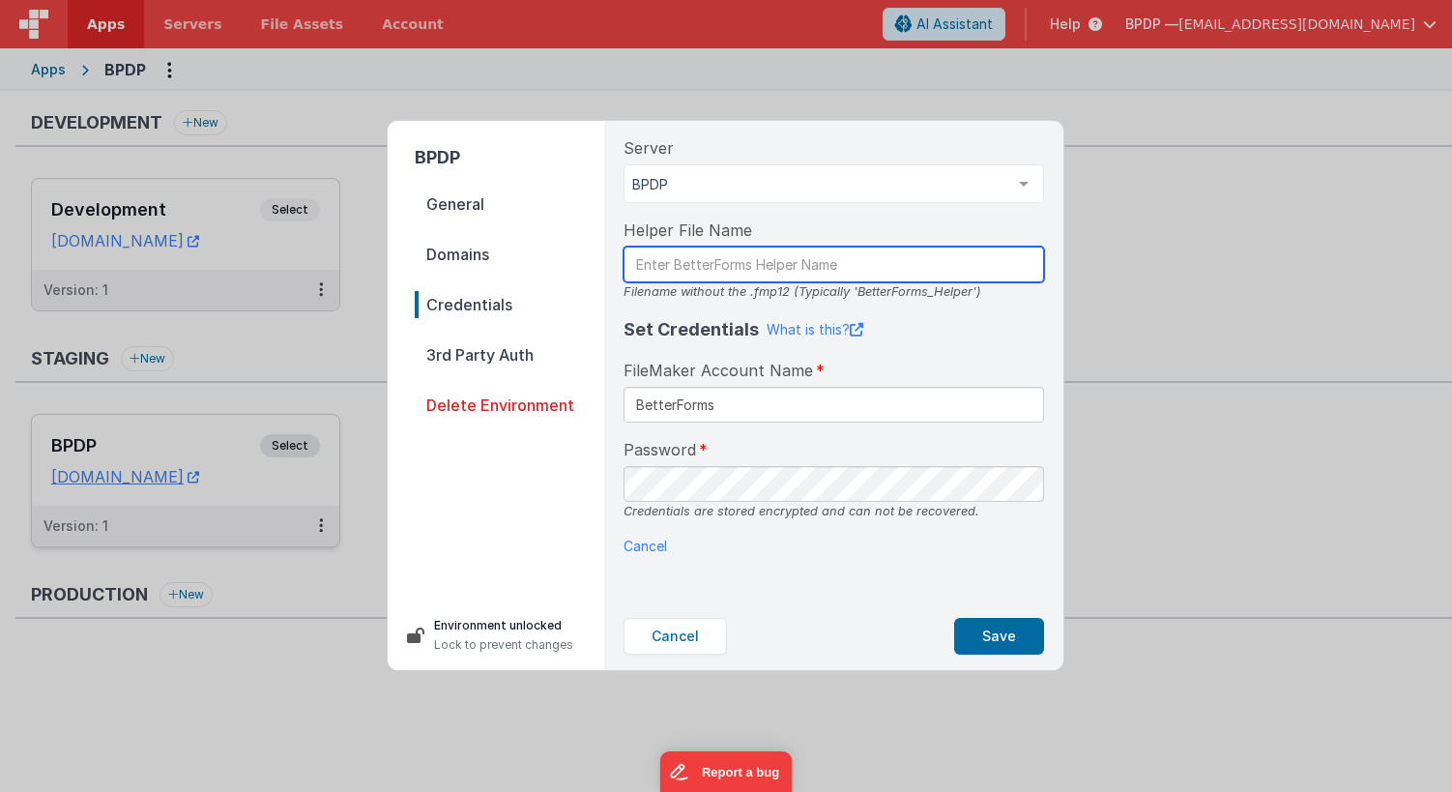
click at [646, 262] on input "text" at bounding box center [834, 265] width 421 height 36
type input "BetterForms_Helper"
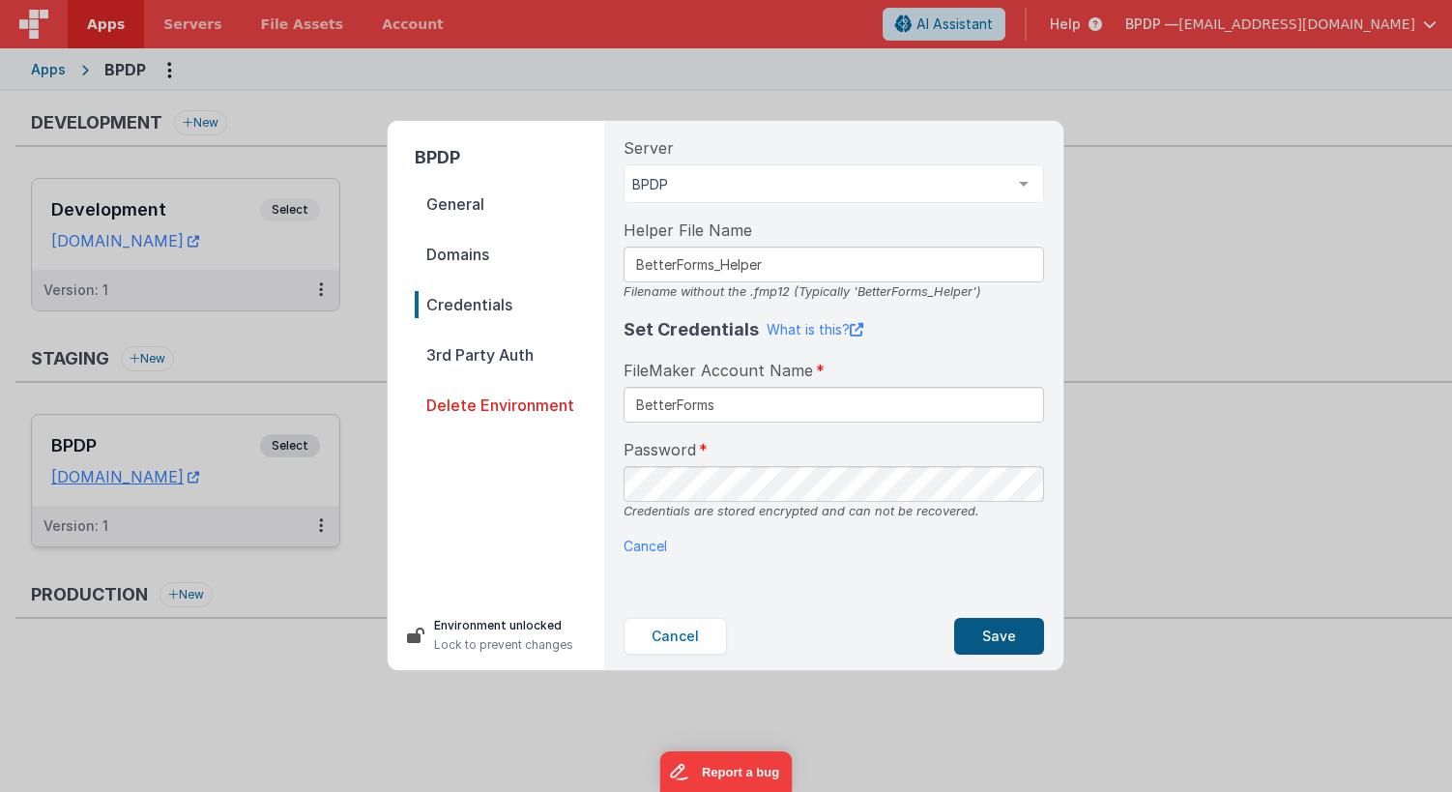
click at [1012, 633] on button "Save" at bounding box center [999, 636] width 90 height 37
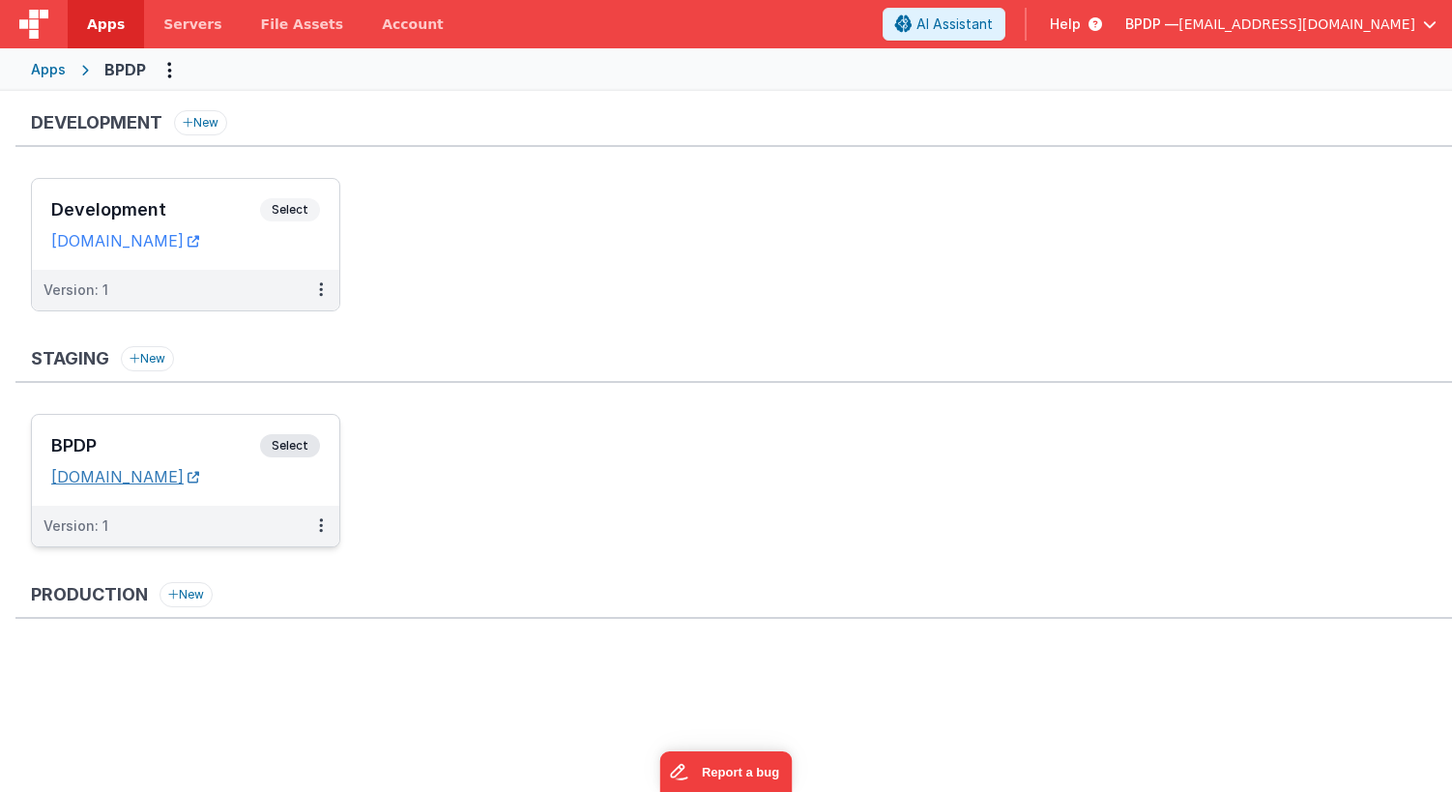
click at [199, 478] on link "bpdp2.fmbetterforms.com" at bounding box center [125, 476] width 148 height 19
click at [199, 475] on link "bpdp2.fmbetterforms.com" at bounding box center [125, 476] width 148 height 19
click at [324, 526] on button at bounding box center [321, 526] width 37 height 41
click at [226, 574] on link "Edit" at bounding box center [254, 569] width 170 height 35
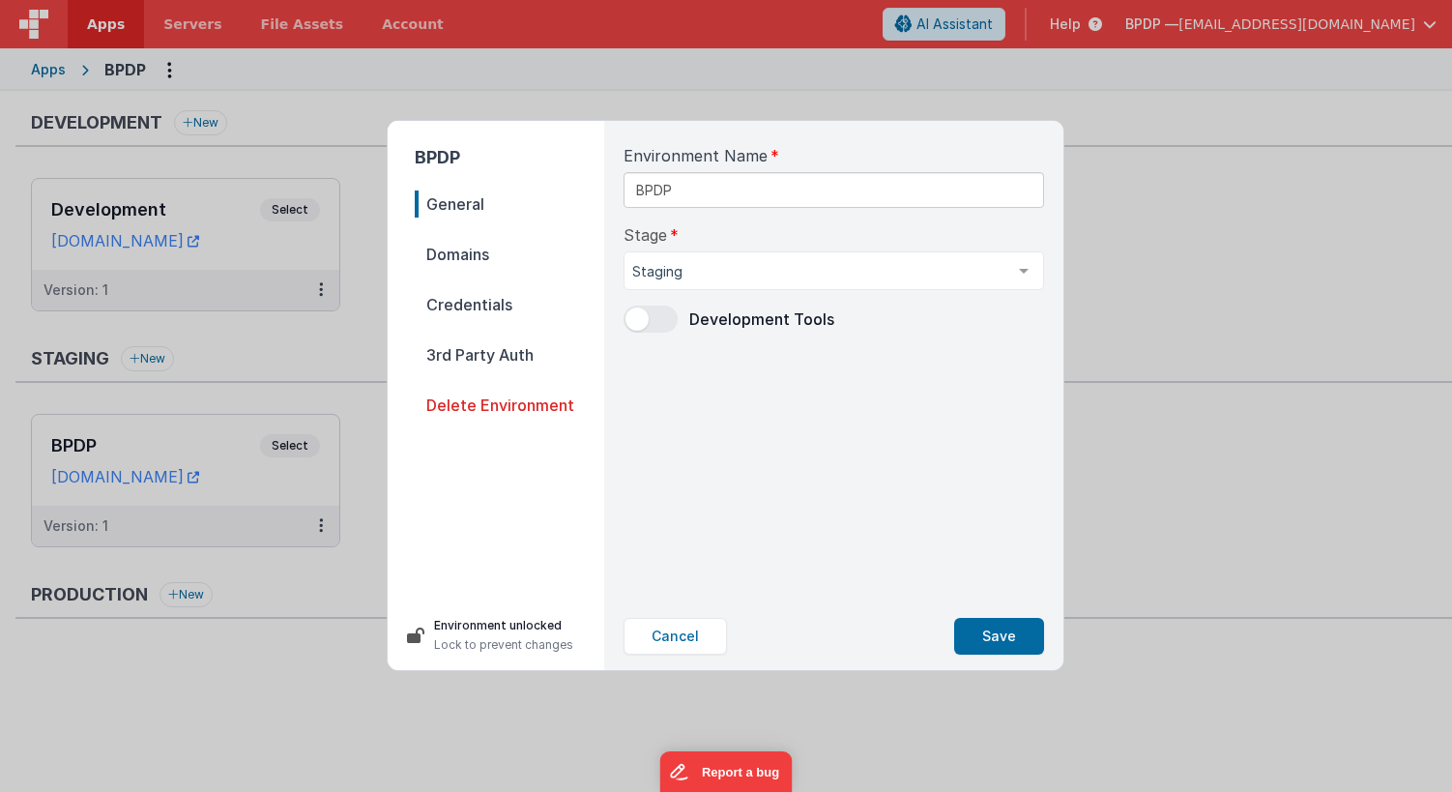
click at [465, 257] on span "Domains" at bounding box center [510, 254] width 190 height 27
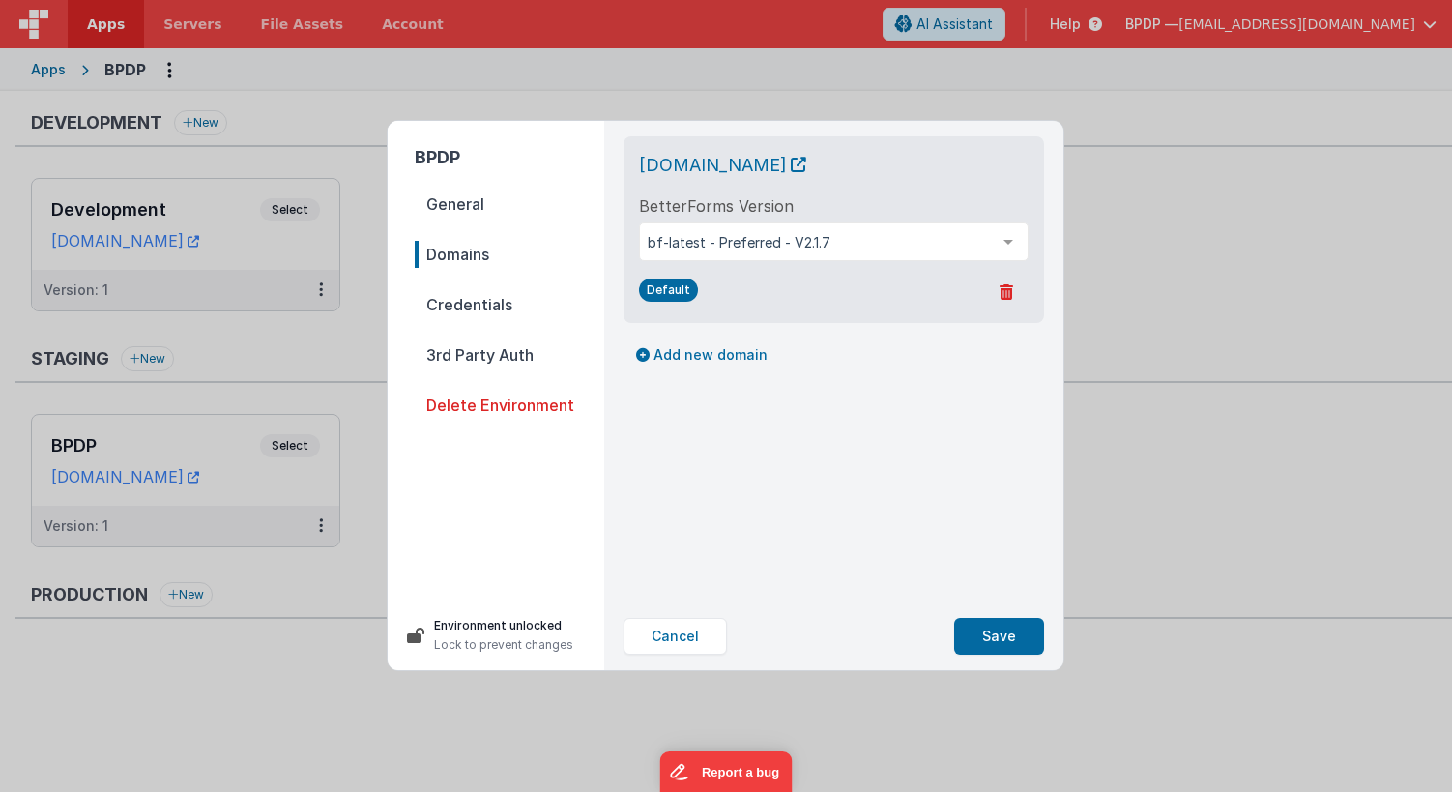
click at [464, 307] on span "Credentials" at bounding box center [510, 304] width 190 height 27
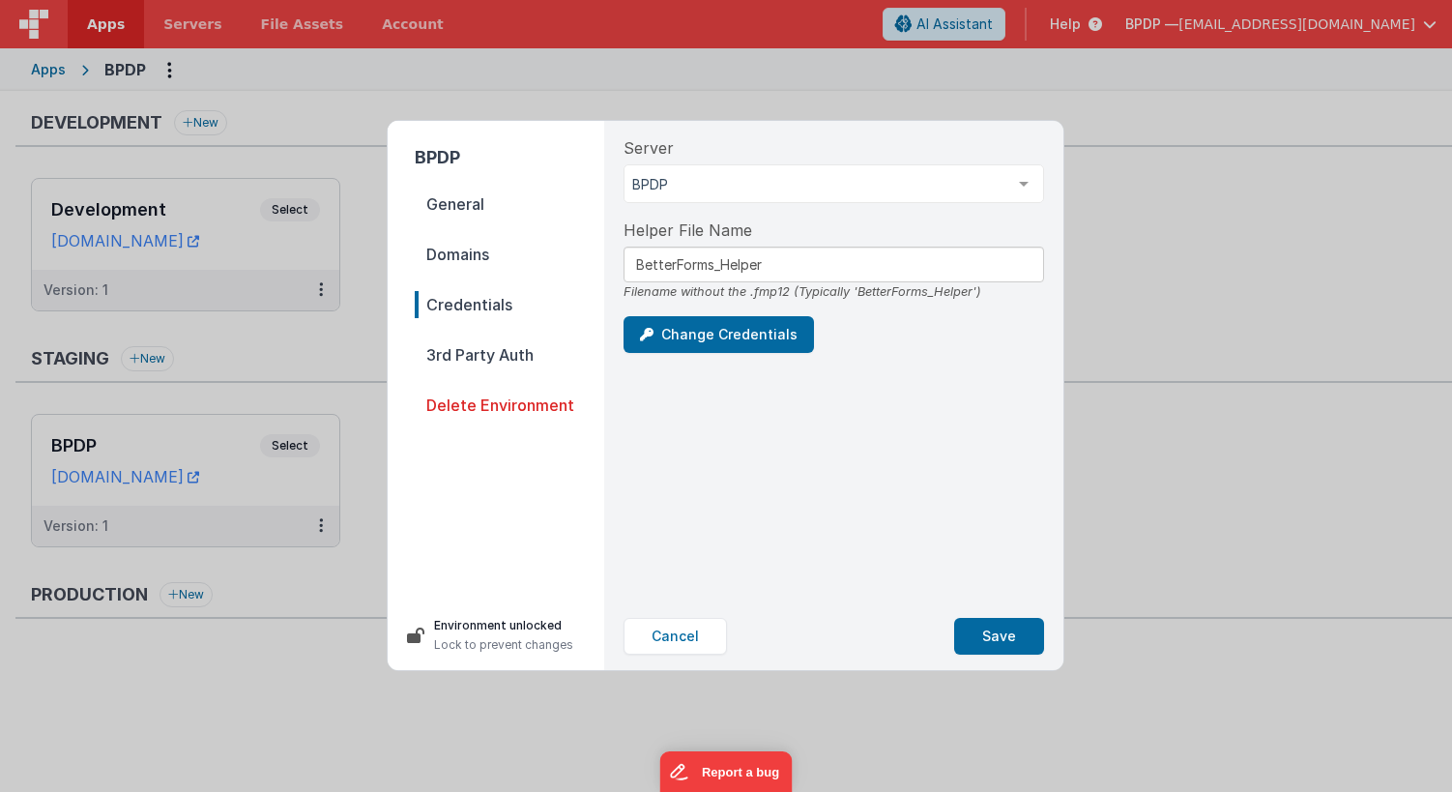
click at [463, 355] on span "3rd Party Auth" at bounding box center [510, 354] width 190 height 27
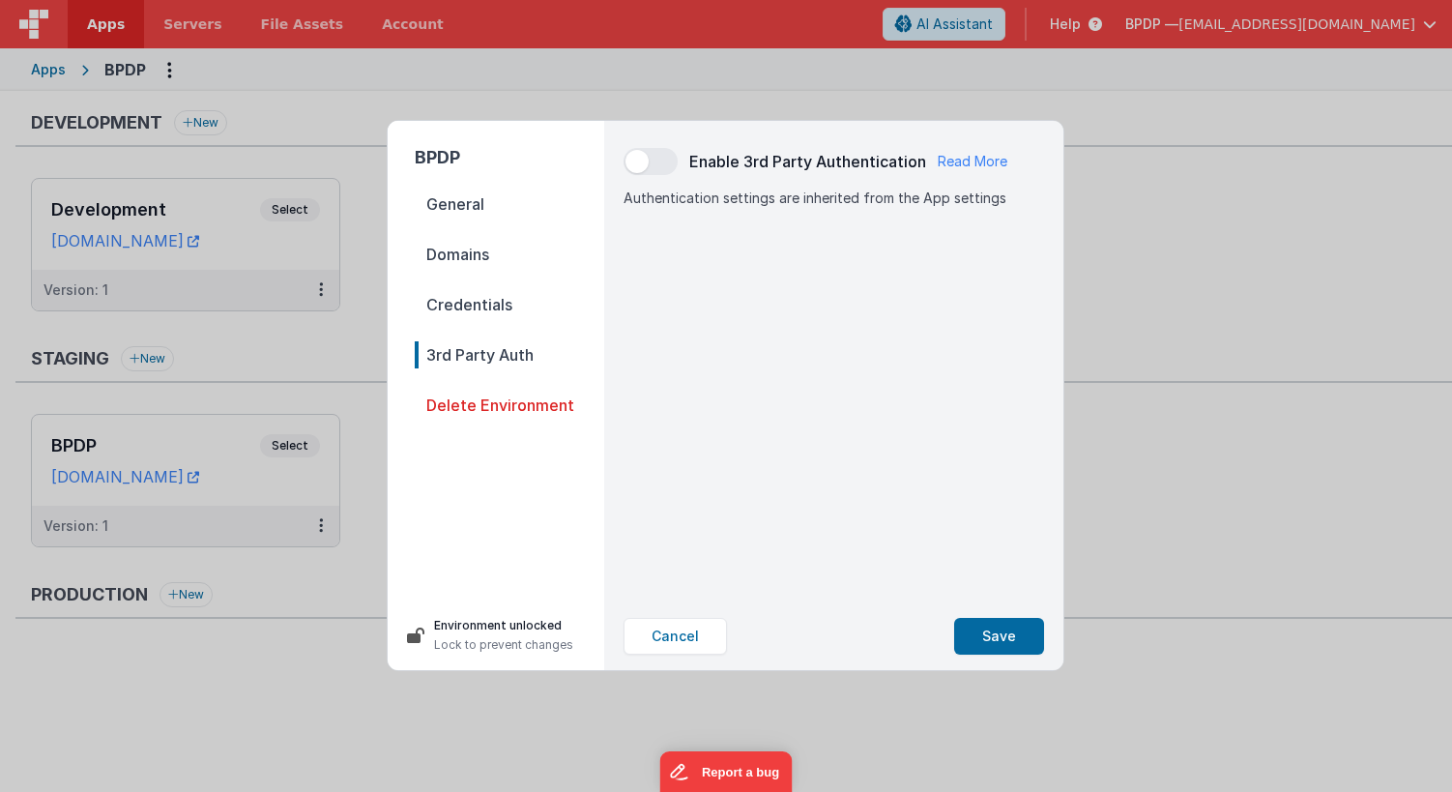
click at [469, 205] on span "General" at bounding box center [510, 204] width 190 height 27
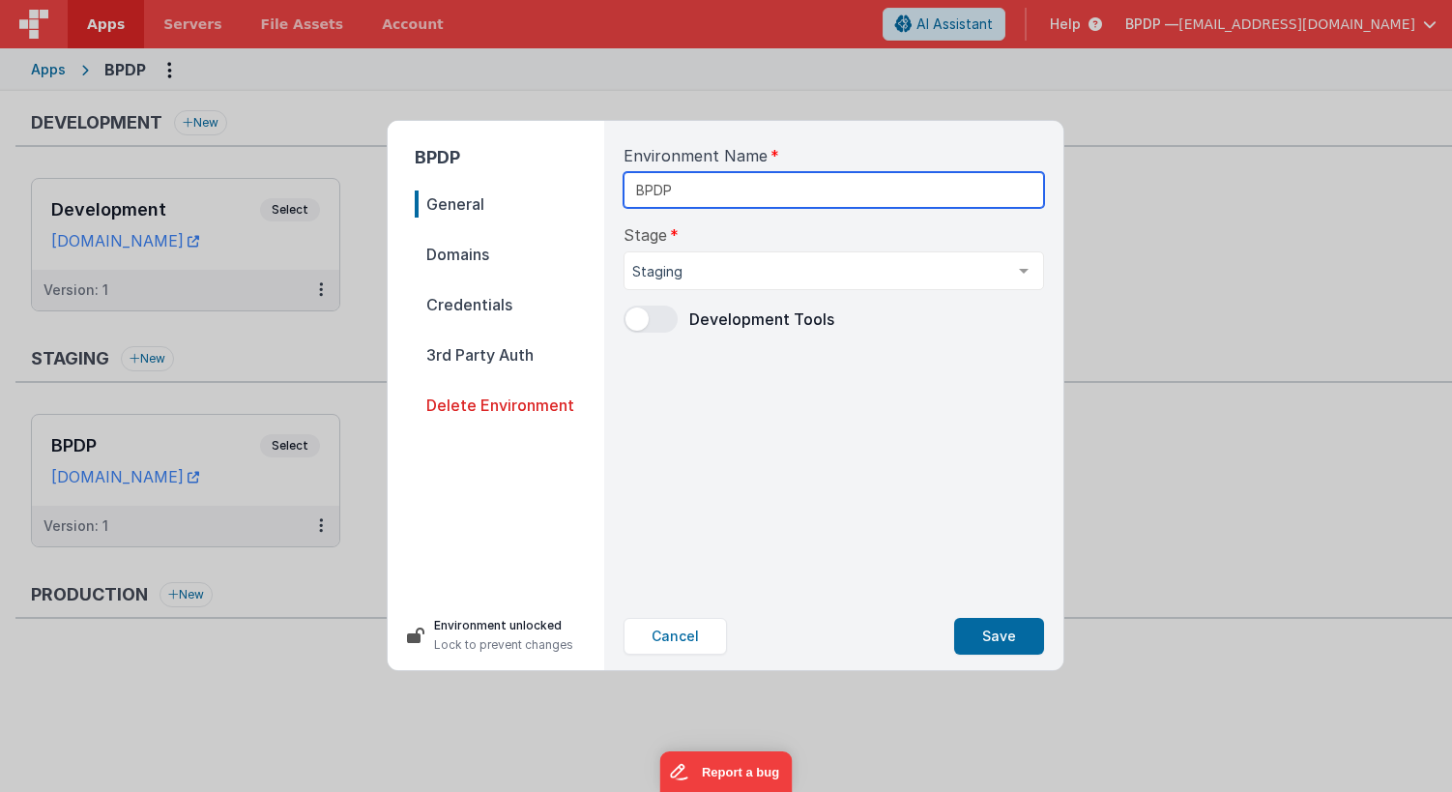
drag, startPoint x: 677, startPoint y: 190, endPoint x: 610, endPoint y: 186, distance: 66.8
click at [614, 186] on div "Environment Name BPDP Stage Staging Development Staging Production List is empt…" at bounding box center [834, 362] width 452 height 482
type input "Staging BPDP"
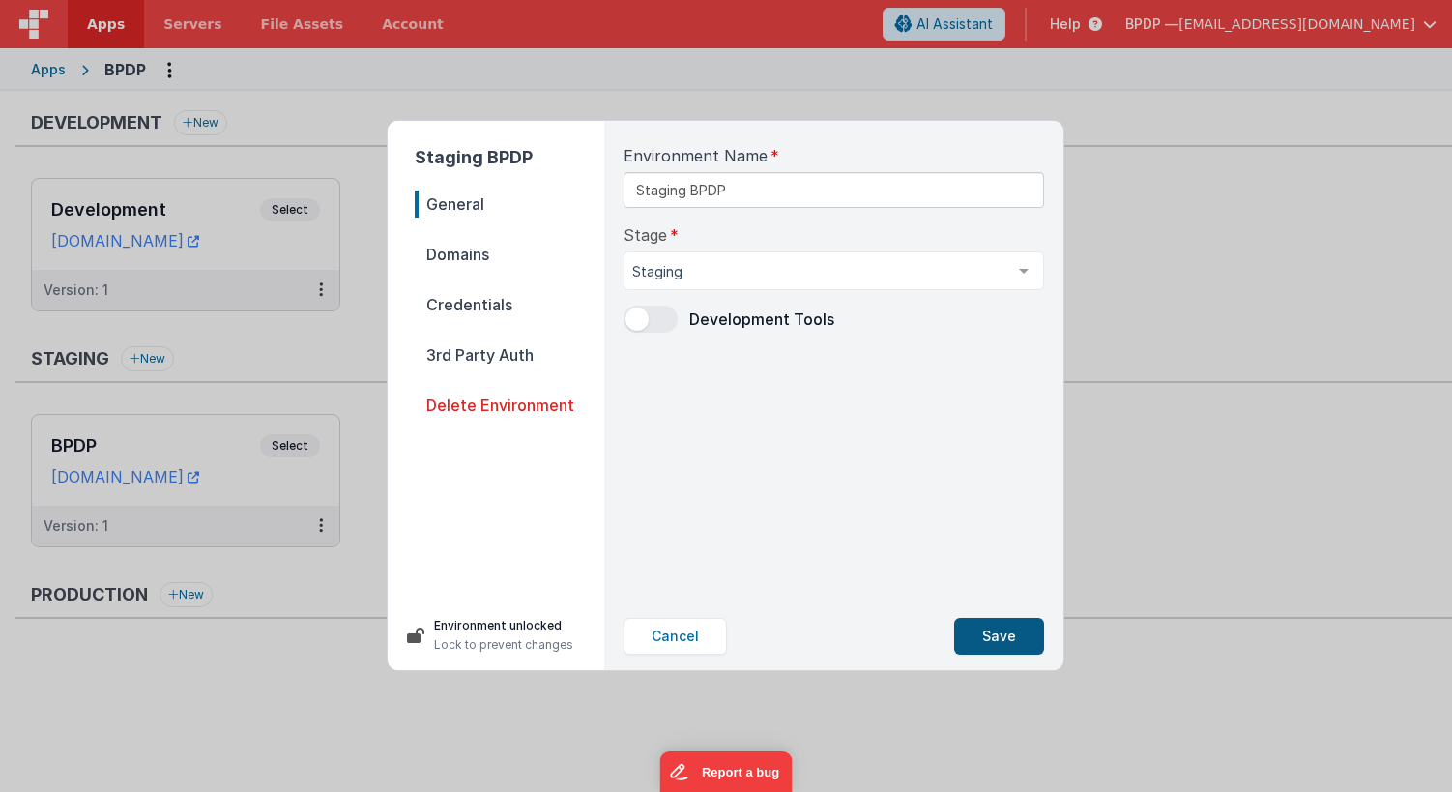
click at [998, 636] on button "Save" at bounding box center [999, 636] width 90 height 37
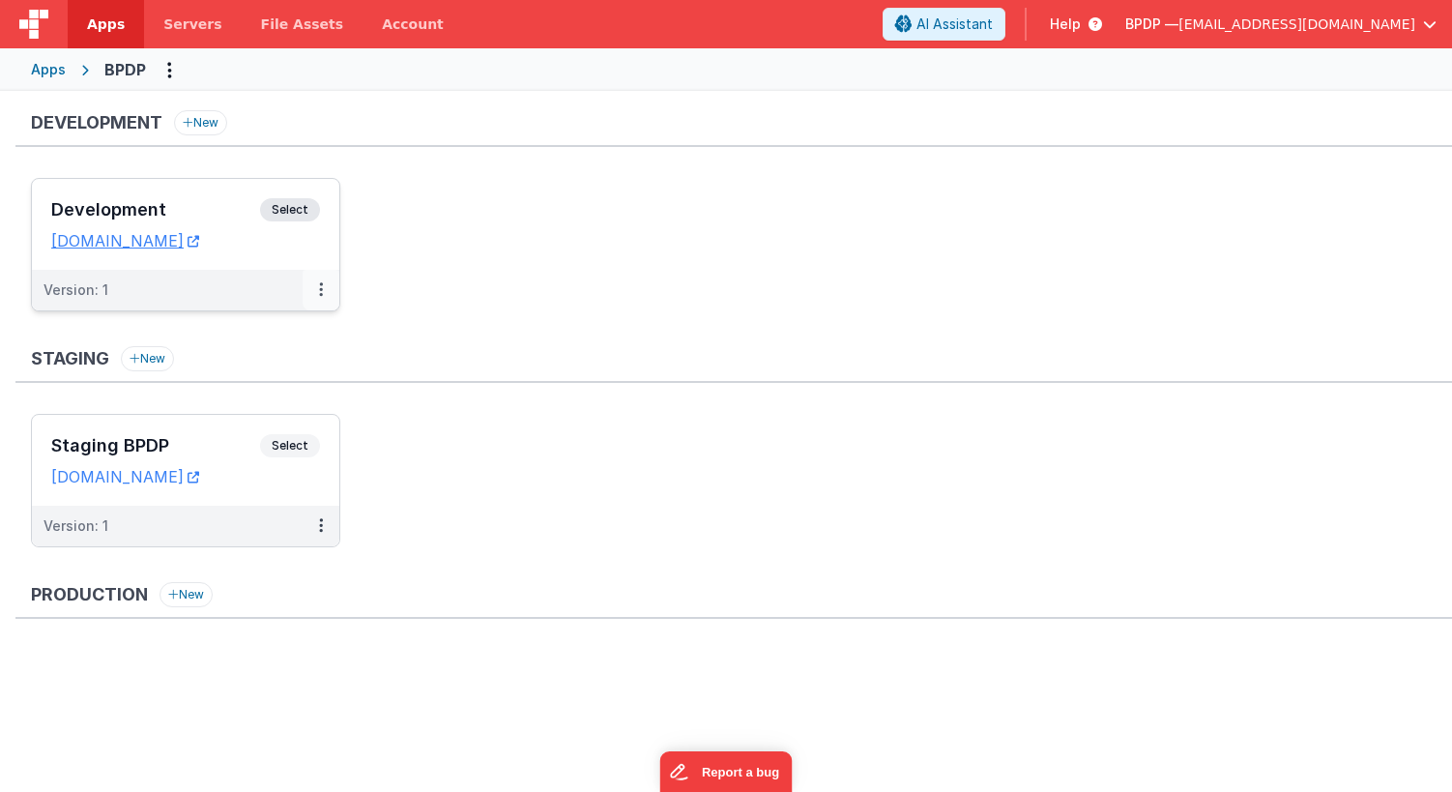
click at [319, 290] on icon at bounding box center [321, 289] width 4 height 1
click at [508, 424] on div at bounding box center [726, 396] width 1452 height 792
click at [320, 525] on icon at bounding box center [321, 525] width 4 height 1
click at [220, 571] on link "Edit" at bounding box center [254, 569] width 170 height 35
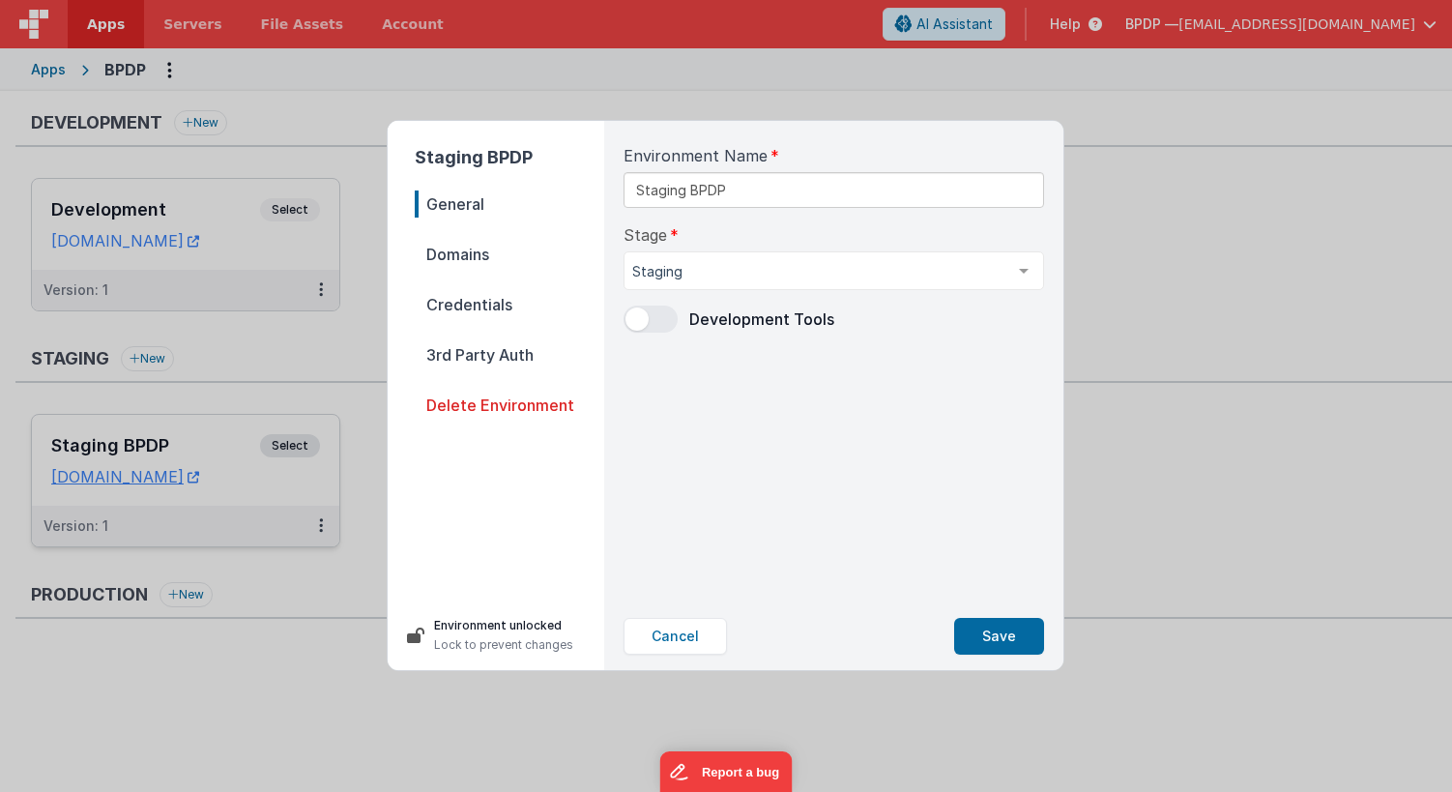
click at [453, 252] on span "Domains" at bounding box center [510, 254] width 190 height 27
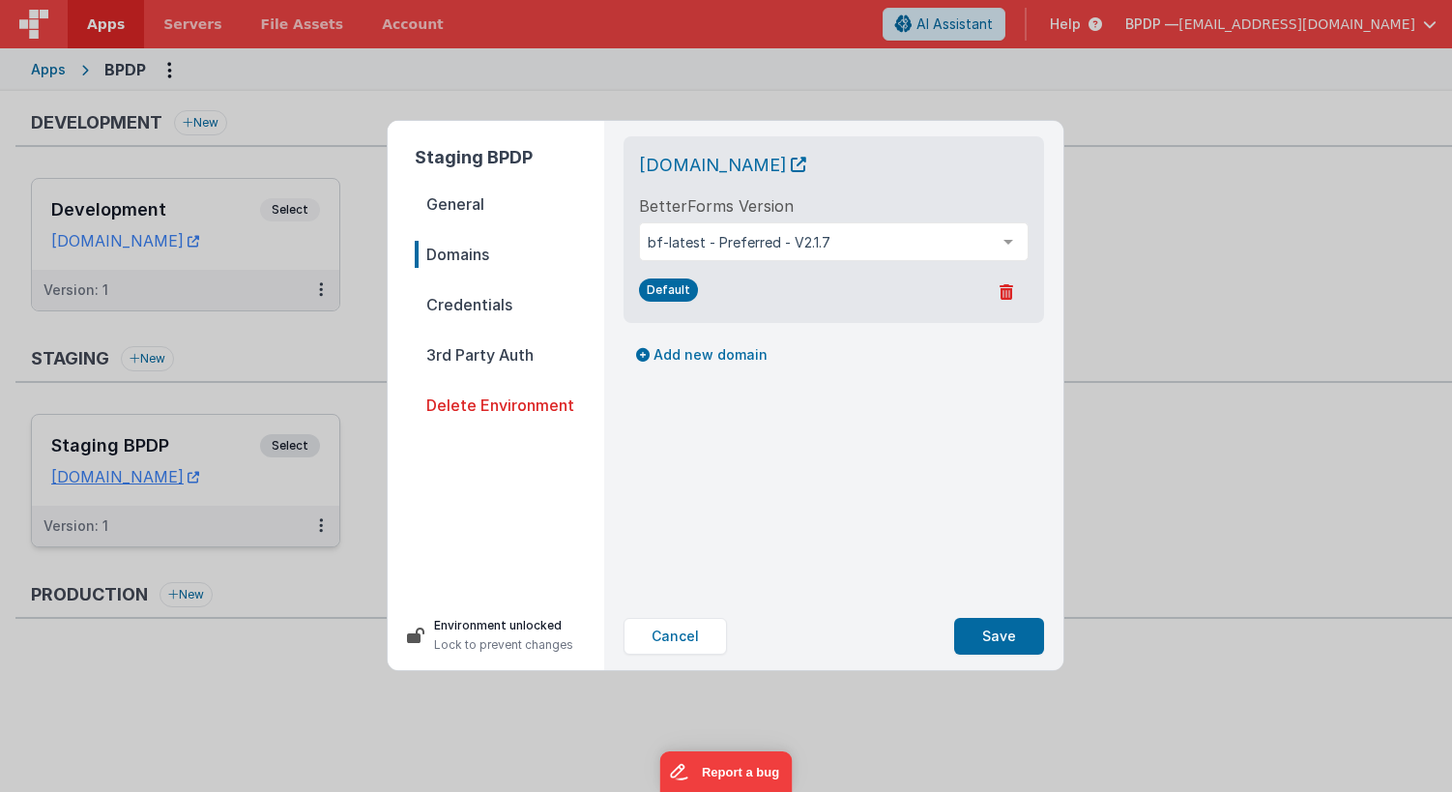
click at [459, 305] on span "Credentials" at bounding box center [510, 304] width 190 height 27
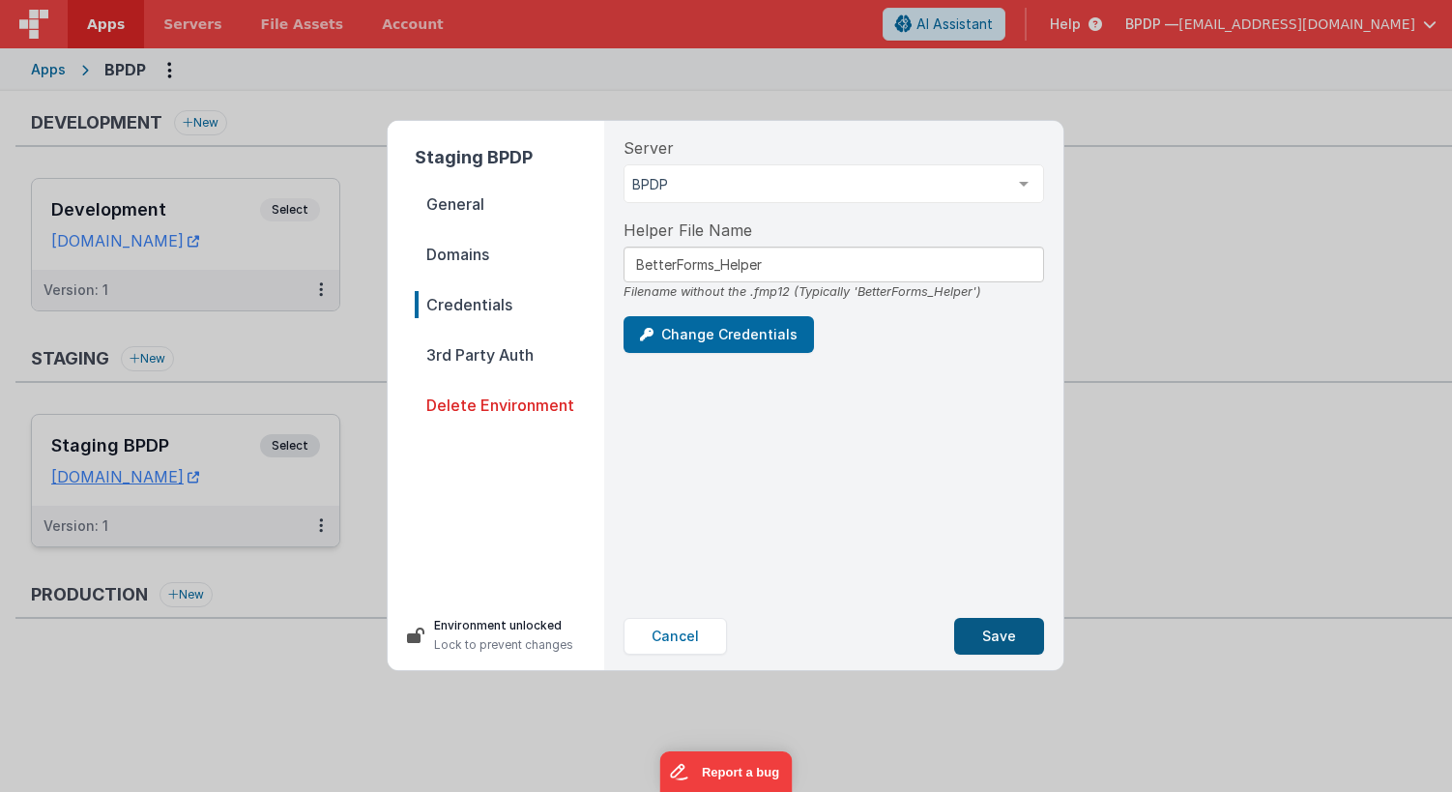
click at [1003, 628] on button "Save" at bounding box center [999, 636] width 90 height 37
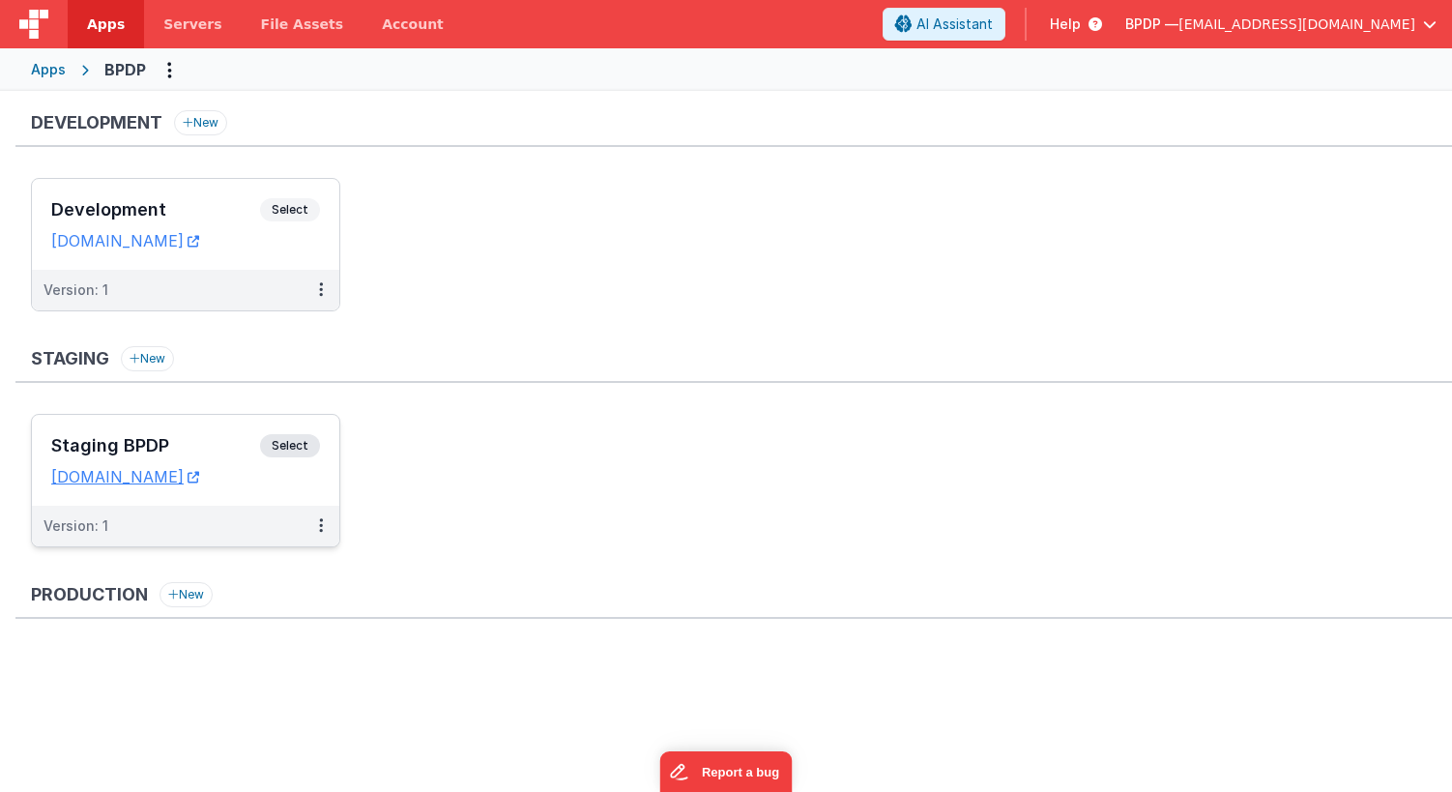
click at [281, 447] on span "Select" at bounding box center [290, 445] width 60 height 23
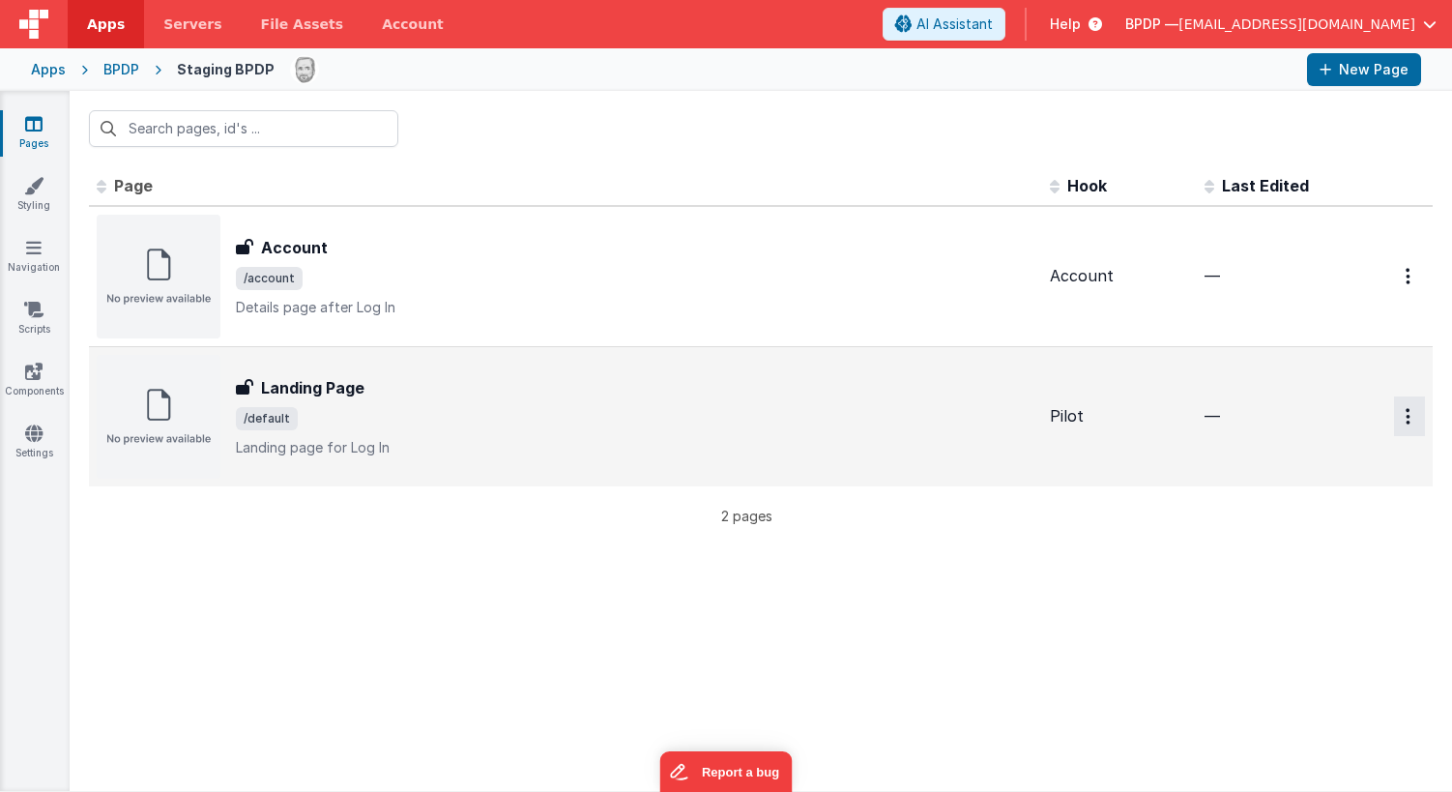
click at [1410, 417] on icon "Options" at bounding box center [1408, 416] width 5 height 16
click at [1294, 461] on link "Preview" at bounding box center [1340, 461] width 170 height 35
click at [281, 388] on h3 "Landing Page" at bounding box center [312, 387] width 103 height 23
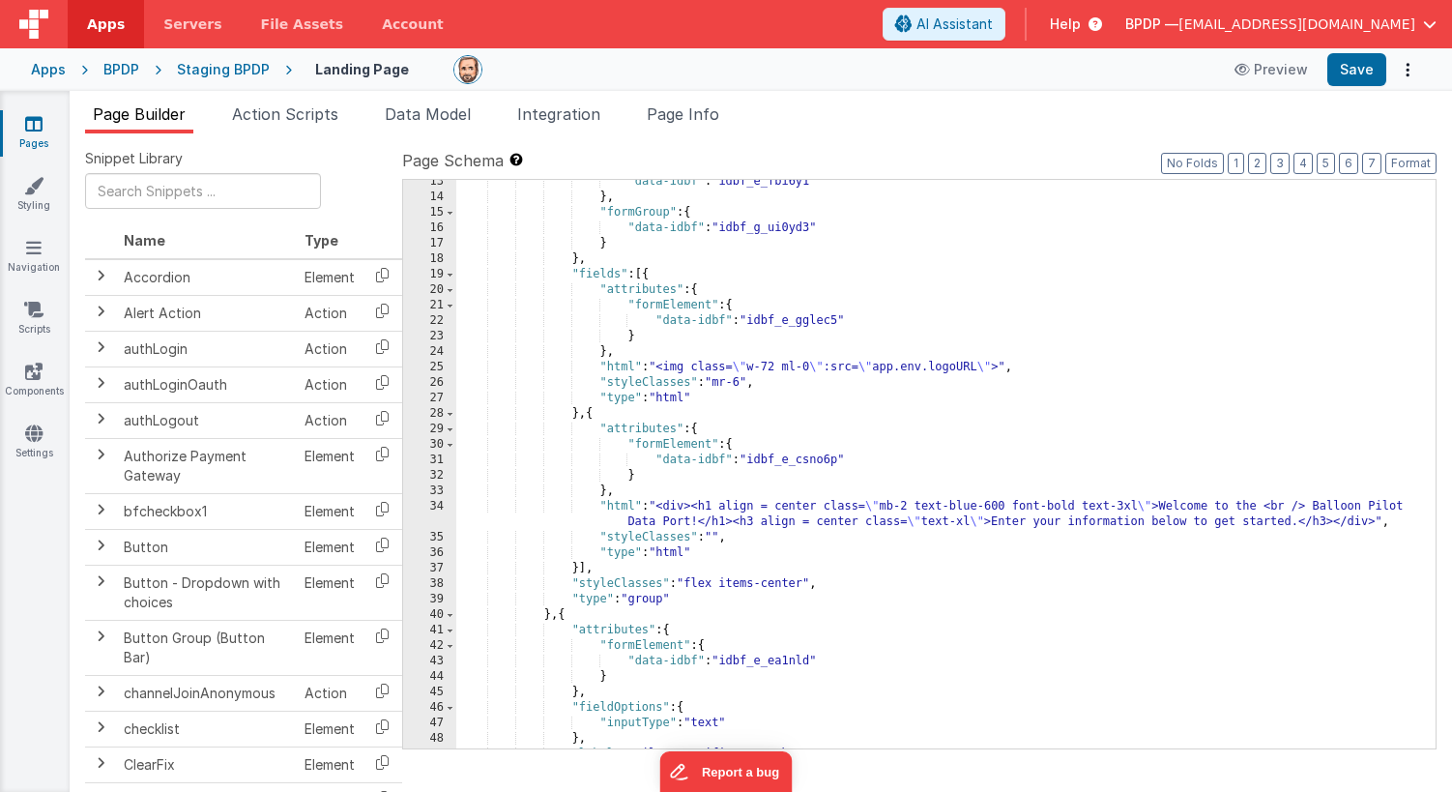
scroll to position [191, 0]
click at [1393, 70] on div "Preview Save" at bounding box center [1322, 69] width 198 height 33
click at [1409, 70] on icon "Options" at bounding box center [1407, 70] width 27 height 1
click at [1146, 116] on button at bounding box center [726, 396] width 1452 height 792
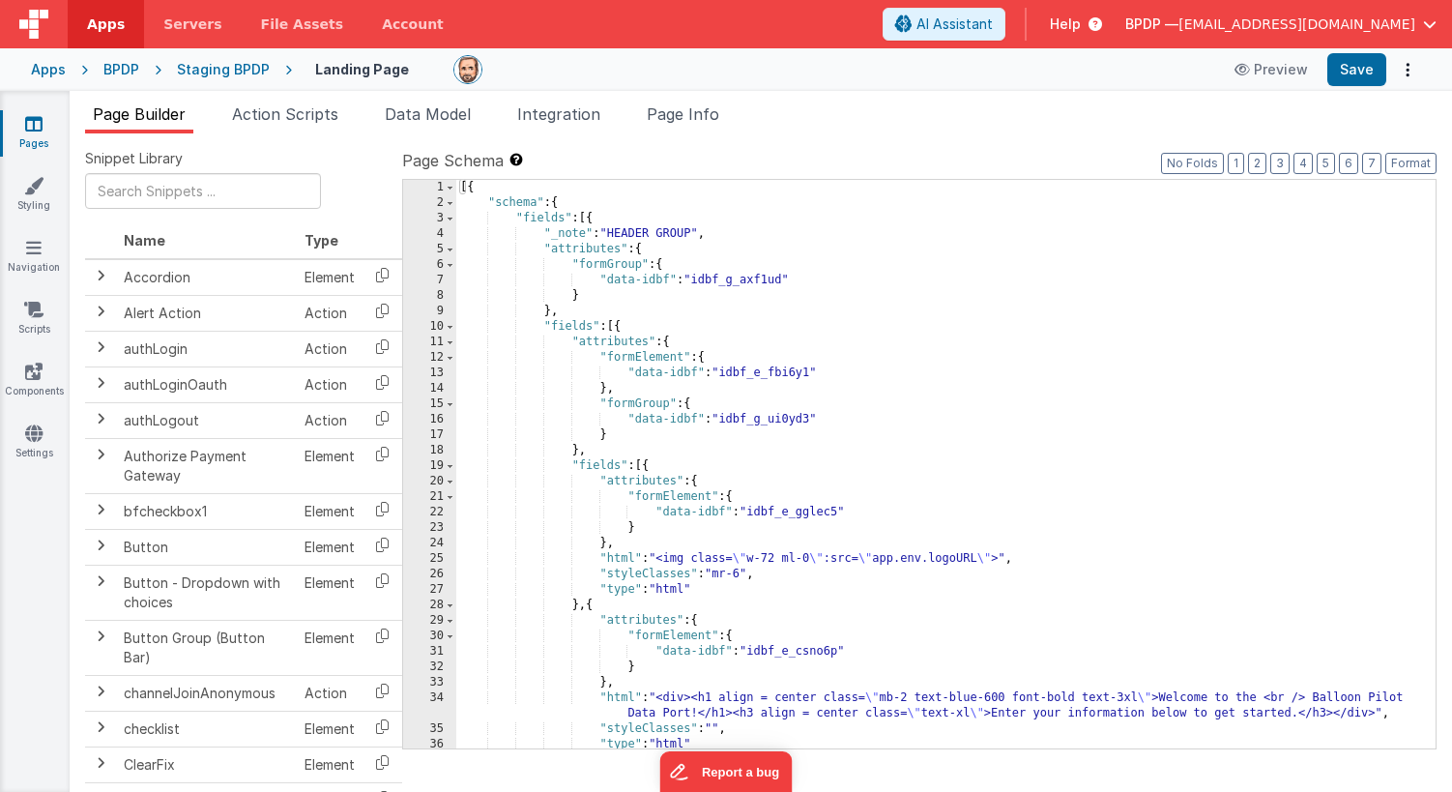
scroll to position [0, 0]
click at [693, 112] on span "Page Info" at bounding box center [683, 113] width 73 height 19
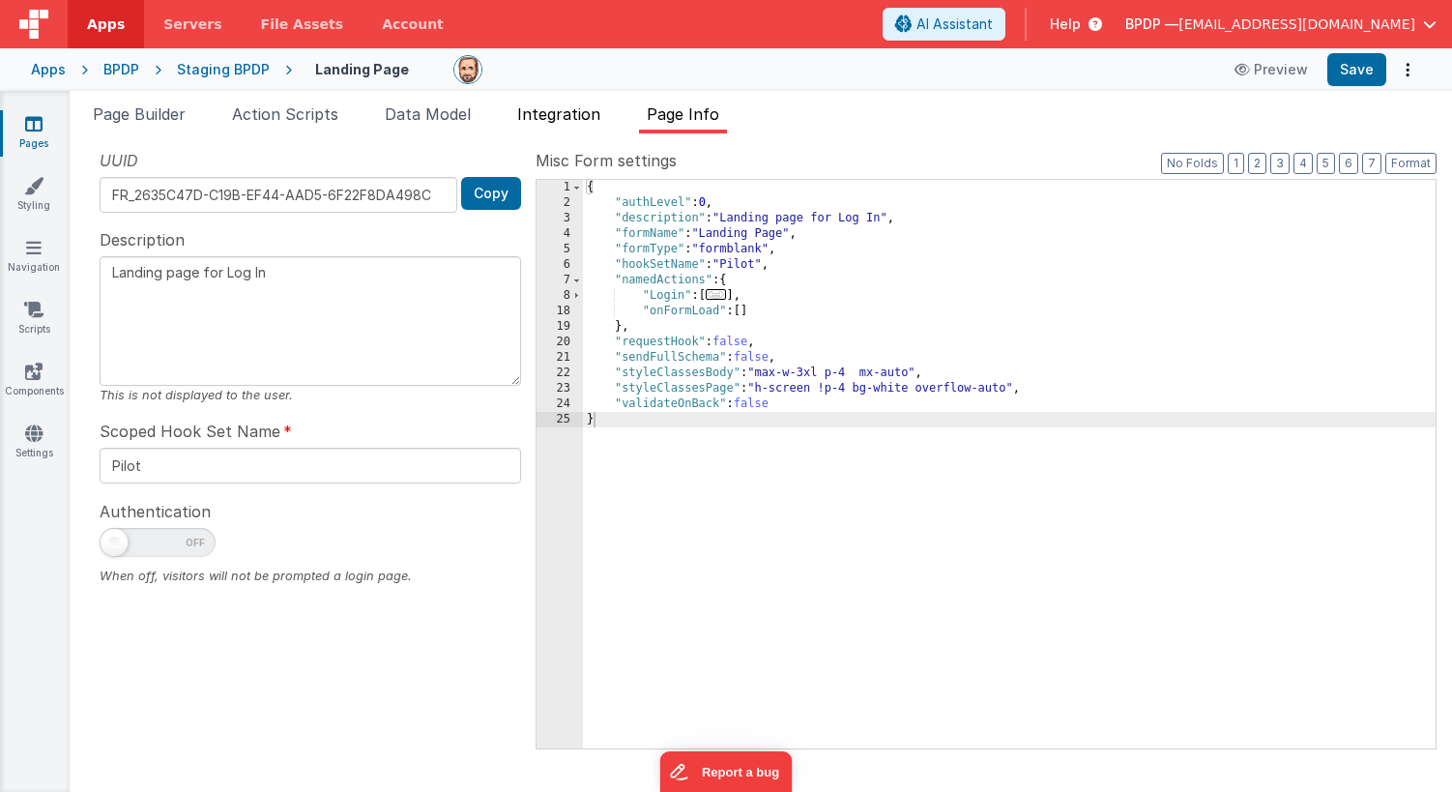
click at [568, 116] on span "Integration" at bounding box center [558, 113] width 83 height 19
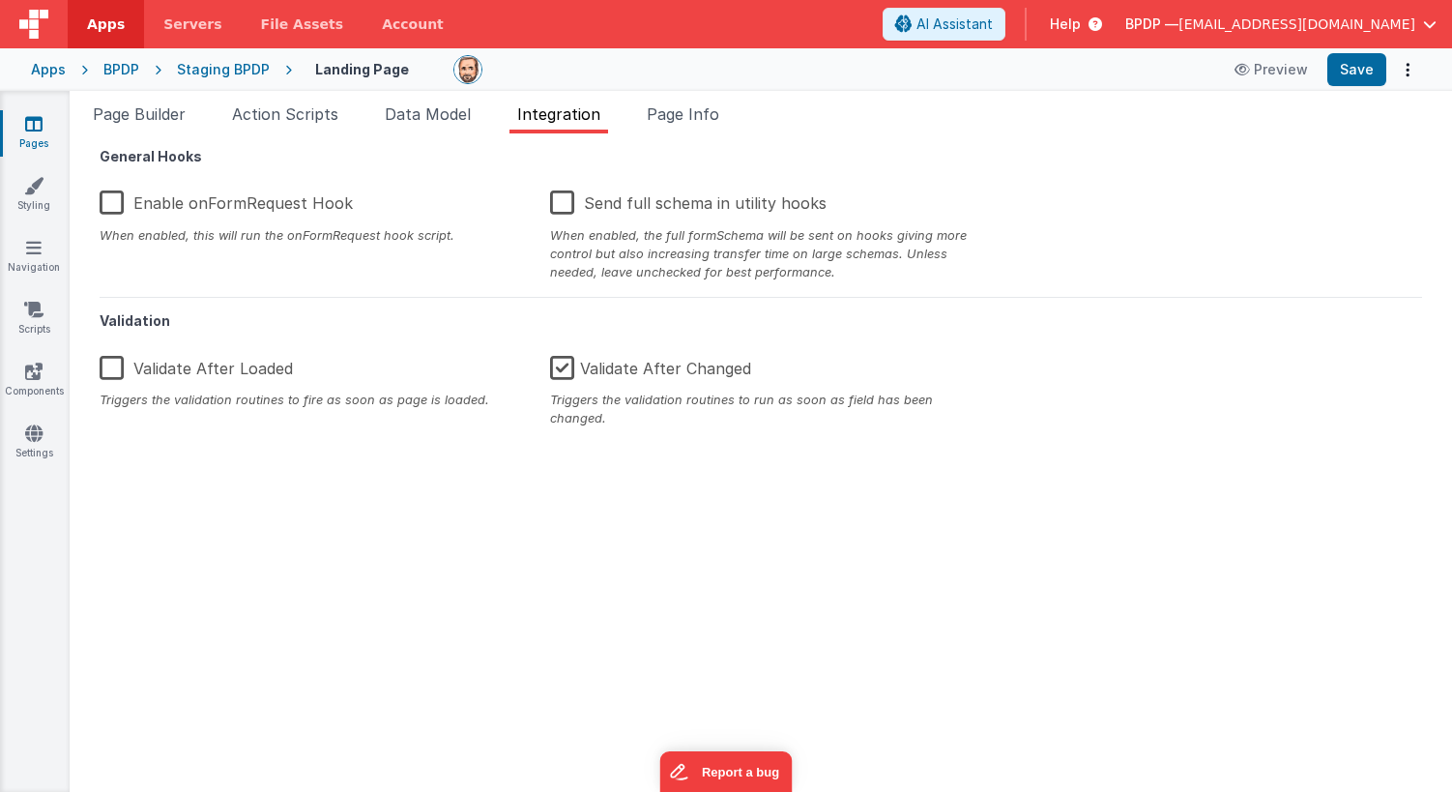
click at [116, 203] on label "Enable onFormRequest Hook" at bounding box center [226, 200] width 253 height 42
click at [0, 0] on input "Enable onFormRequest Hook" at bounding box center [0, 0] width 0 height 0
click at [1343, 73] on button "Save" at bounding box center [1357, 69] width 59 height 33
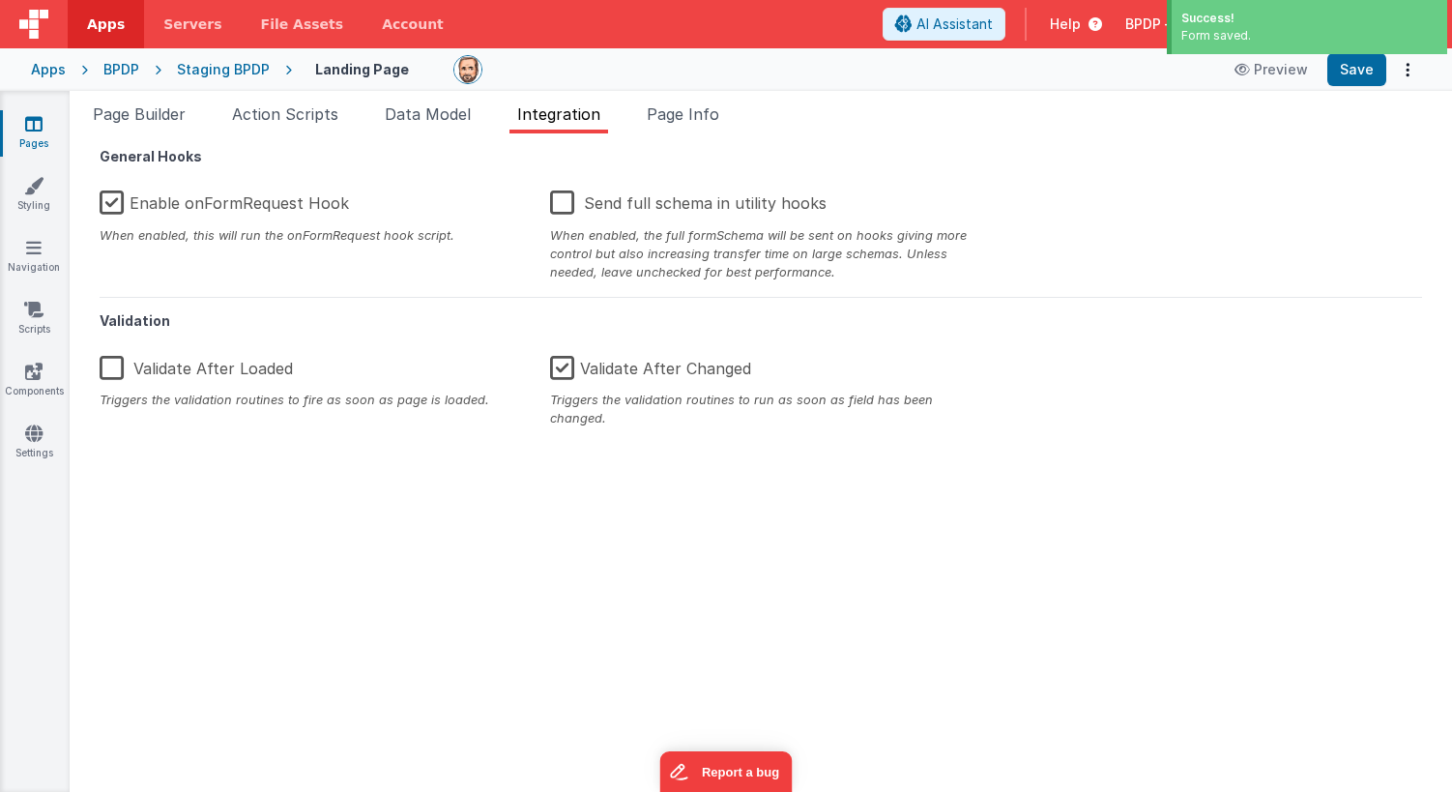
click at [25, 123] on icon at bounding box center [33, 123] width 17 height 19
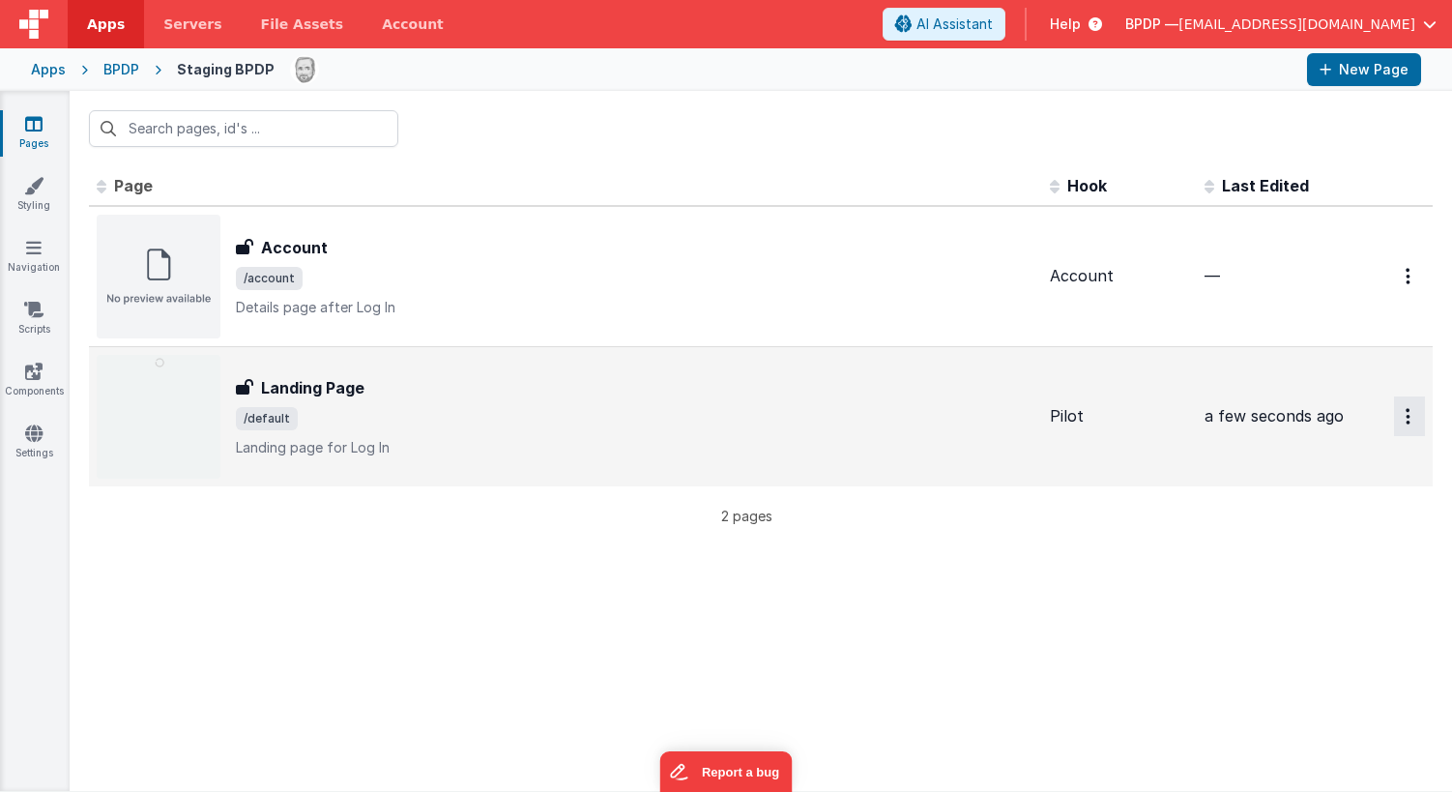
click at [1406, 414] on icon "Options" at bounding box center [1408, 416] width 5 height 16
click at [1312, 462] on link "Preview" at bounding box center [1340, 461] width 170 height 35
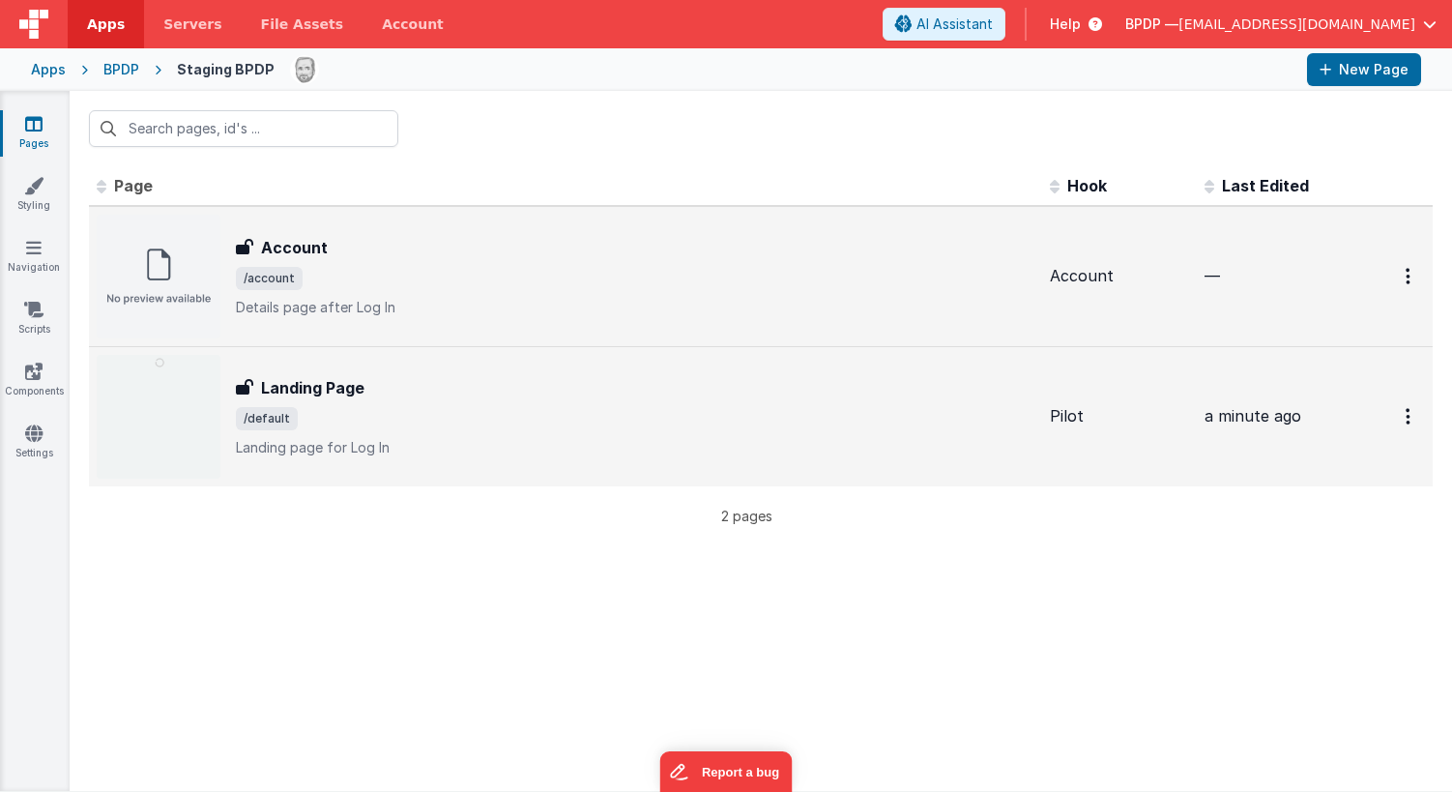
click at [290, 243] on h3 "Account" at bounding box center [294, 247] width 67 height 23
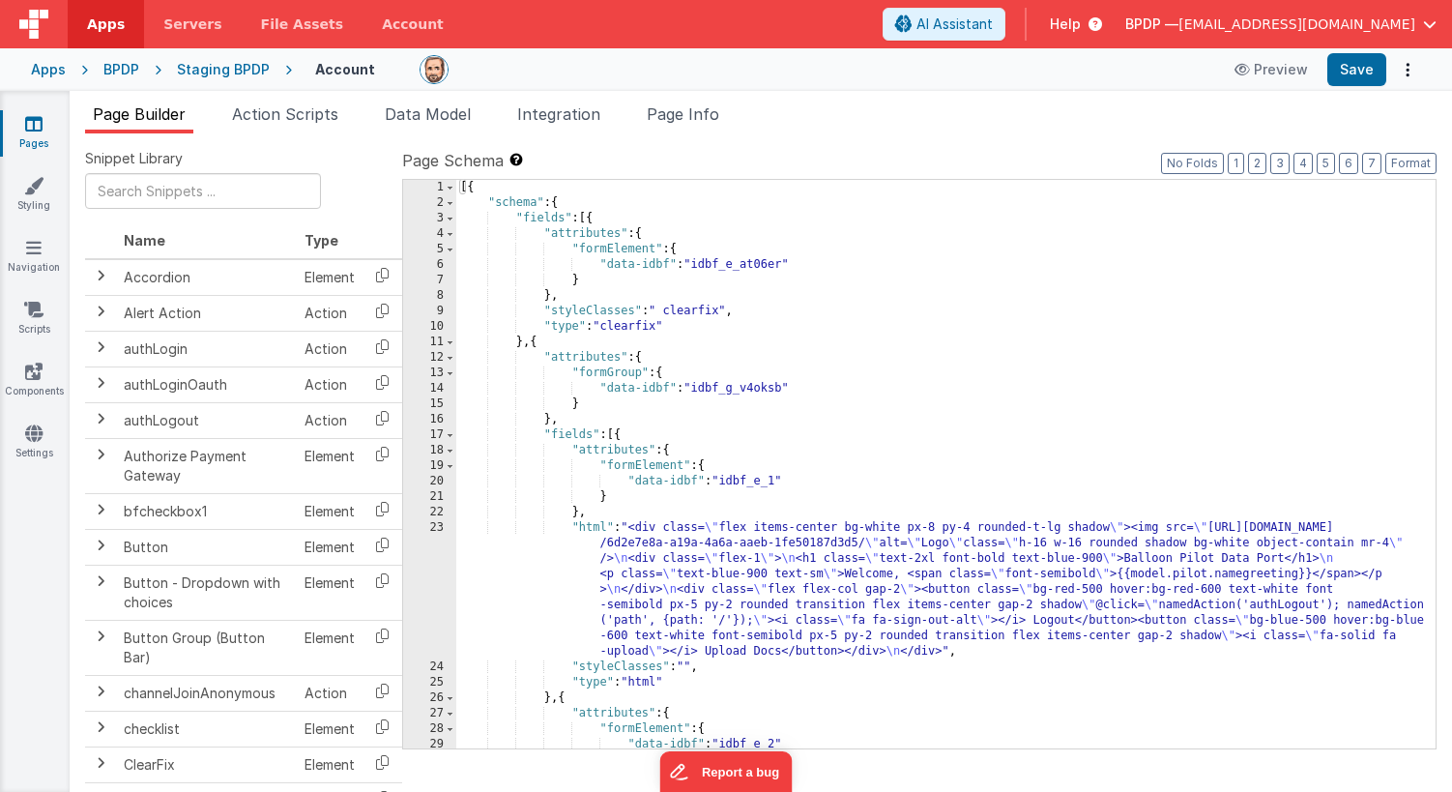
click at [776, 249] on div "[{ "schema" : { "fields" : [{ "attributes" : { "formElement" : { "data-idbf" : …" at bounding box center [946, 480] width 980 height 600
click at [1403, 68] on button "Options" at bounding box center [1407, 69] width 27 height 27
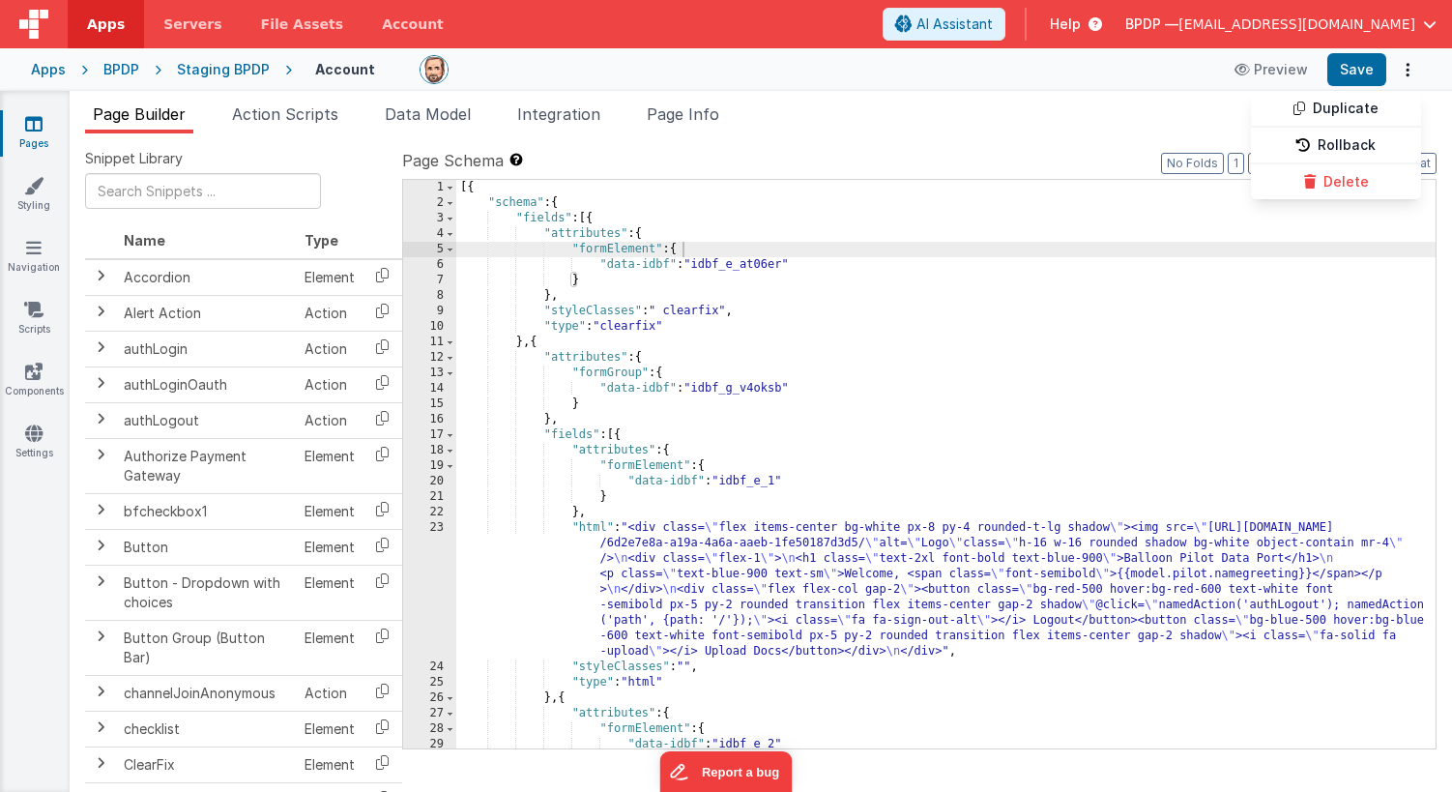
click at [910, 287] on button at bounding box center [726, 396] width 1452 height 792
click at [30, 120] on icon at bounding box center [33, 123] width 17 height 19
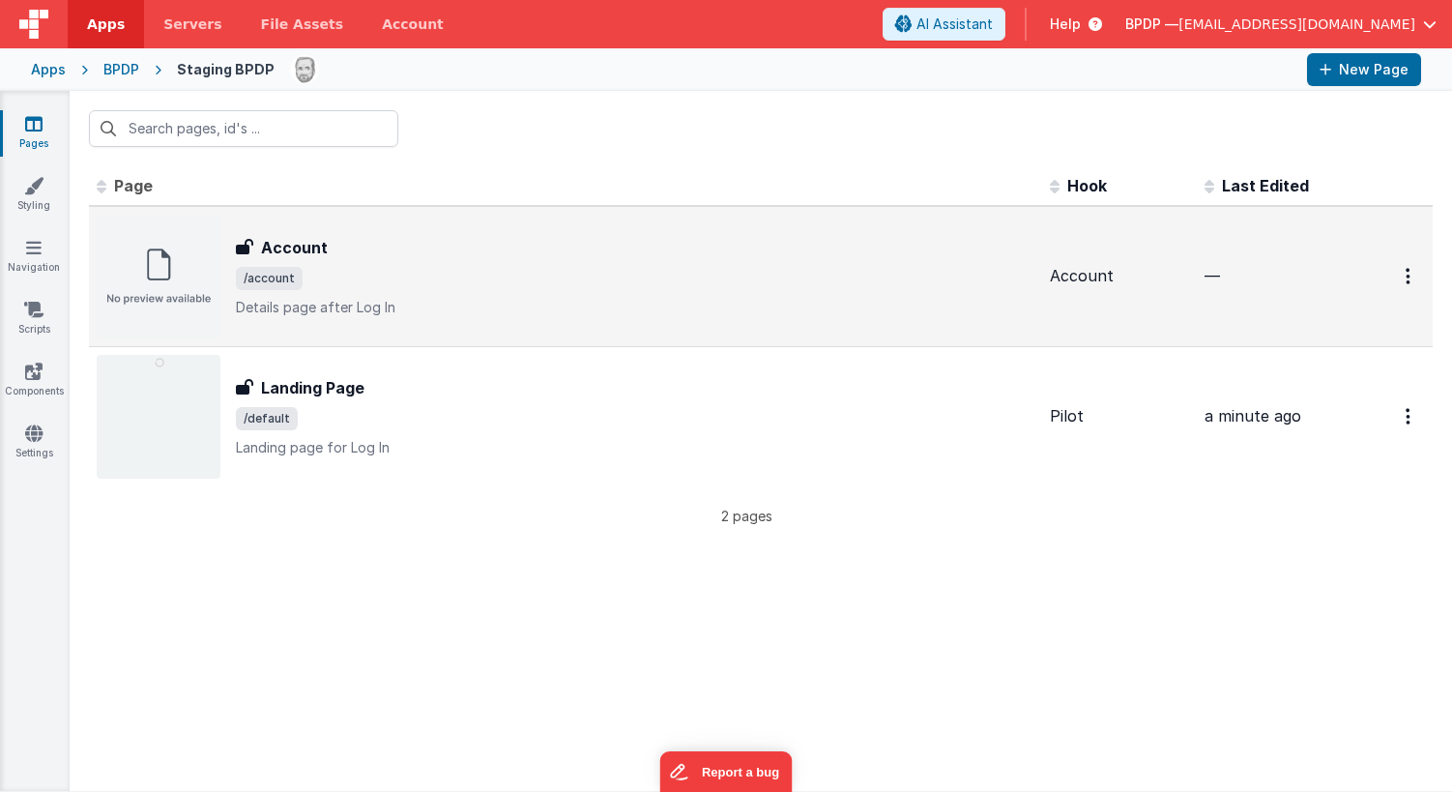
click at [305, 250] on h3 "Account" at bounding box center [294, 247] width 67 height 23
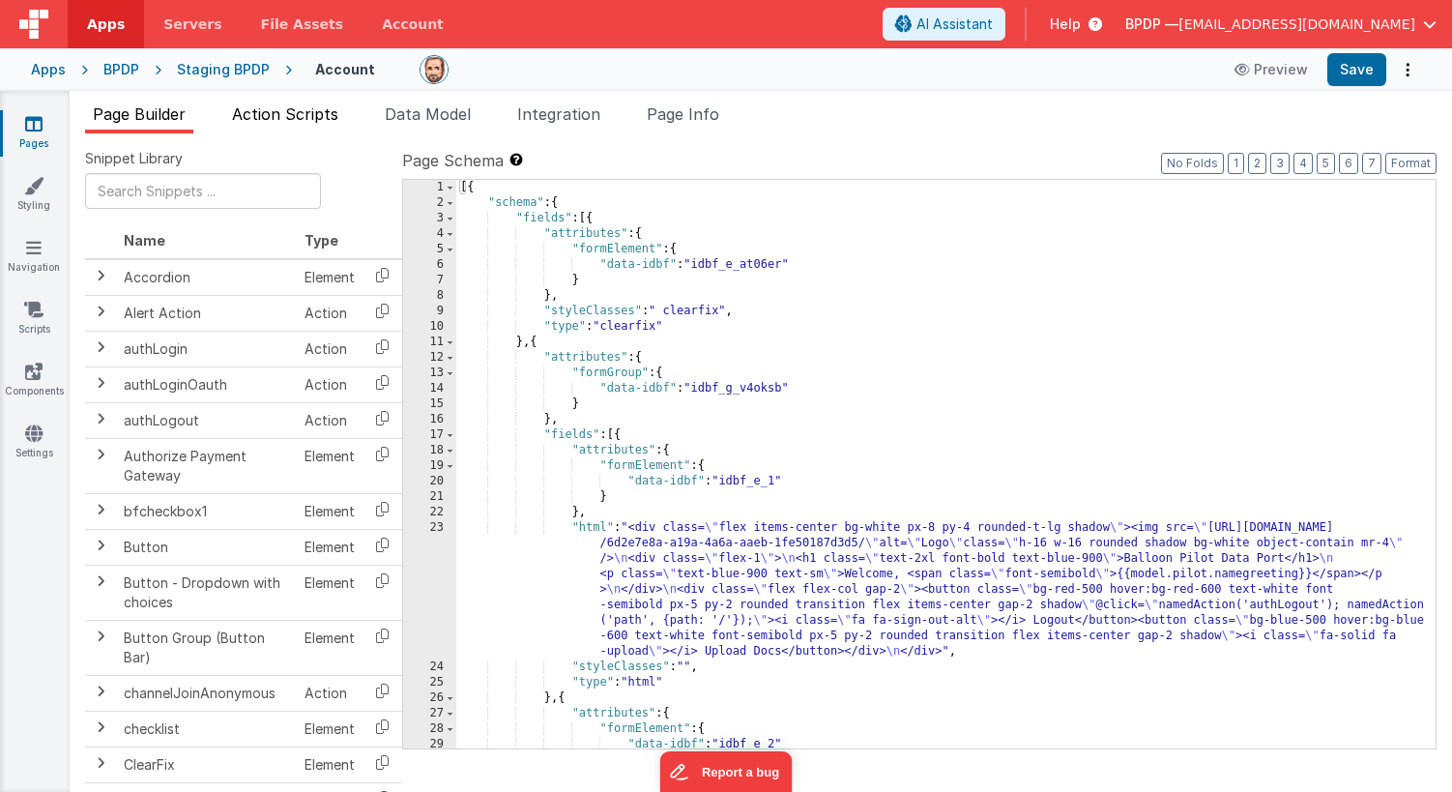
click at [307, 118] on span "Action Scripts" at bounding box center [285, 113] width 106 height 19
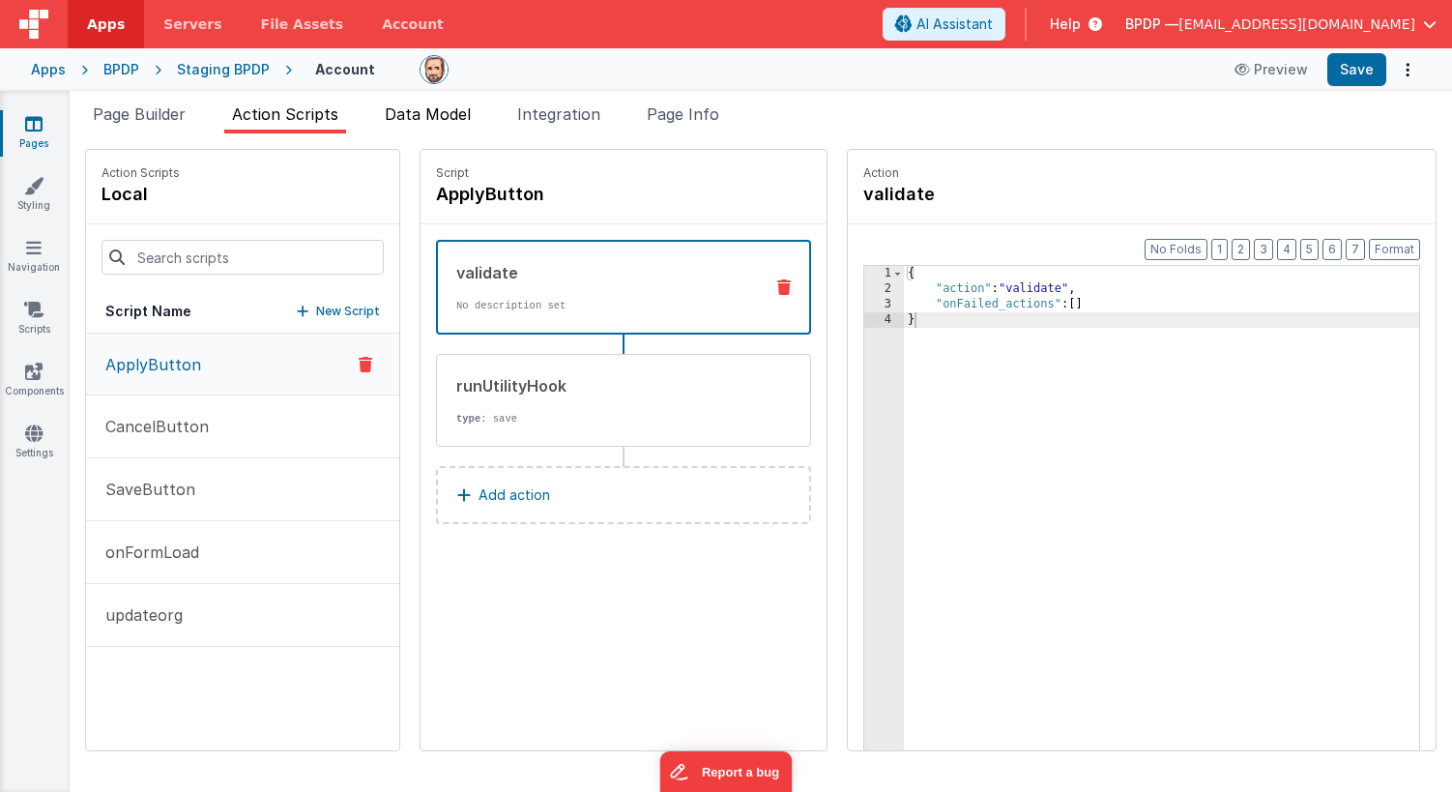
click at [449, 120] on span "Data Model" at bounding box center [428, 113] width 86 height 19
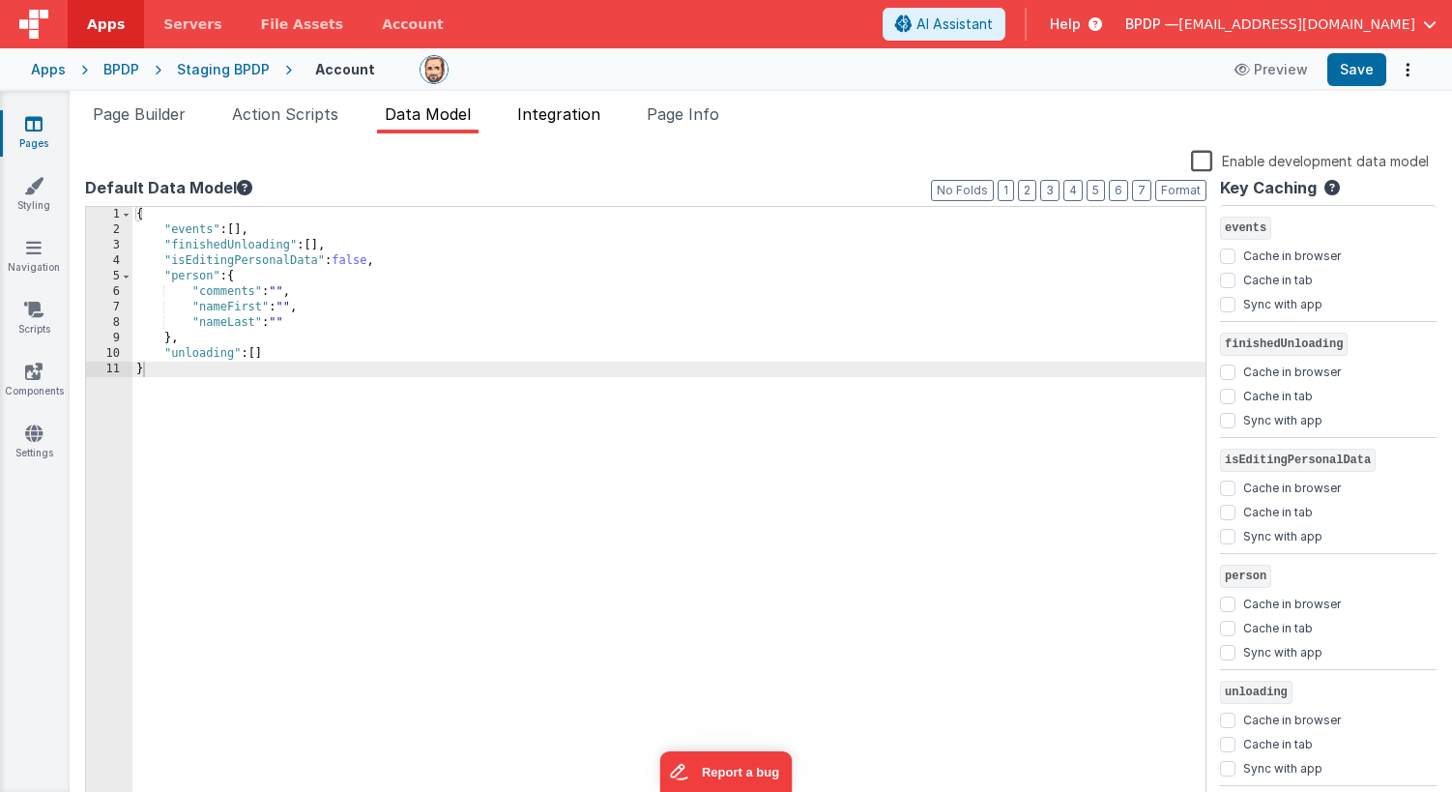
click at [551, 114] on span "Integration" at bounding box center [558, 113] width 83 height 19
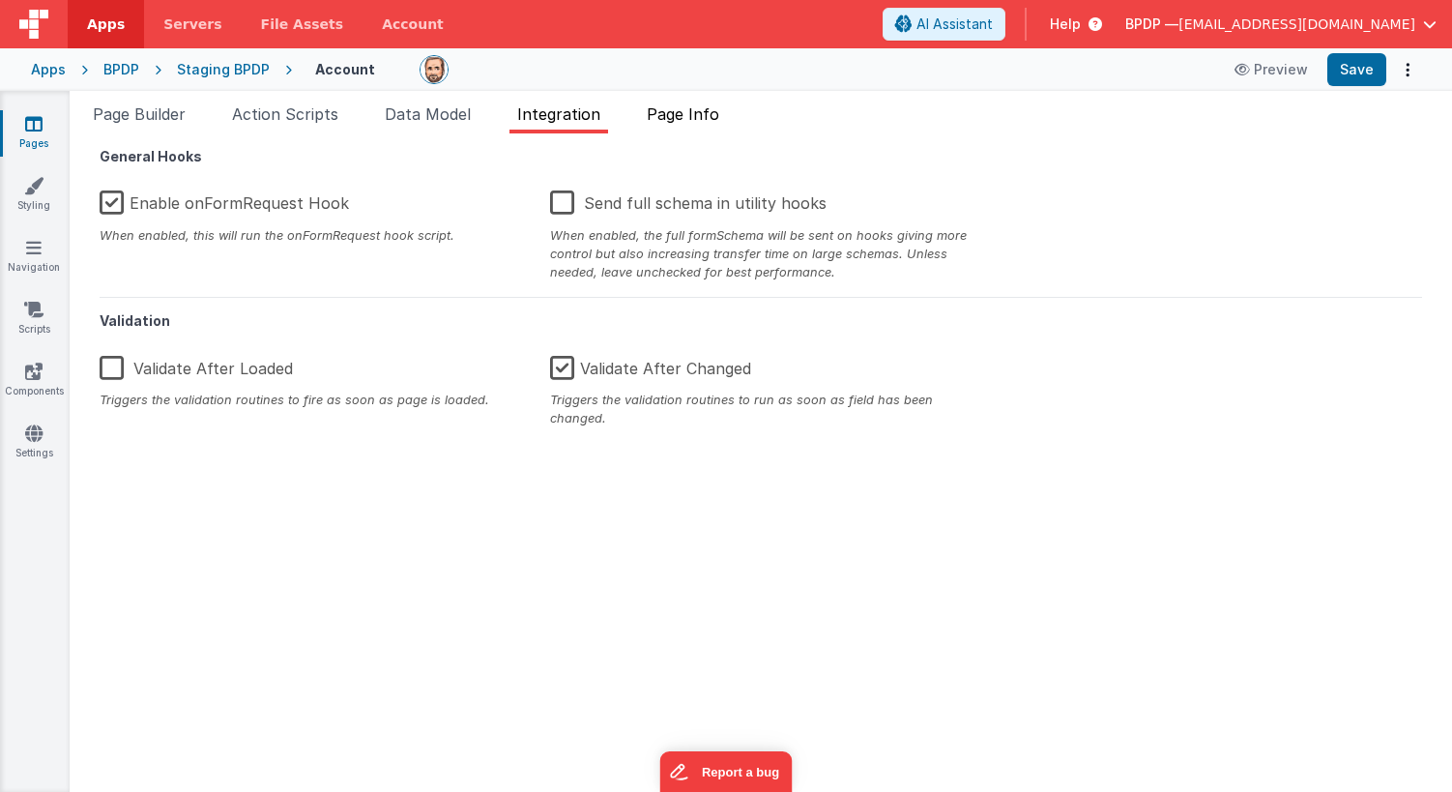
click at [694, 117] on span "Page Info" at bounding box center [683, 113] width 73 height 19
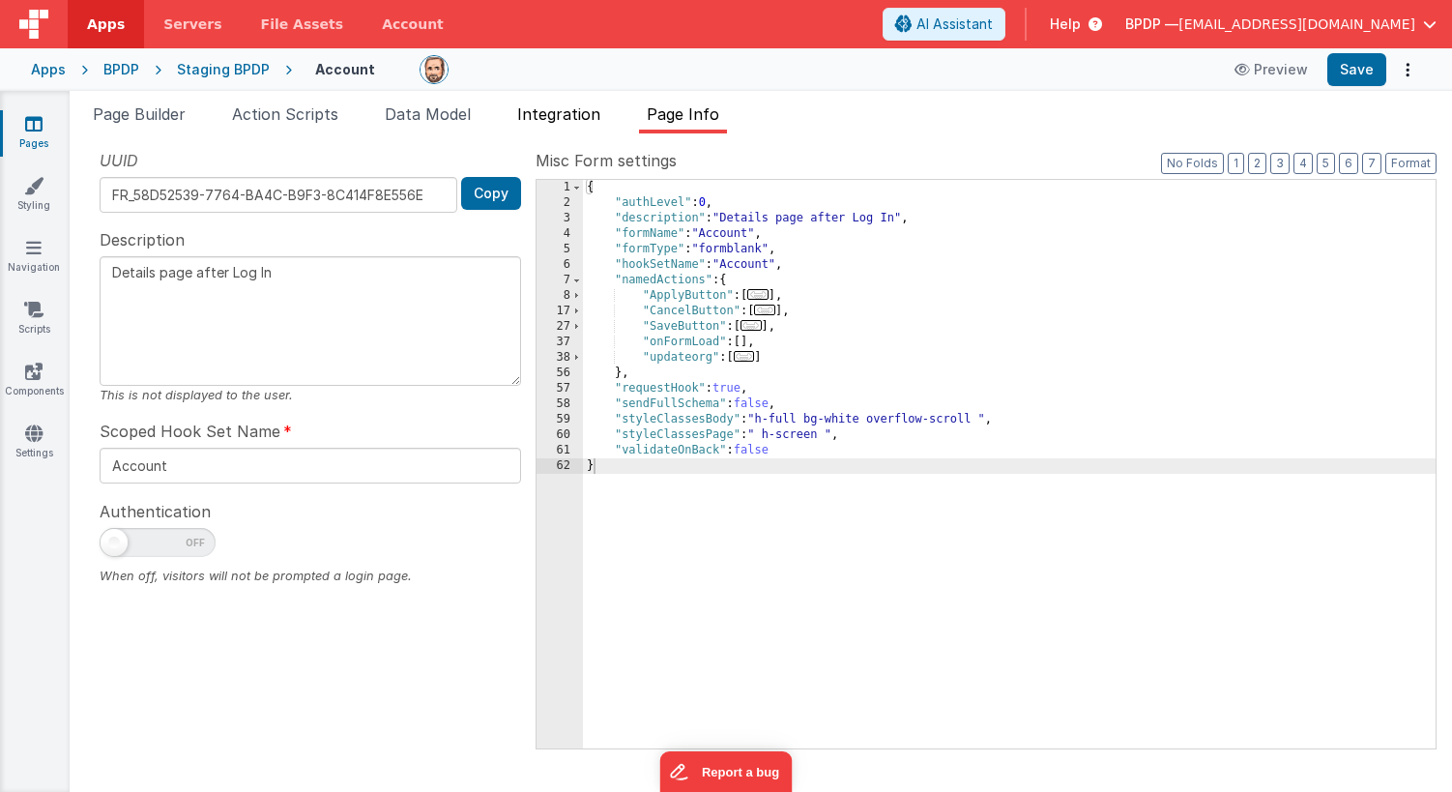
click at [562, 111] on span "Integration" at bounding box center [558, 113] width 83 height 19
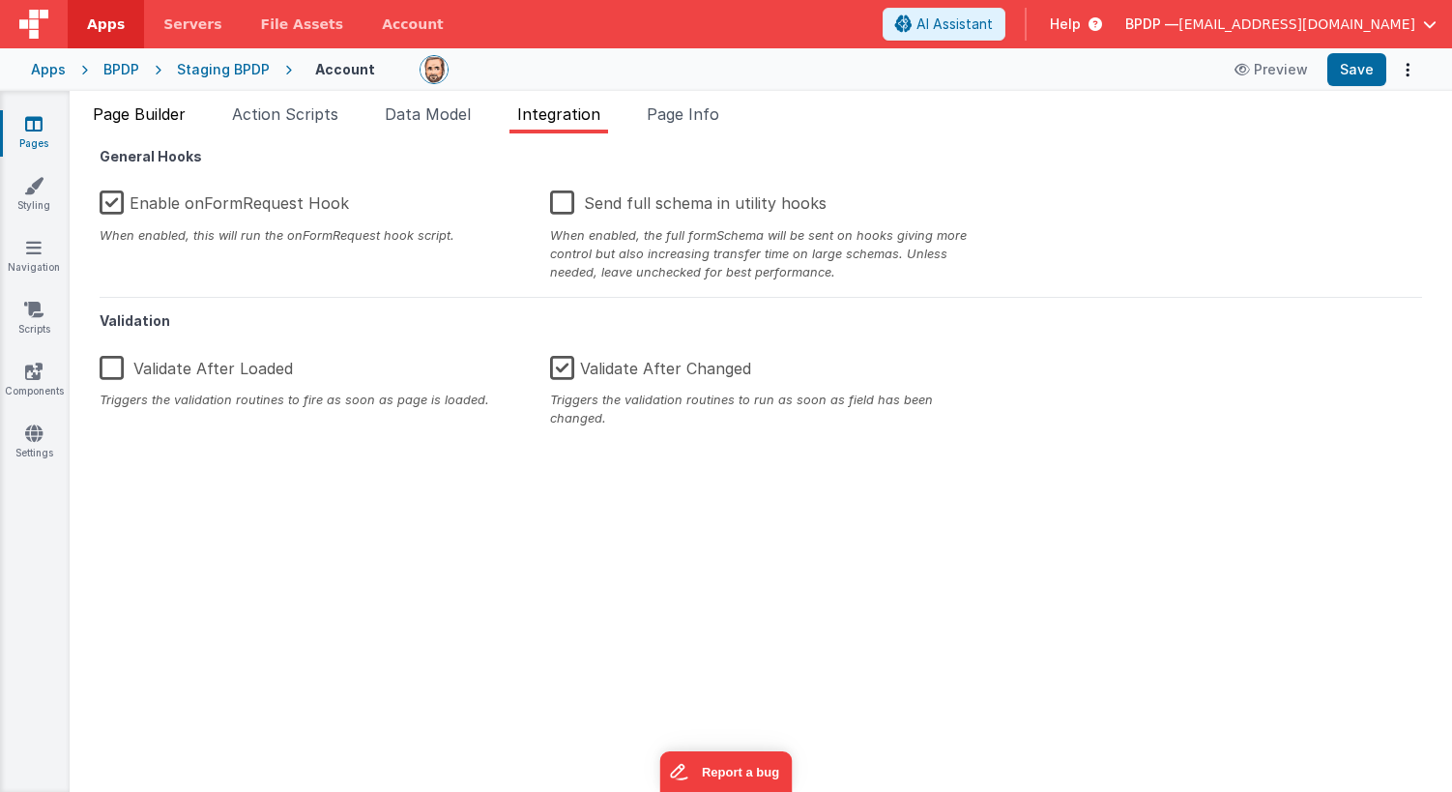
click at [163, 112] on span "Page Builder" at bounding box center [139, 113] width 93 height 19
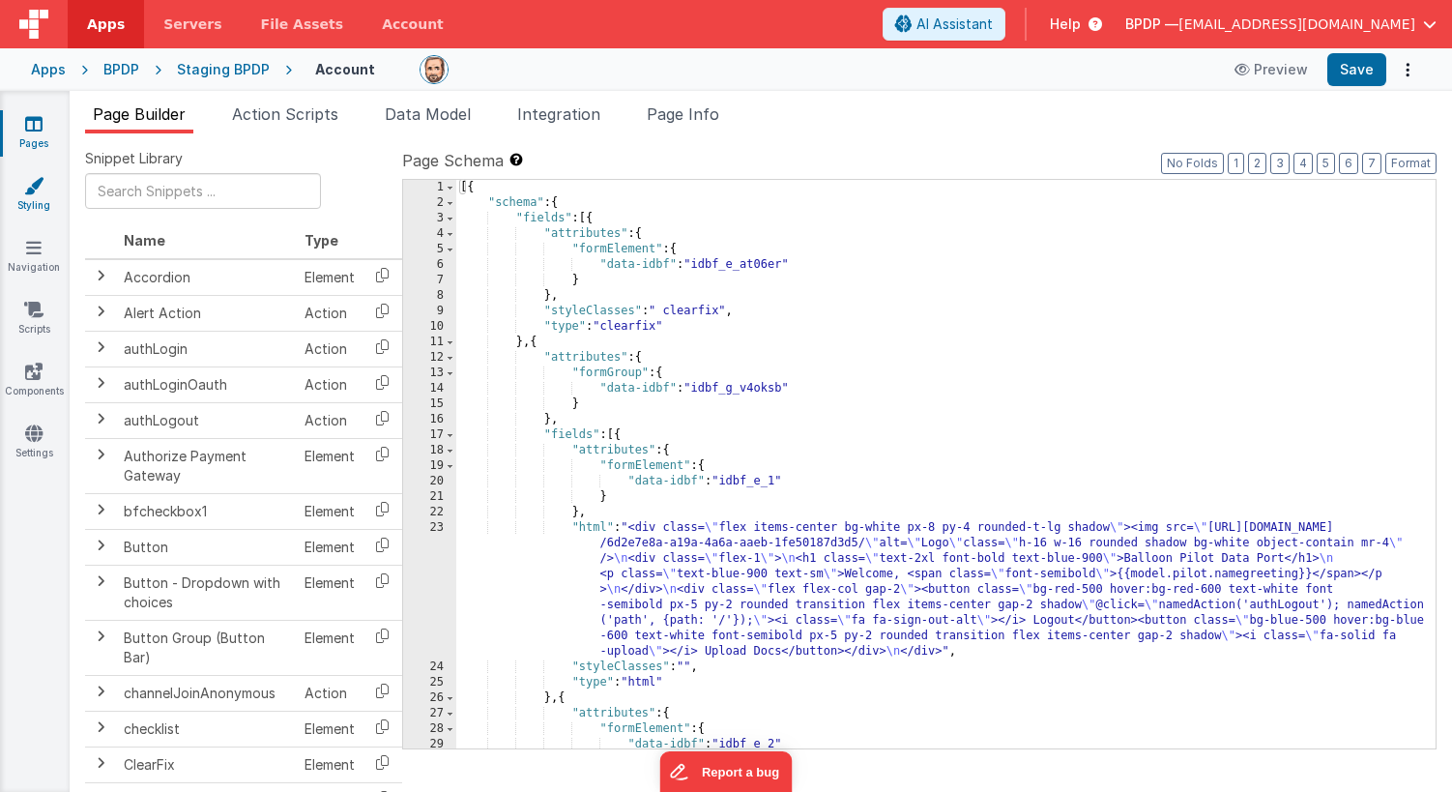
click at [29, 189] on icon at bounding box center [33, 185] width 19 height 19
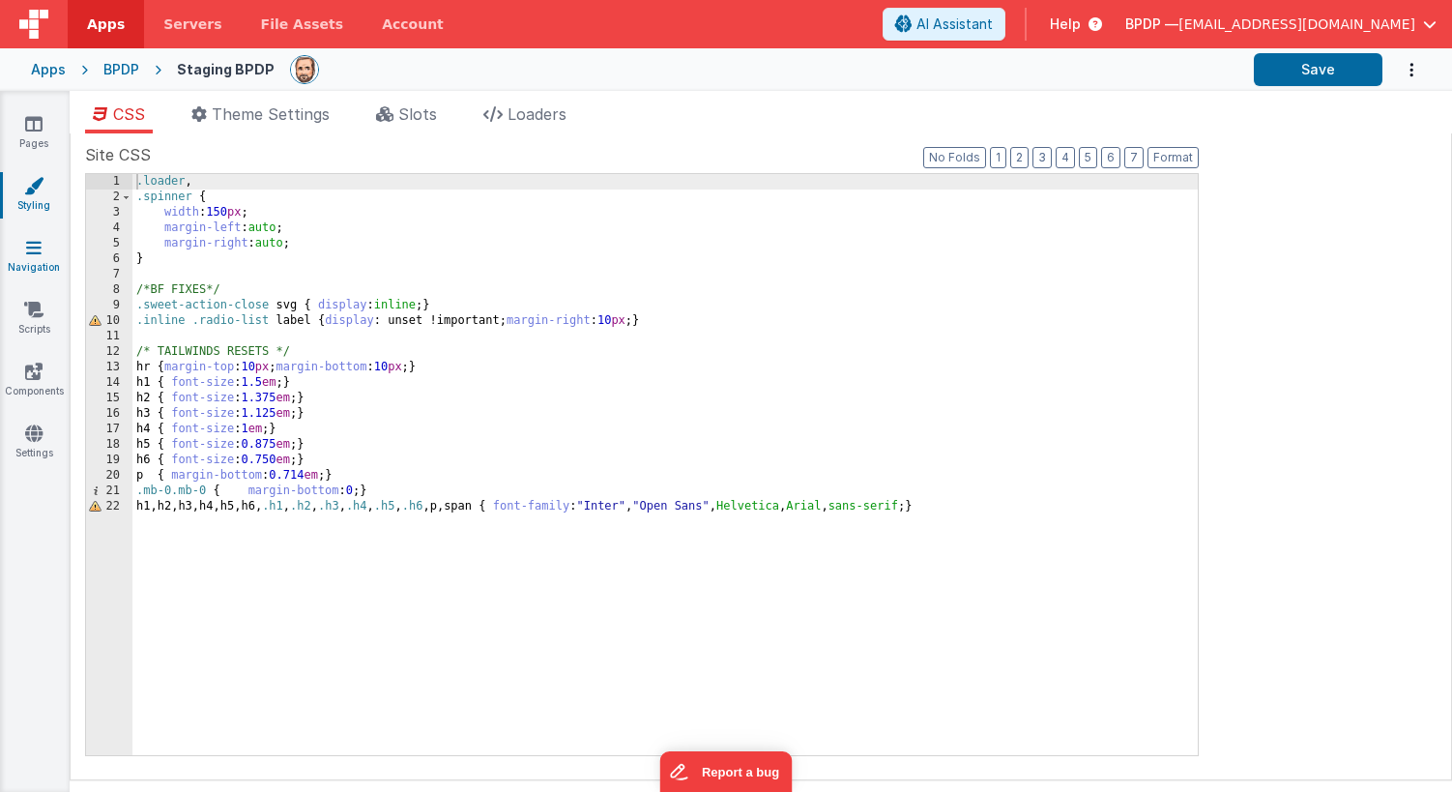
click at [37, 243] on icon at bounding box center [33, 247] width 15 height 19
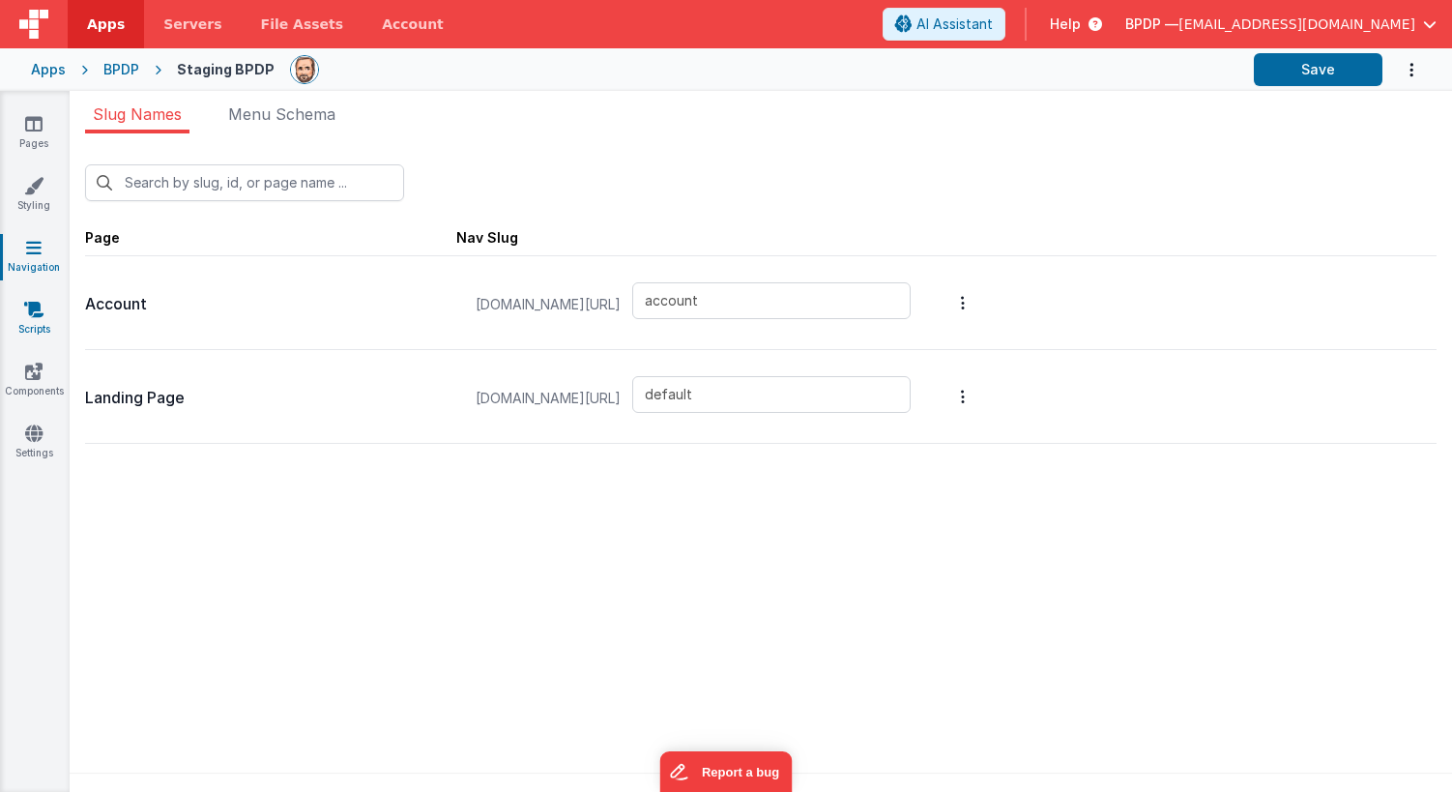
click at [34, 316] on icon at bounding box center [33, 309] width 19 height 19
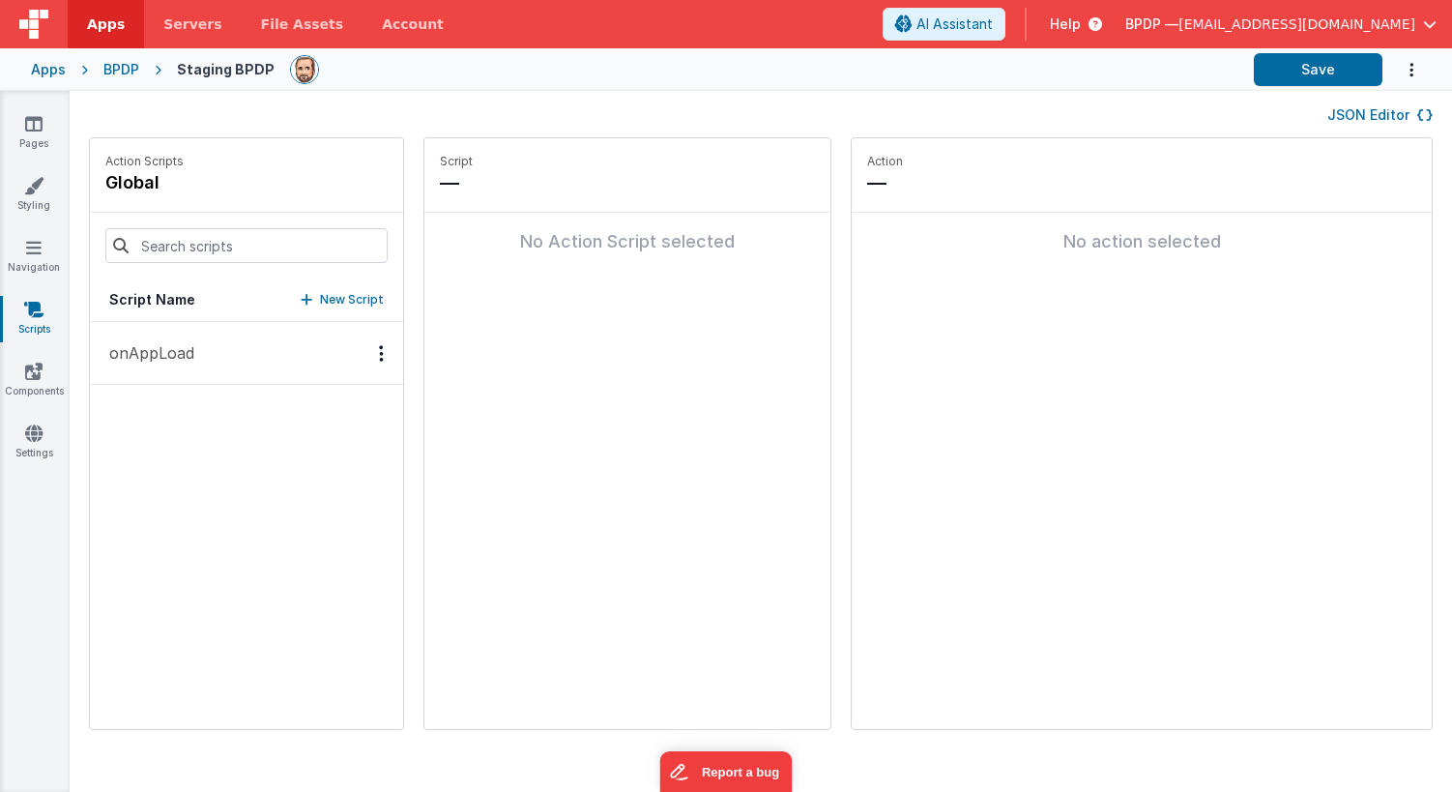
click at [163, 356] on p "onAppLoad" at bounding box center [146, 352] width 97 height 23
click at [33, 365] on icon at bounding box center [33, 371] width 17 height 19
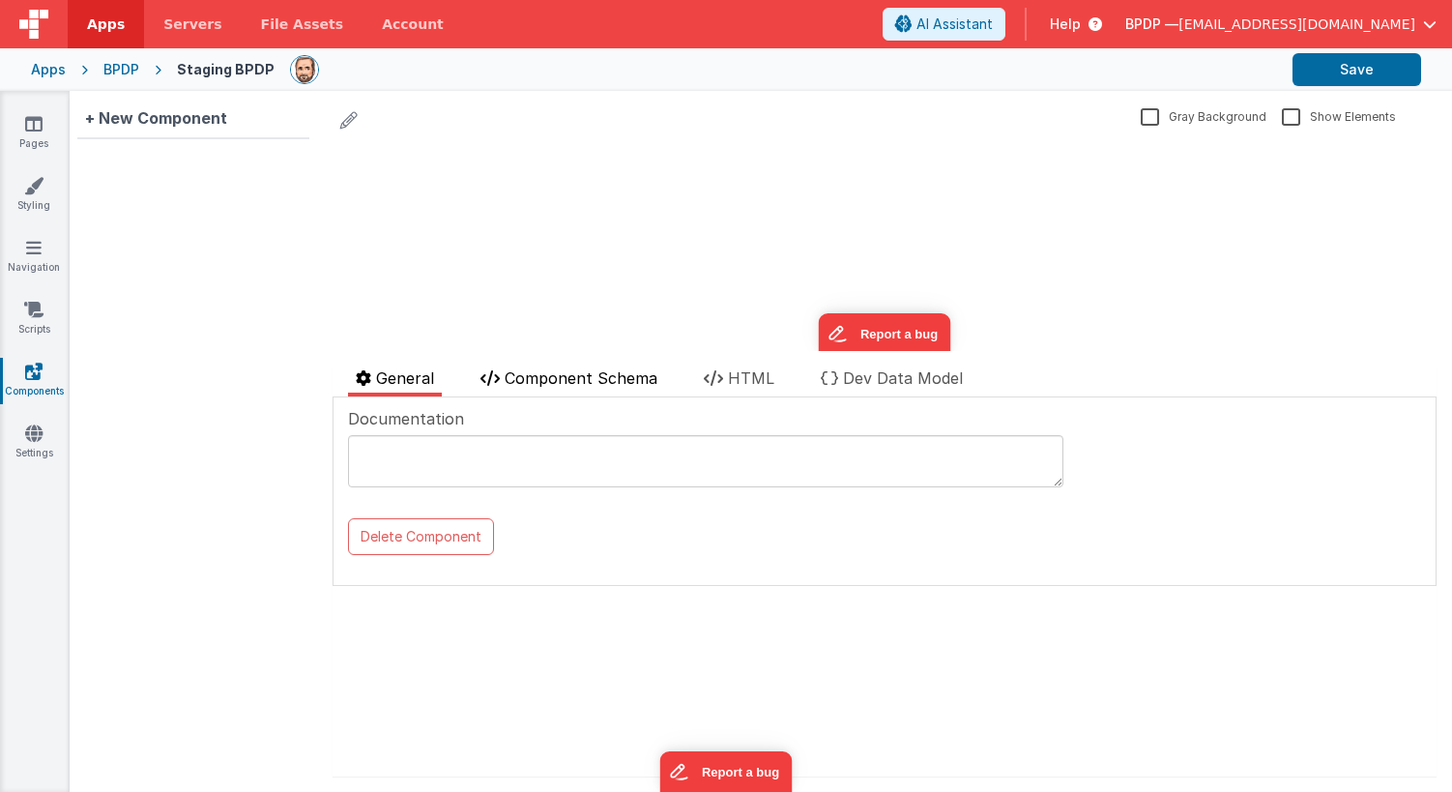
click at [549, 376] on span "Component Schema" at bounding box center [581, 377] width 153 height 19
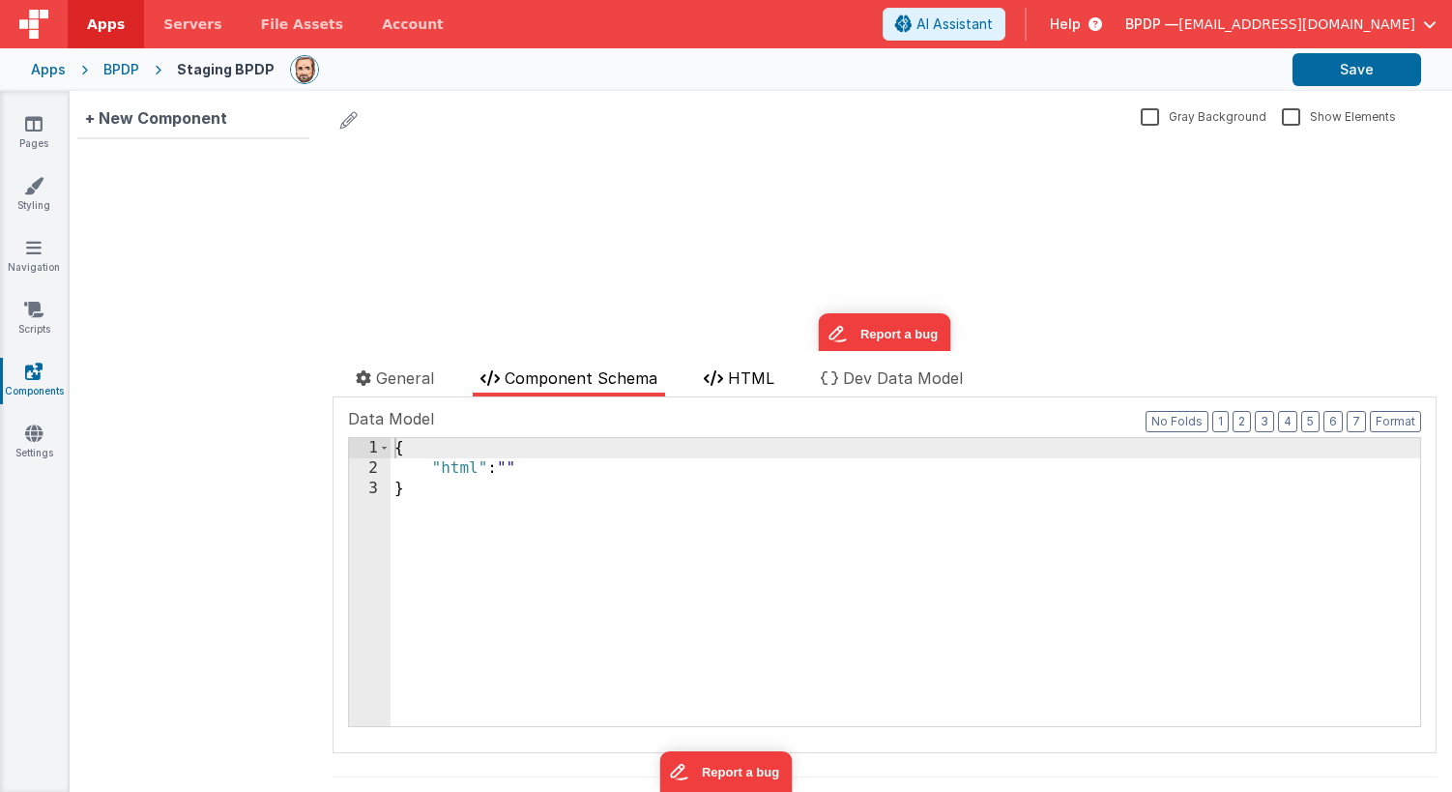
click at [746, 380] on span "HTML" at bounding box center [751, 377] width 46 height 19
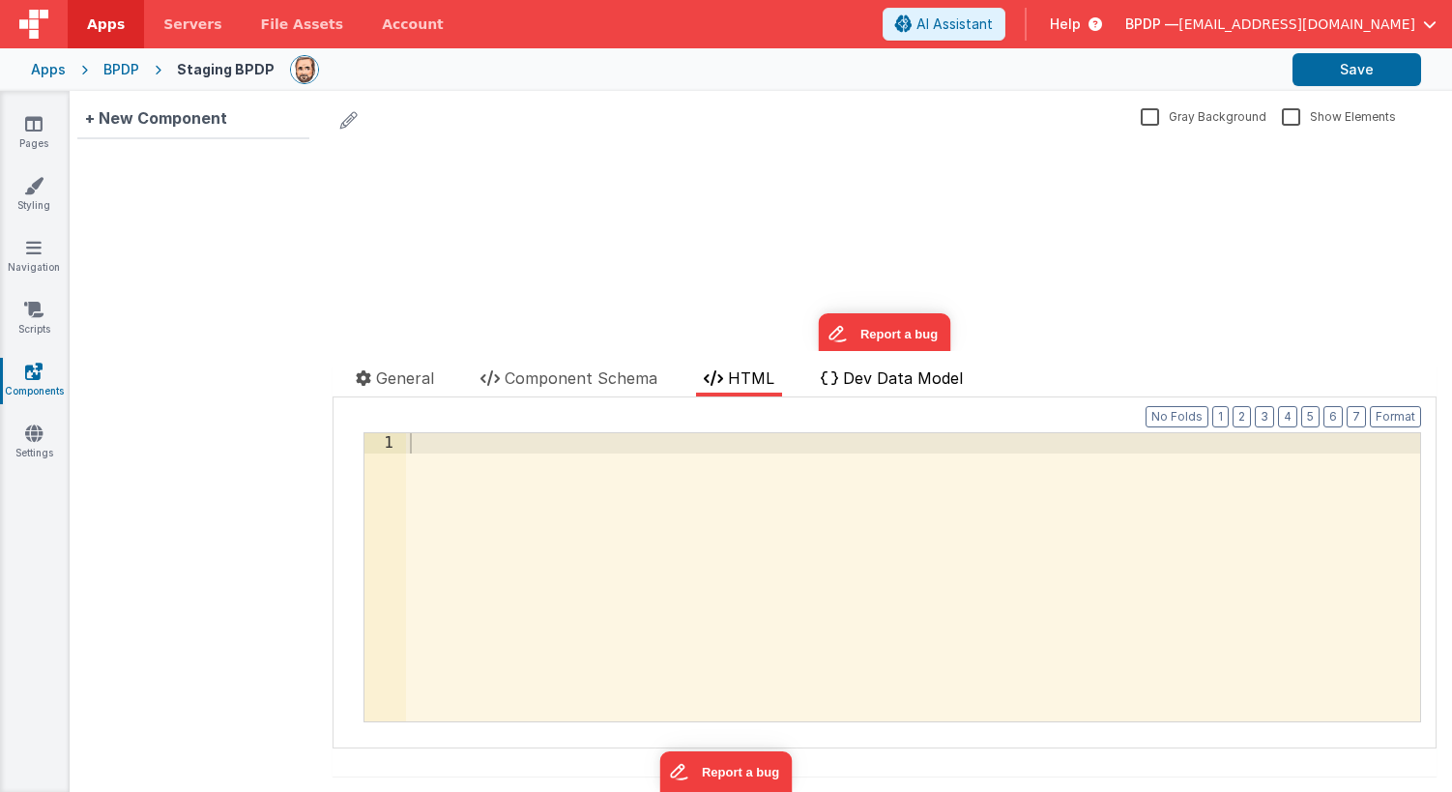
click at [889, 380] on span "Dev Data Model" at bounding box center [903, 377] width 120 height 19
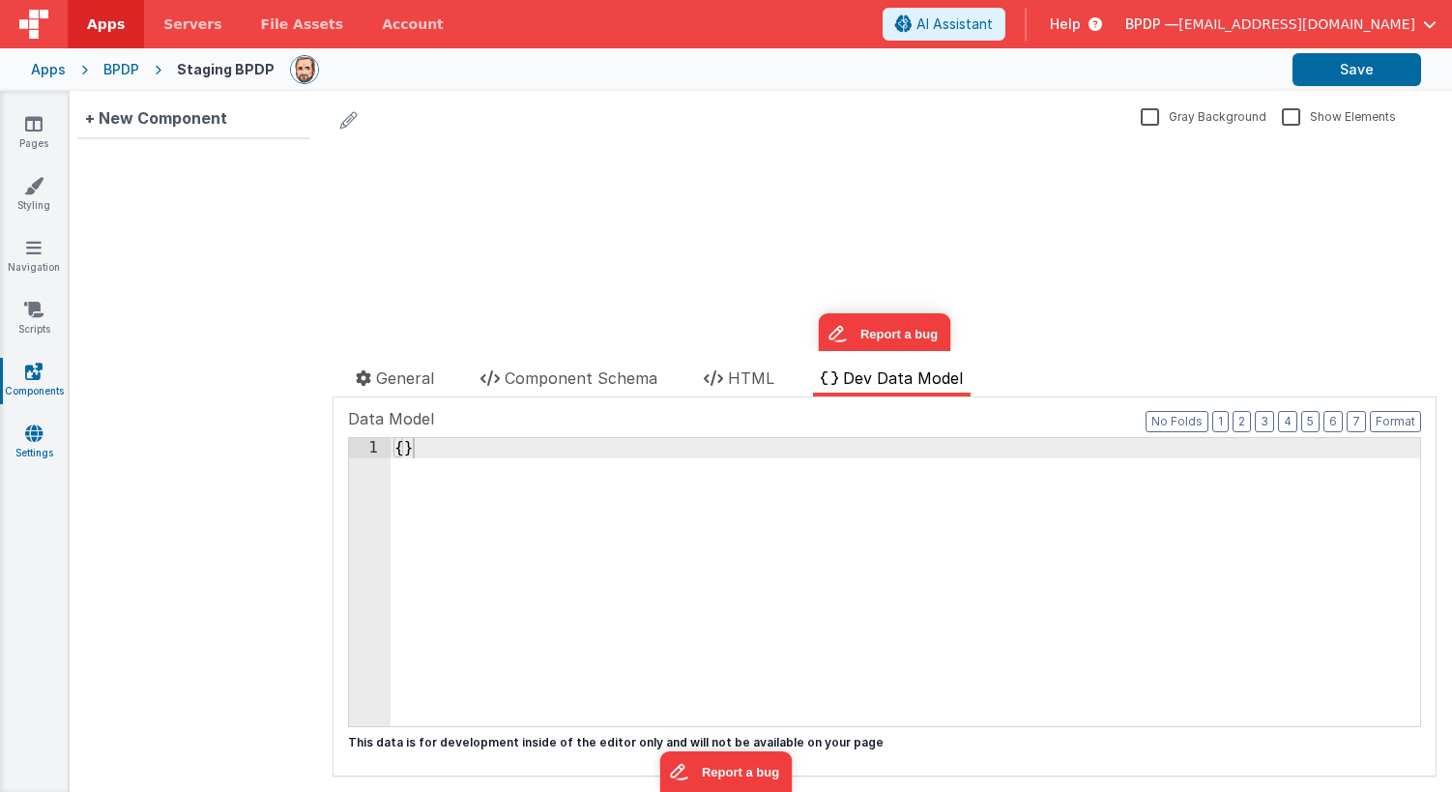
click at [32, 435] on icon at bounding box center [33, 433] width 17 height 19
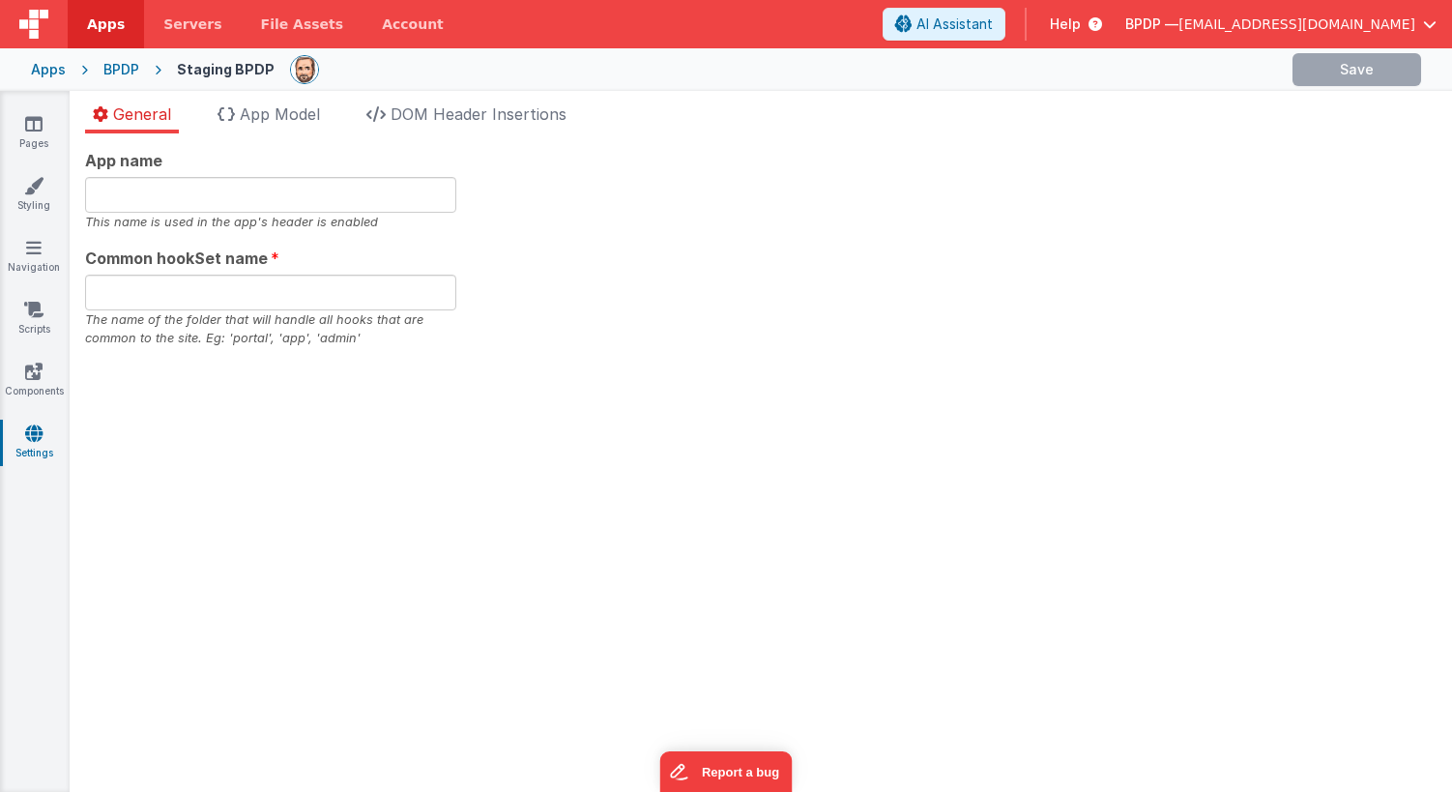
type input "BalloonPilotDataPort"
type input "app"
click at [290, 119] on span "App Model" at bounding box center [280, 113] width 80 height 19
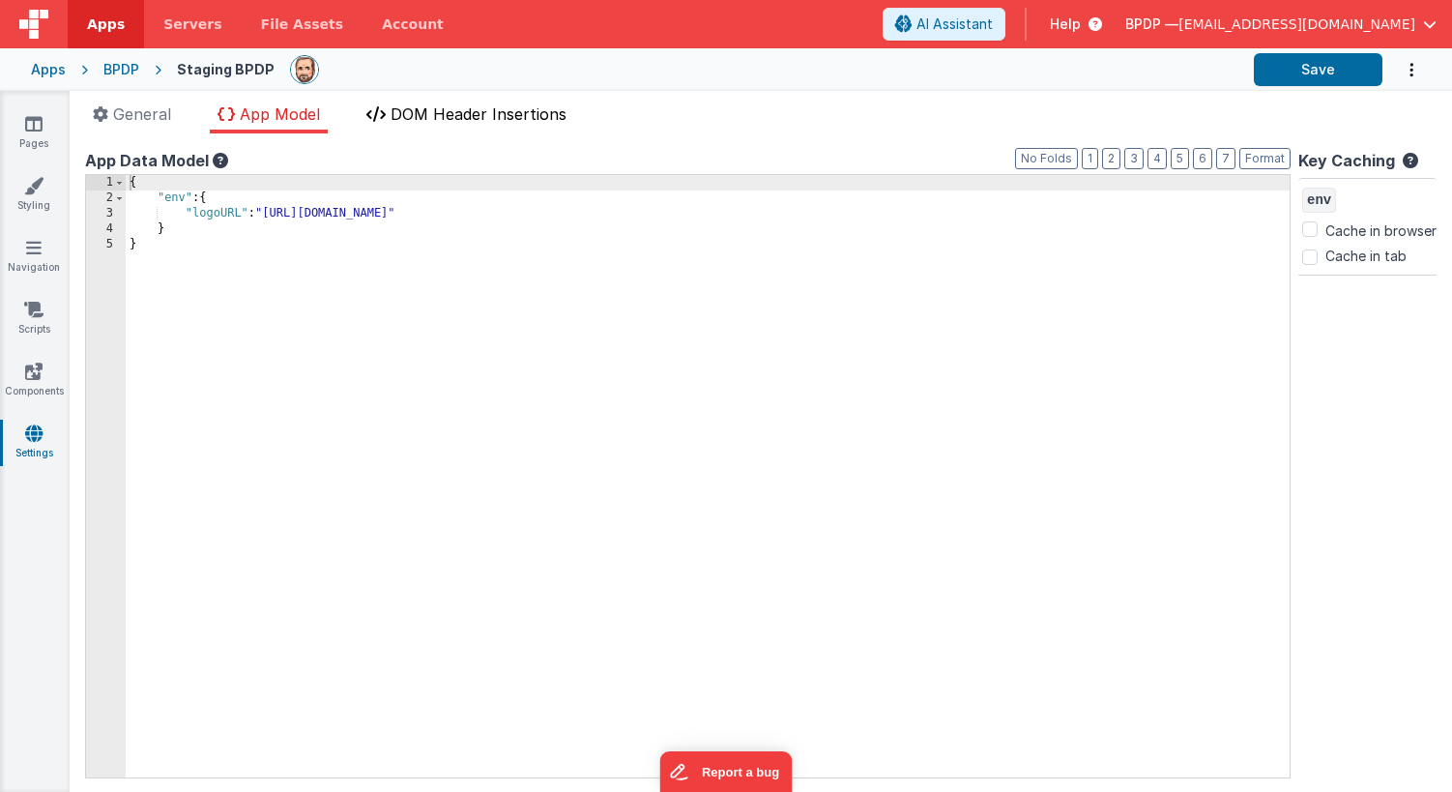
click at [447, 115] on span "DOM Header Insertions" at bounding box center [479, 113] width 176 height 19
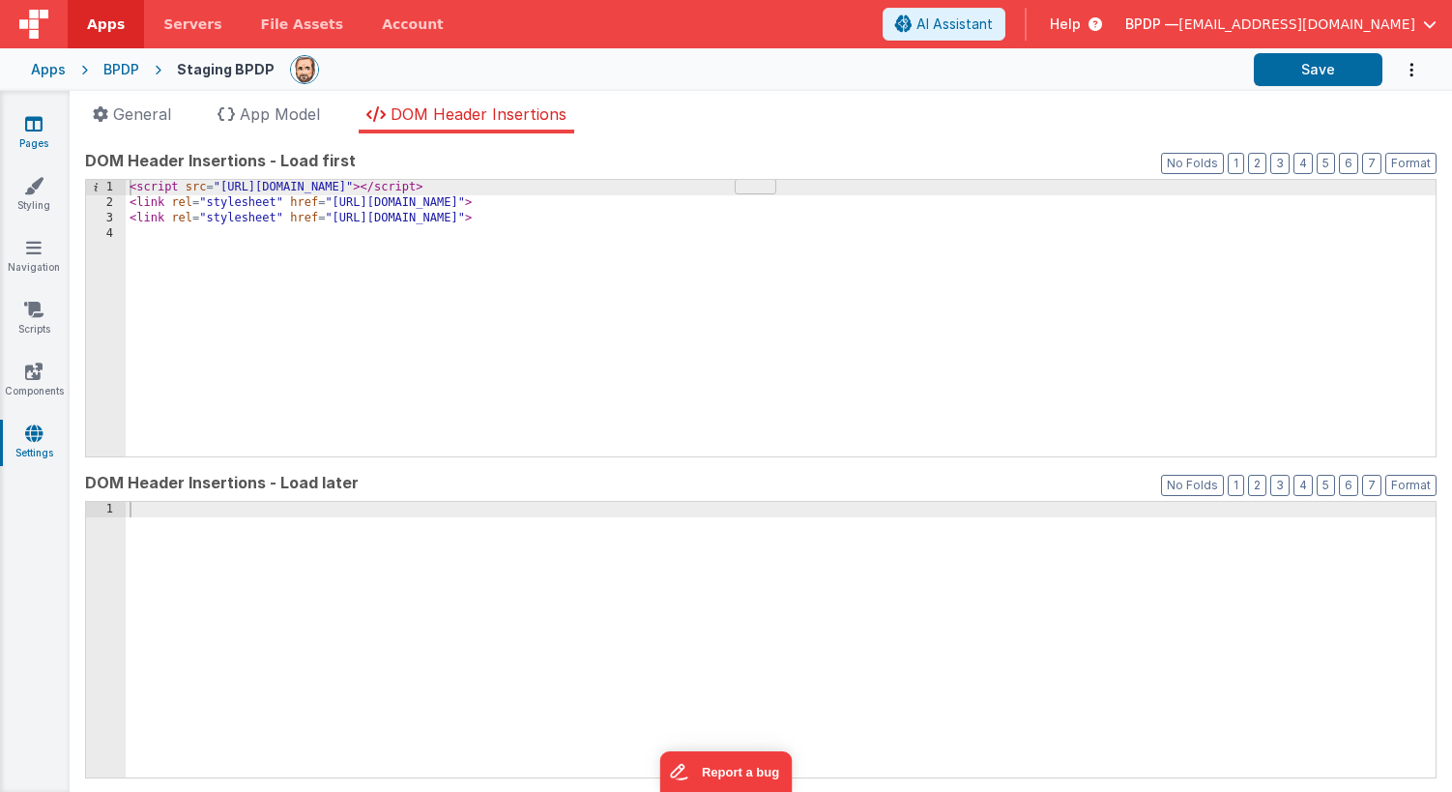
click at [31, 119] on icon at bounding box center [33, 123] width 17 height 19
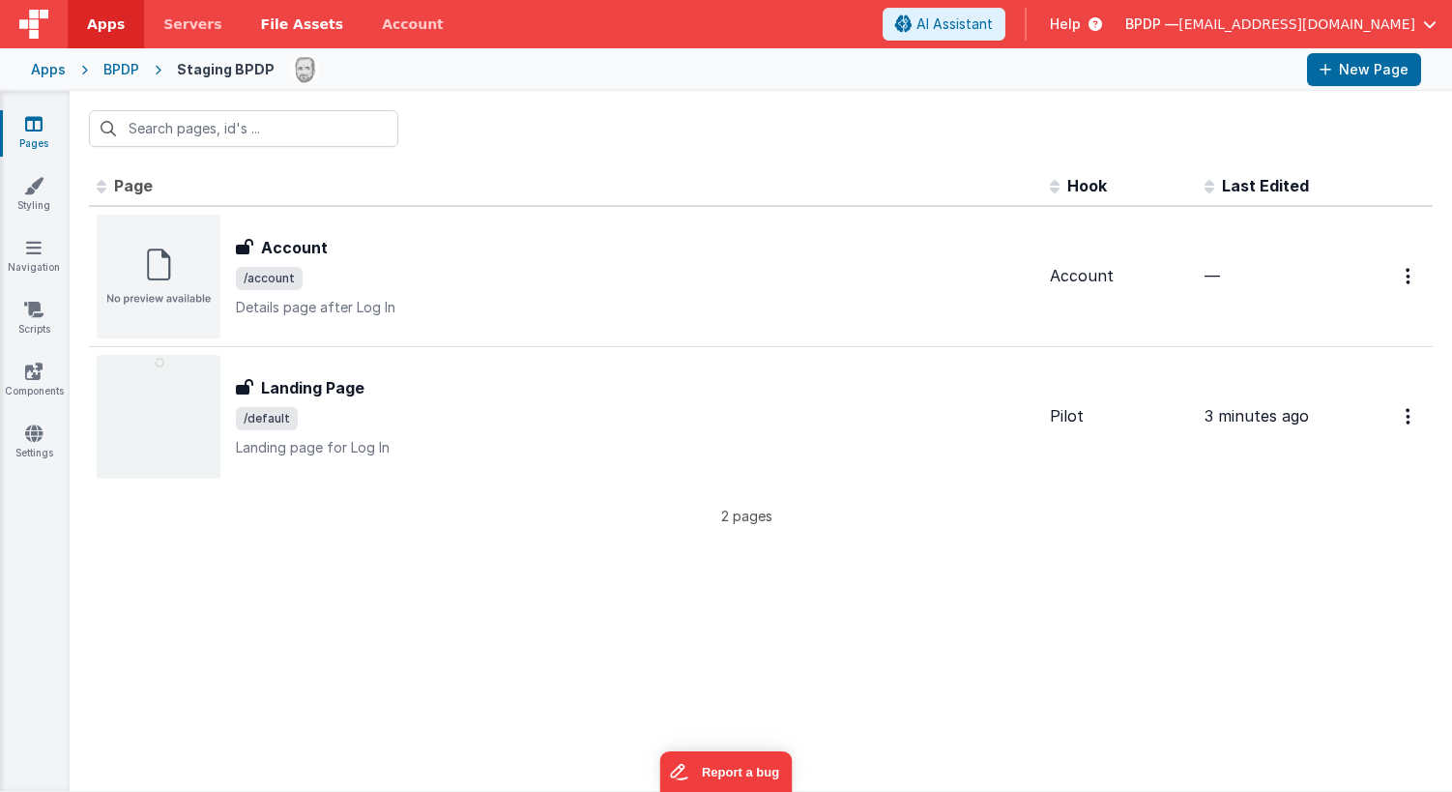
click at [306, 24] on span "File Assets" at bounding box center [302, 24] width 83 height 19
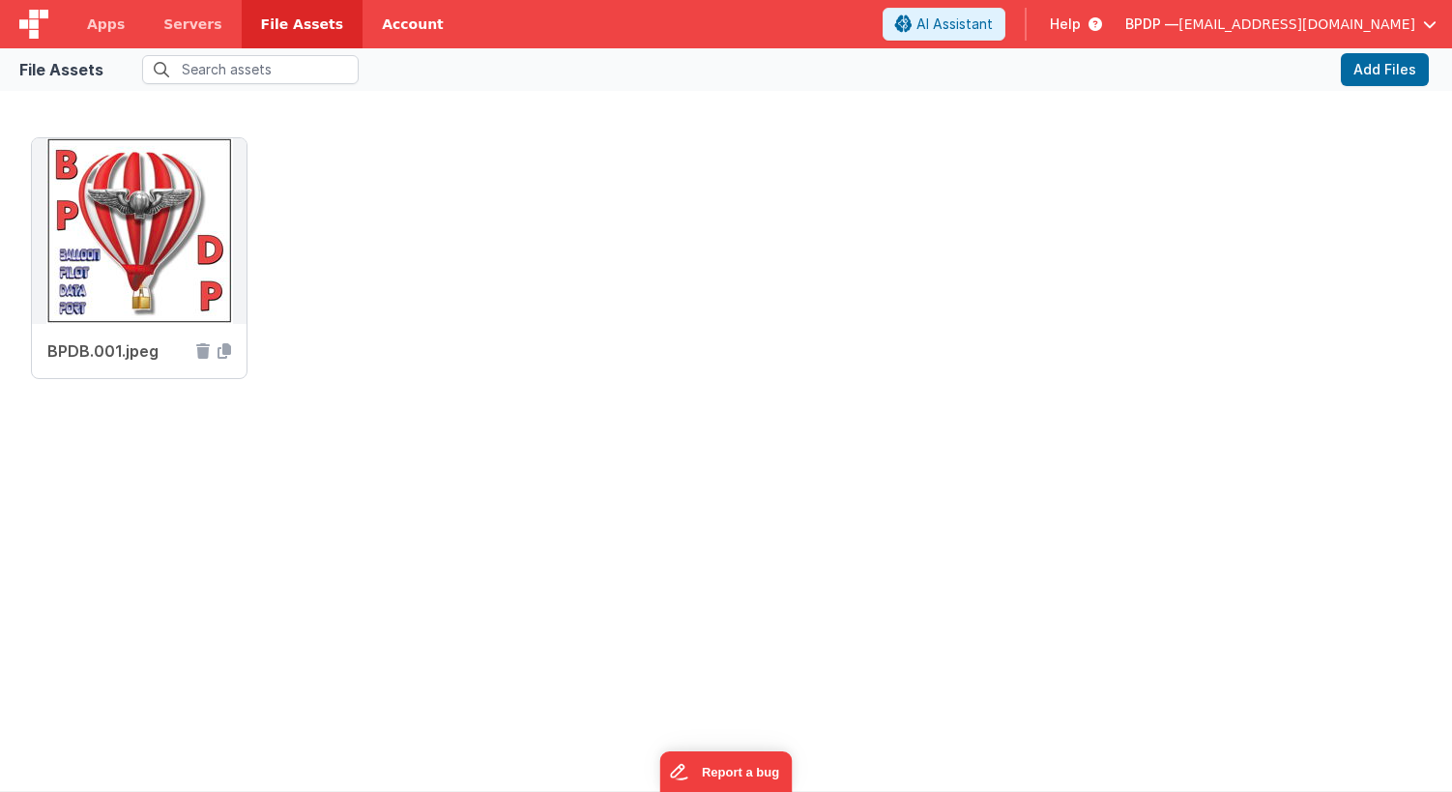
click at [386, 26] on link "Account" at bounding box center [413, 24] width 101 height 48
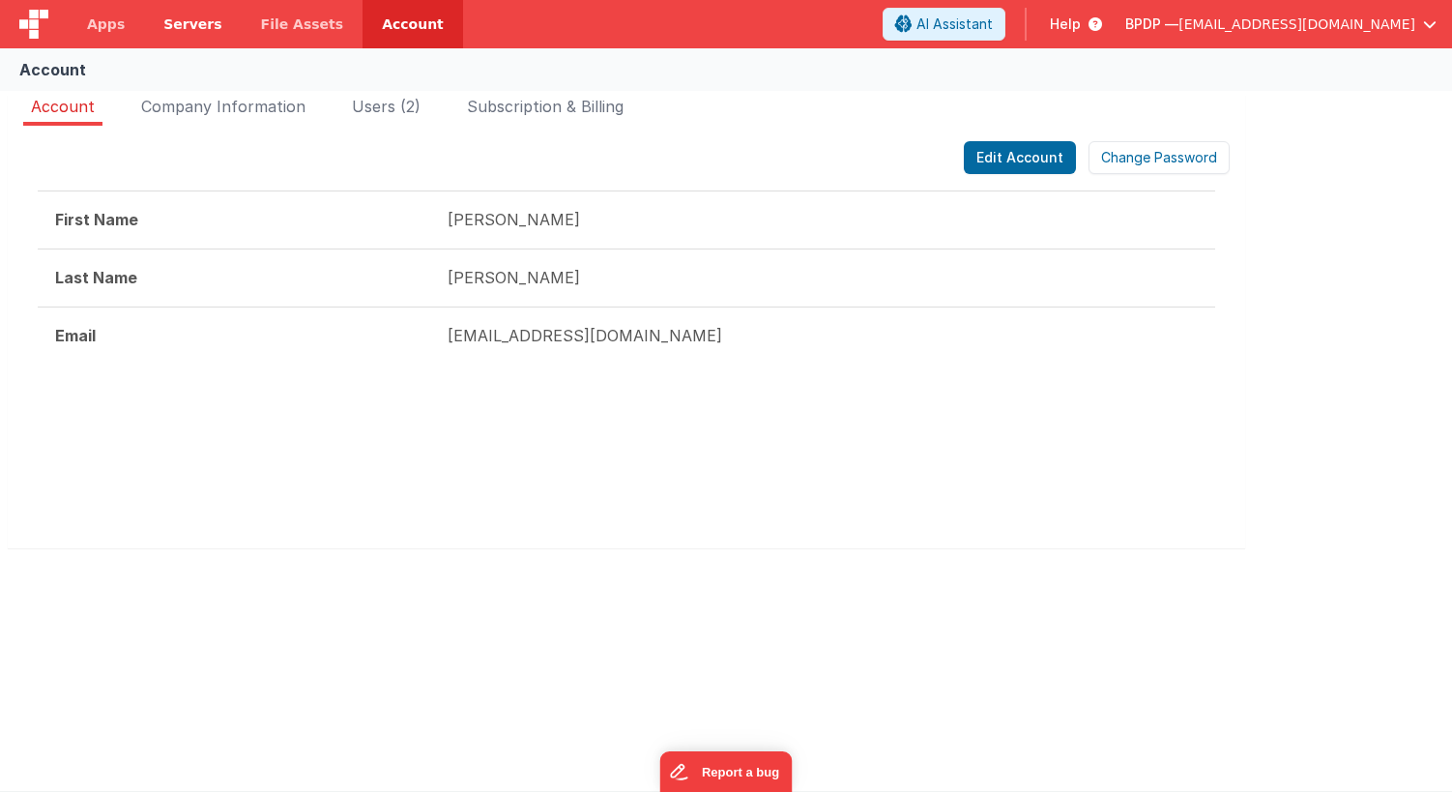
click at [154, 22] on link "Servers" at bounding box center [192, 24] width 97 height 48
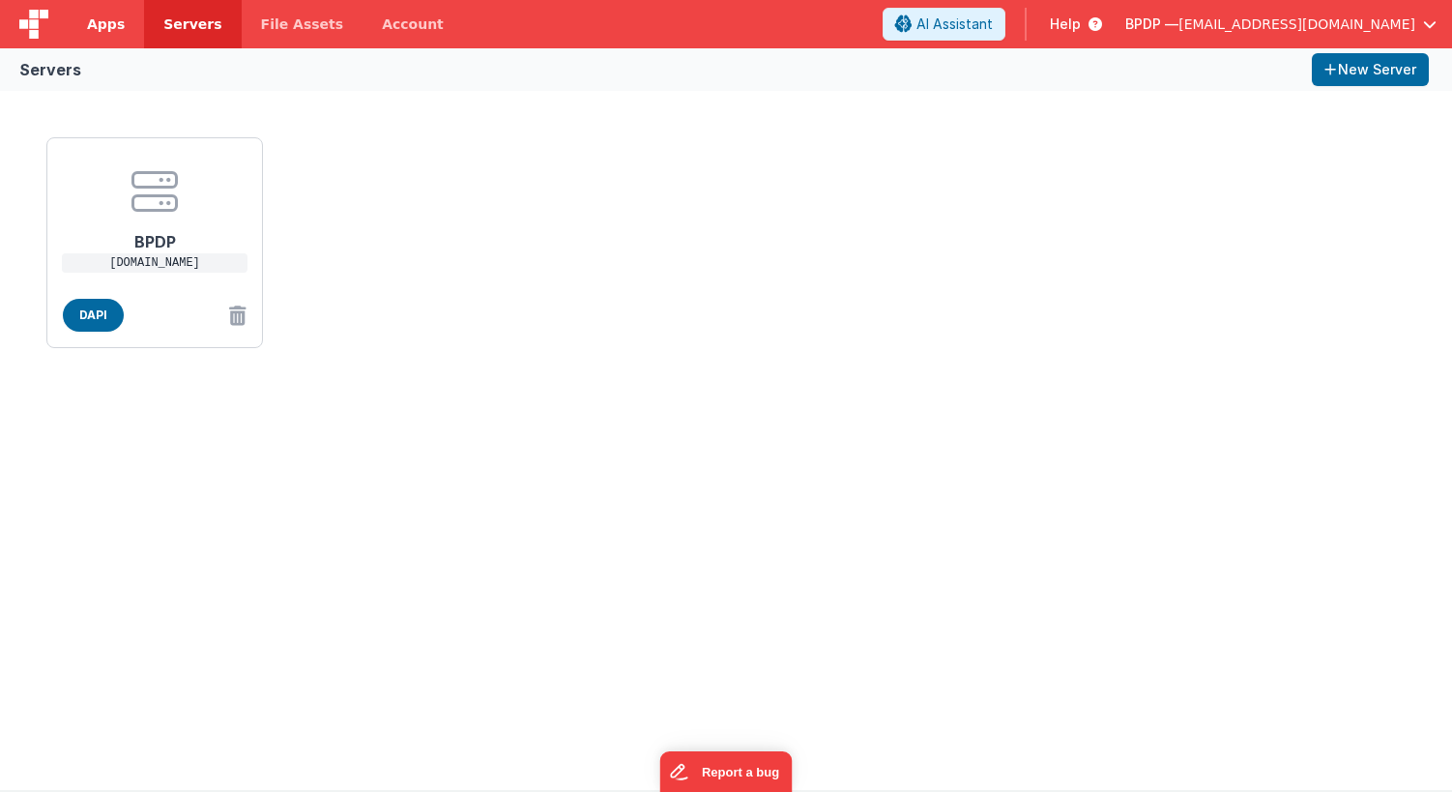
click at [99, 21] on span "Apps" at bounding box center [106, 24] width 38 height 19
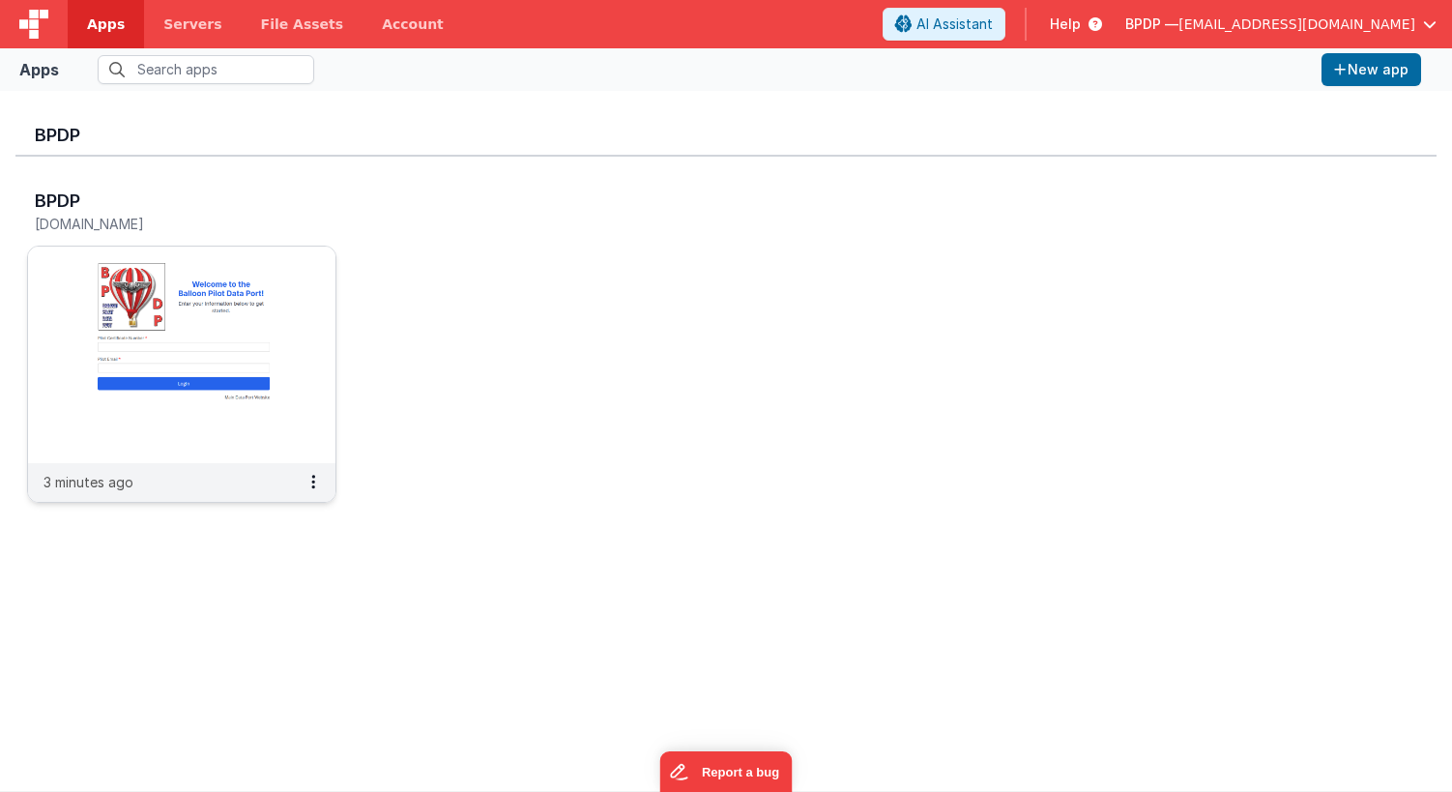
click at [201, 296] on img at bounding box center [182, 355] width 308 height 217
click at [227, 303] on img at bounding box center [182, 355] width 308 height 217
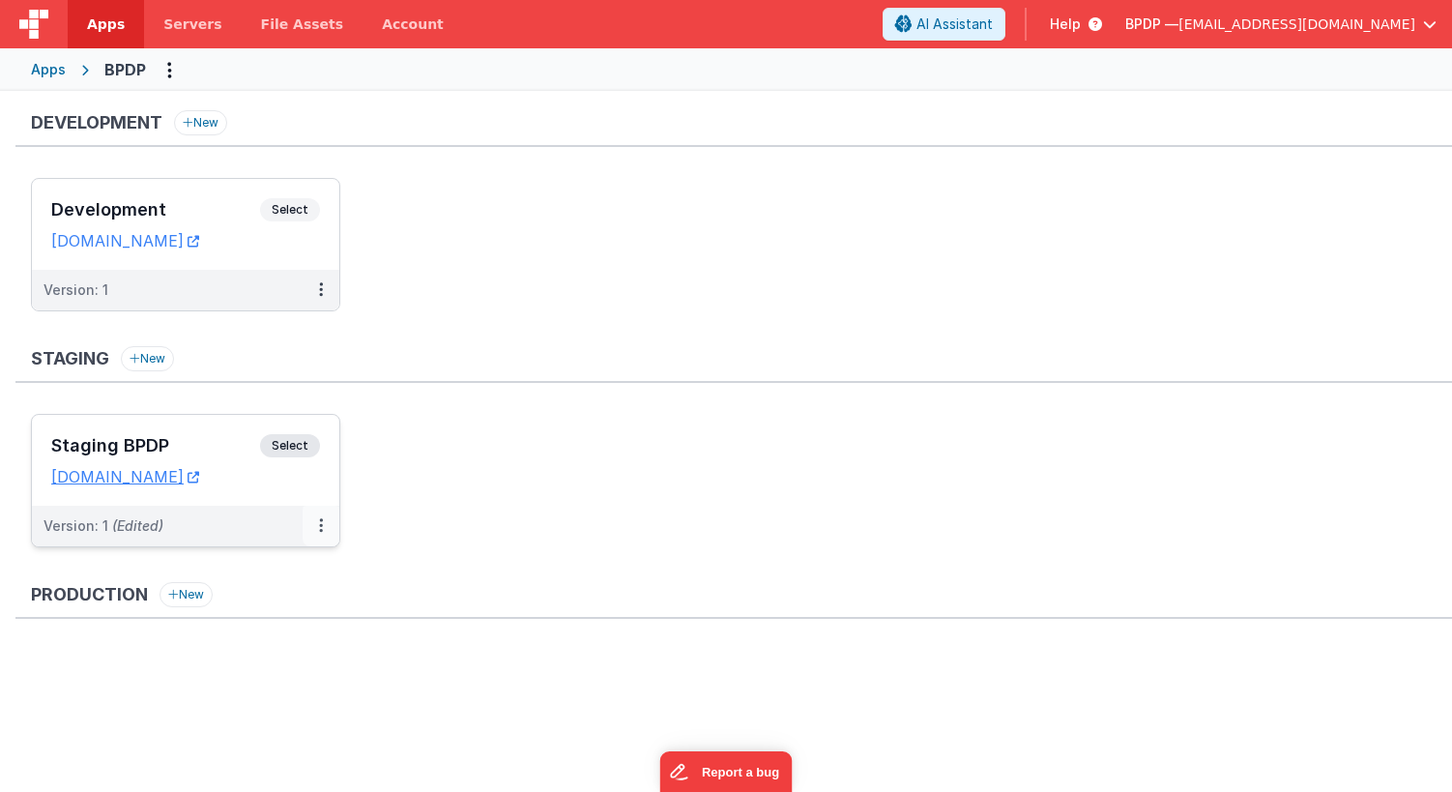
click at [318, 525] on button at bounding box center [321, 526] width 37 height 41
click at [219, 611] on span "Open Helper" at bounding box center [250, 604] width 85 height 16
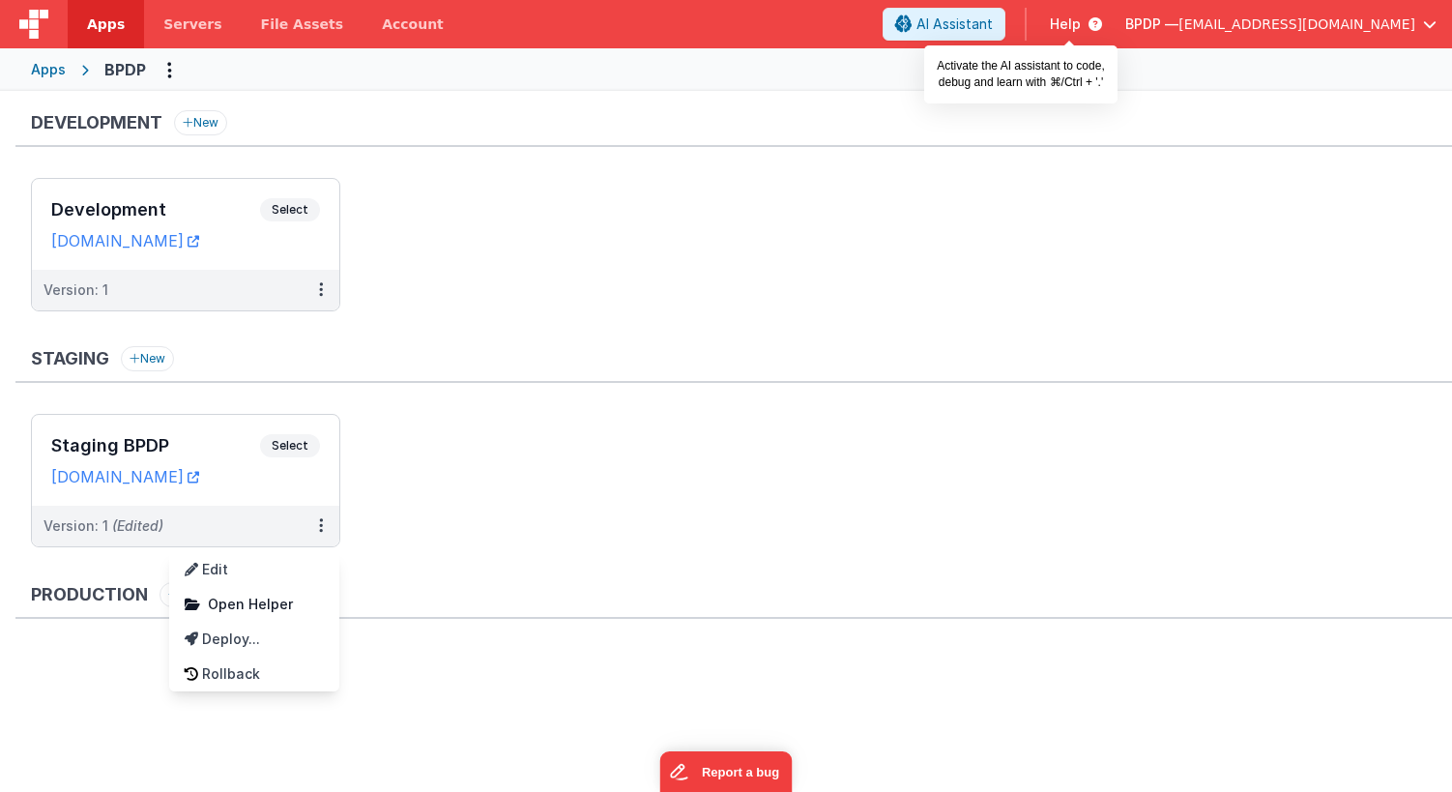
click at [993, 25] on span "AI Assistant" at bounding box center [955, 24] width 76 height 19
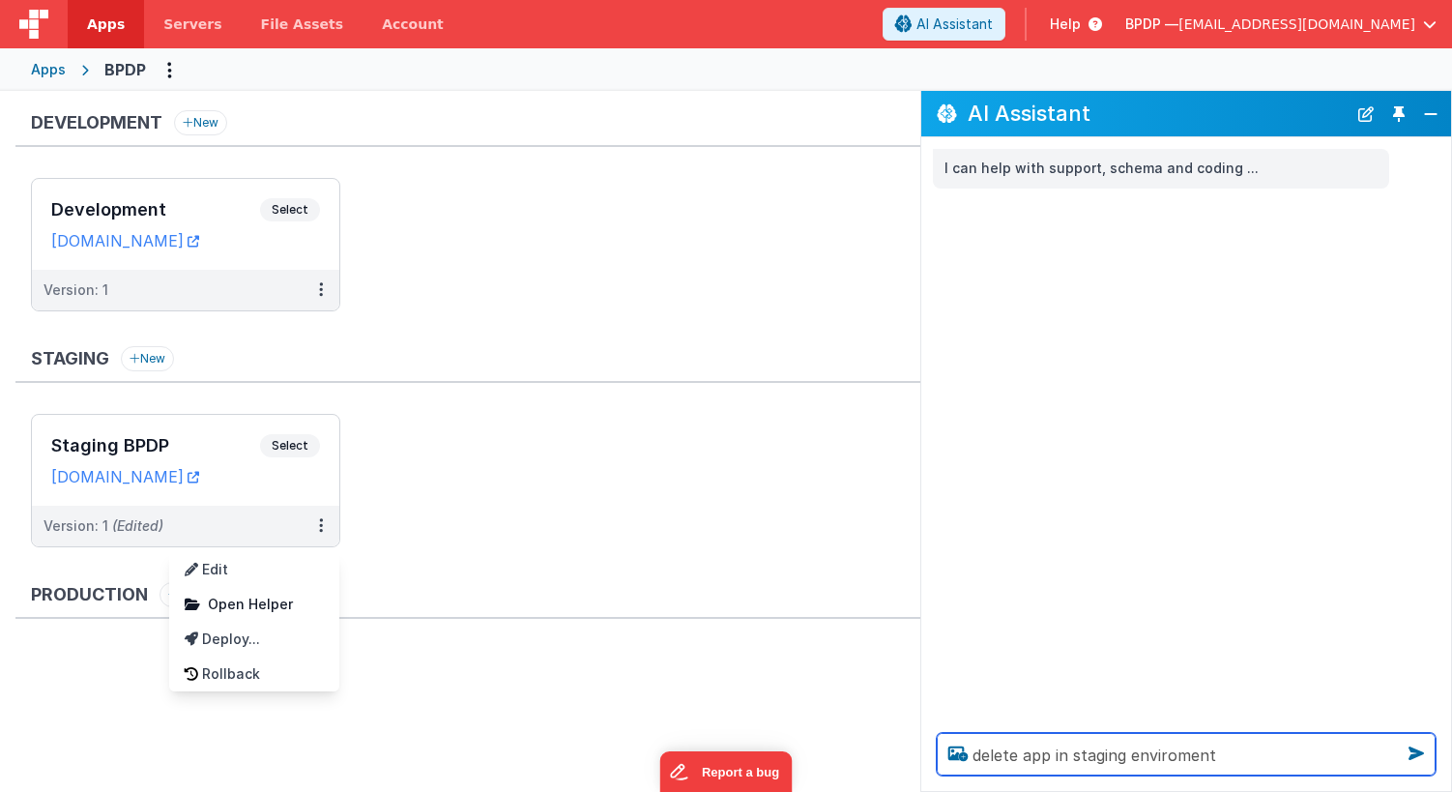
type textarea "delete app in staging enviroment"
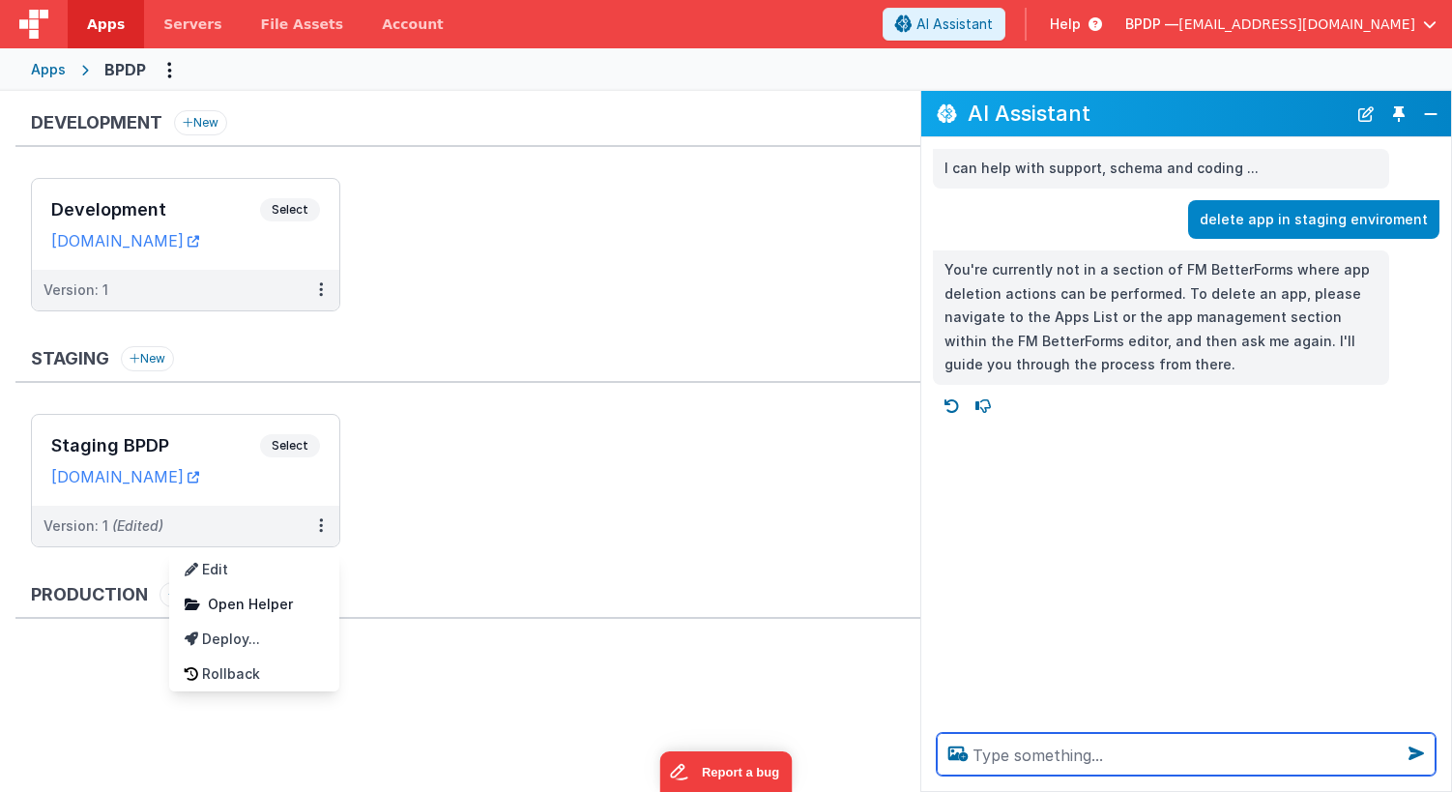
click at [983, 752] on textarea at bounding box center [1186, 754] width 499 height 43
type textarea "how do i delete something in the staging area"
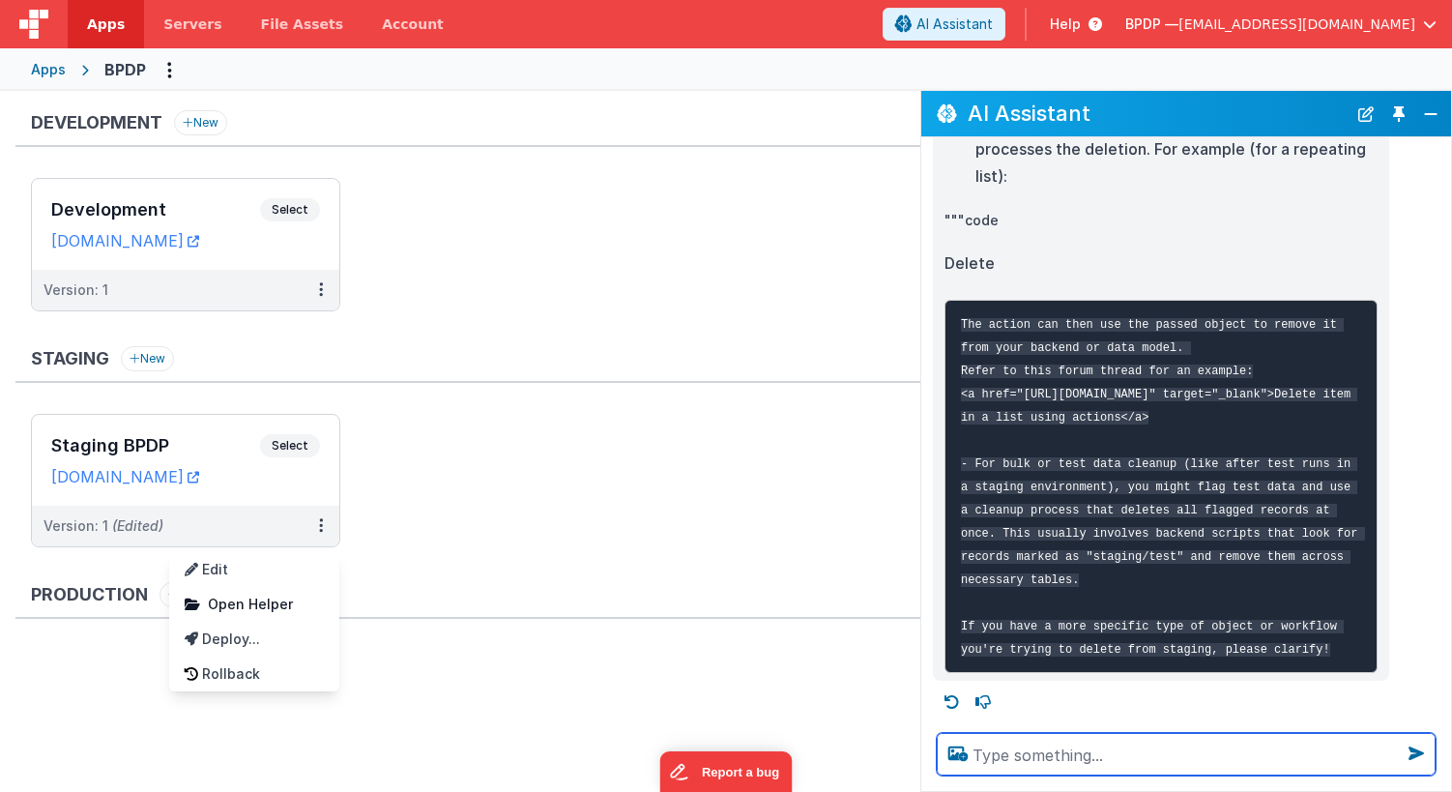
scroll to position [582, 0]
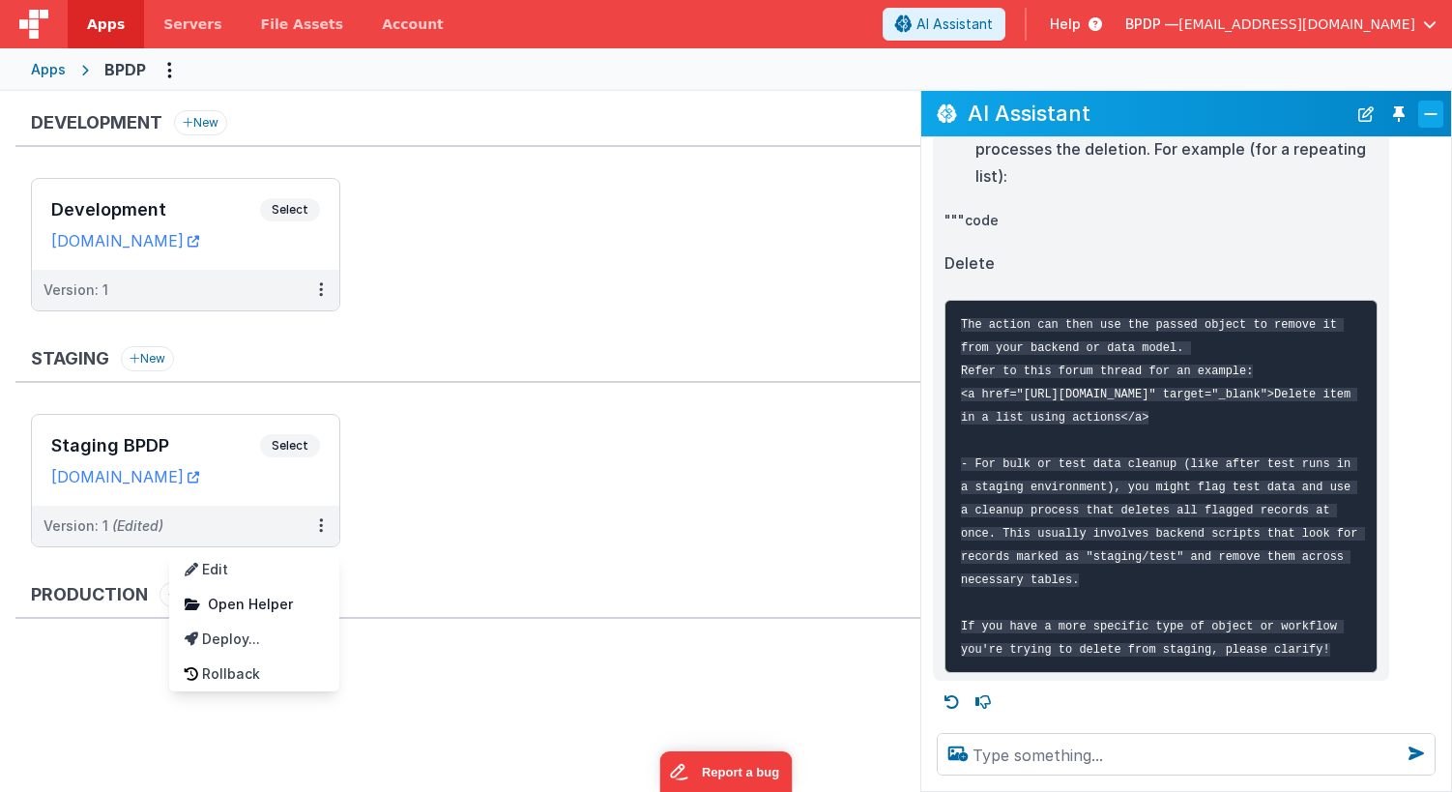
click at [1431, 111] on button "Close" at bounding box center [1431, 114] width 25 height 27
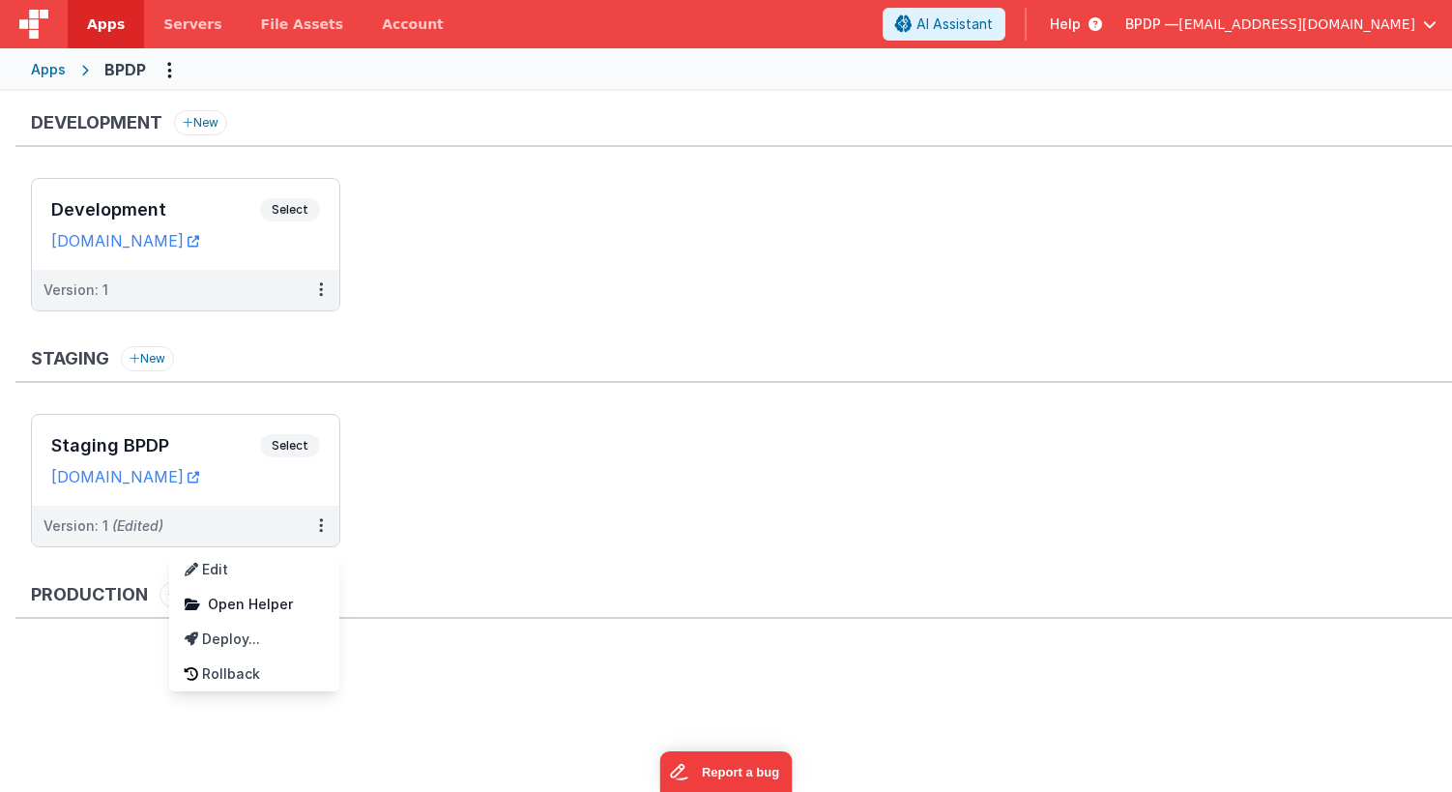
click at [1081, 16] on span "Help" at bounding box center [1065, 24] width 31 height 19
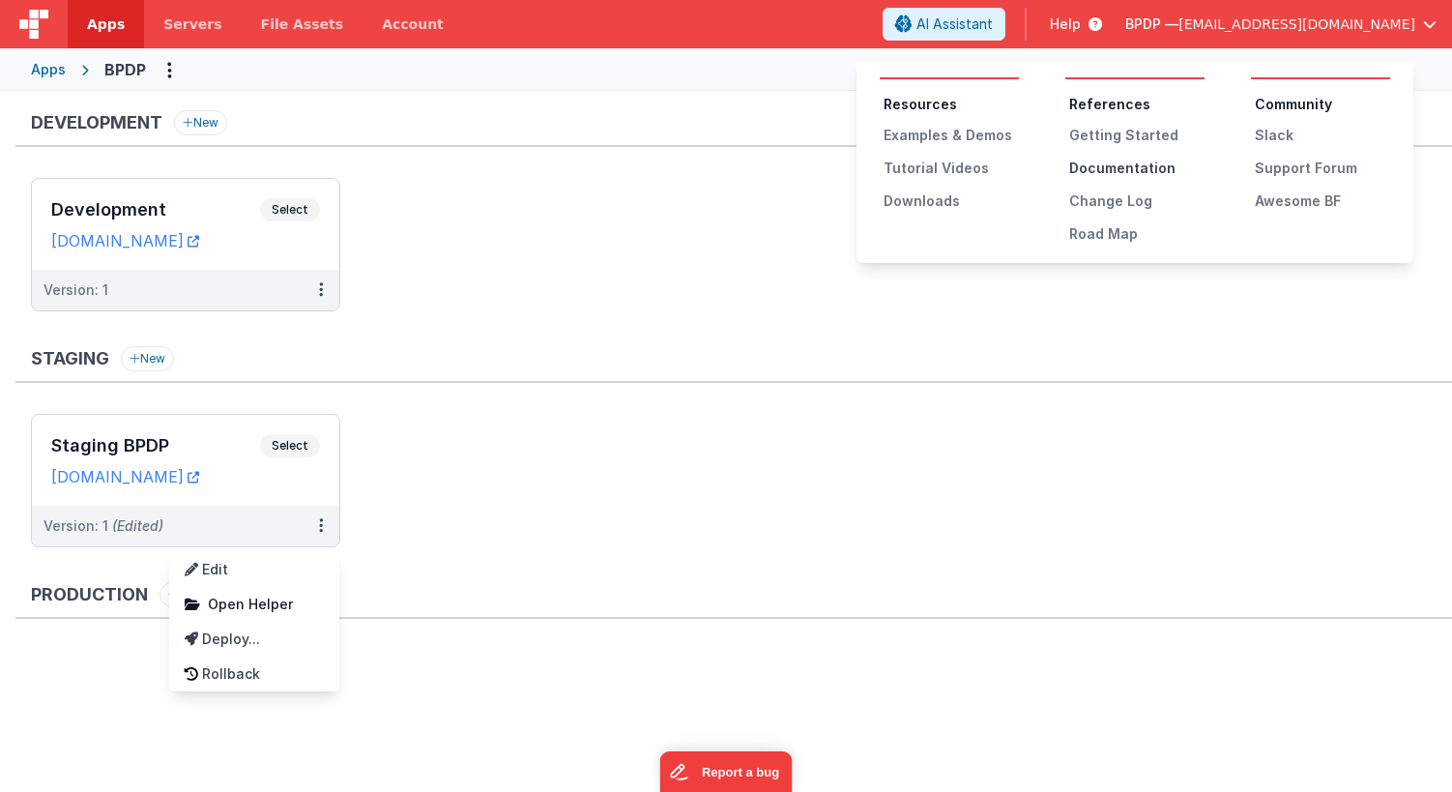
click at [1130, 165] on div "Documentation" at bounding box center [1137, 168] width 135 height 19
